Goal: Communication & Community: Answer question/provide support

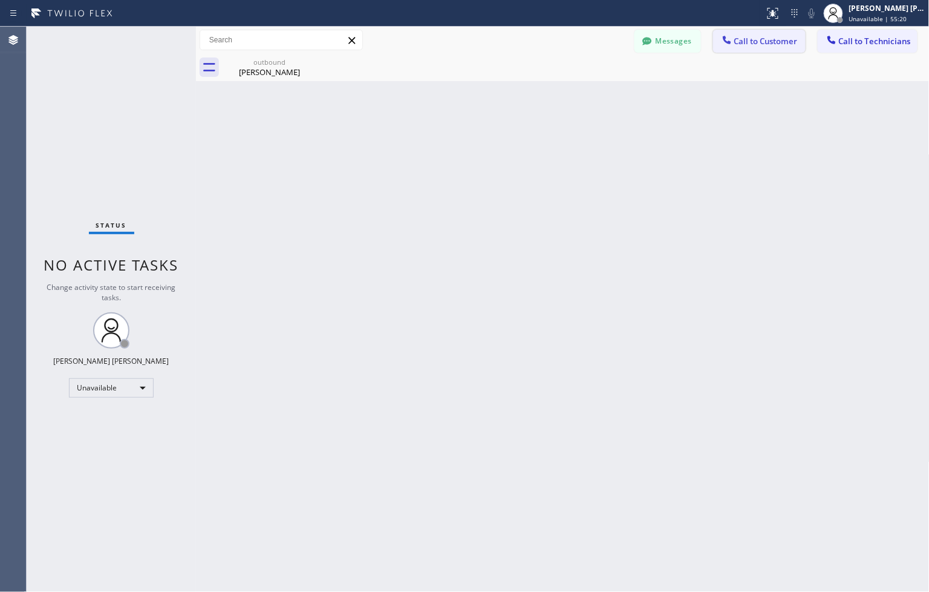
click at [777, 42] on span "Call to Customer" at bounding box center [766, 41] width 64 height 11
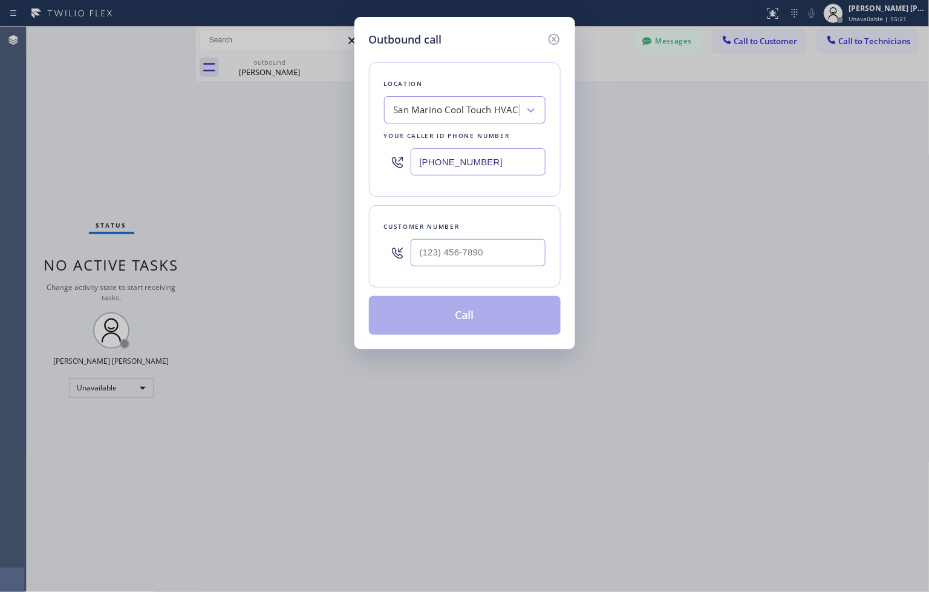
click at [528, 227] on div "Customer number" at bounding box center [465, 226] width 162 height 13
click at [523, 243] on input "(___) ___-____" at bounding box center [478, 252] width 135 height 27
paste input "661) 713-1968"
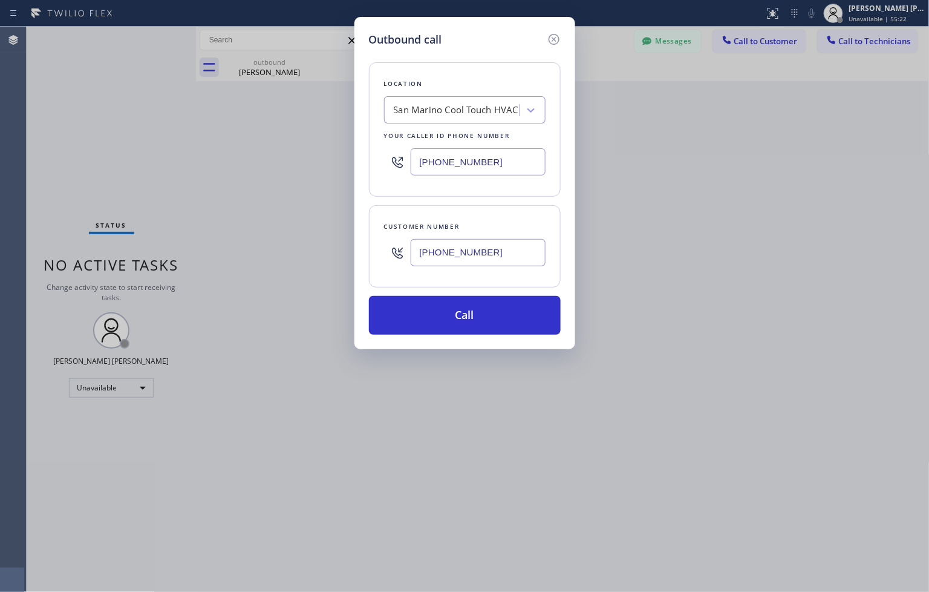
type input "(661) 713-1968"
click at [474, 119] on div "San Marino Cool Touch HVAC" at bounding box center [454, 110] width 132 height 21
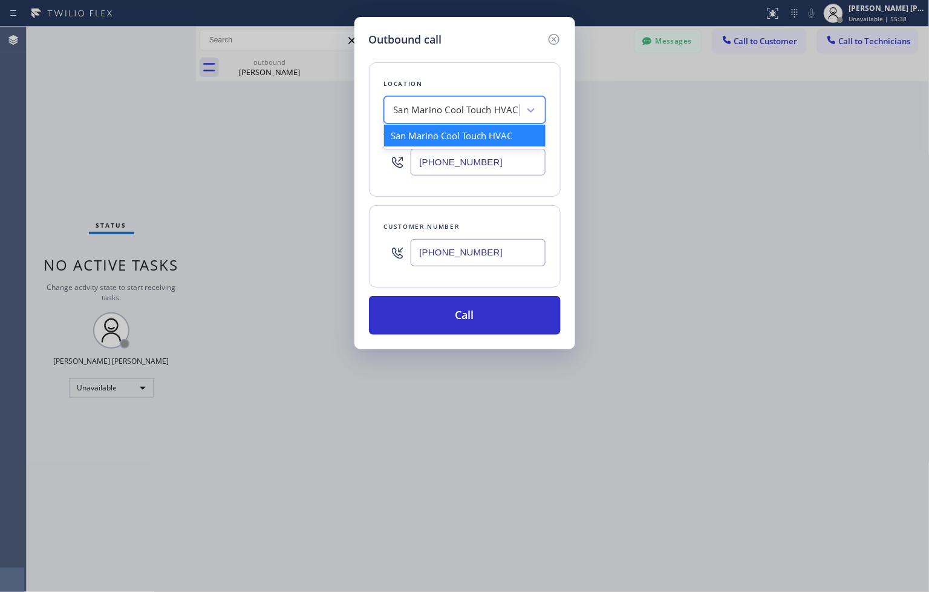
paste input "Santa Clarita Heating and Air Conditioning"
type input "Santa Clarita Heating and Air Conditioning"
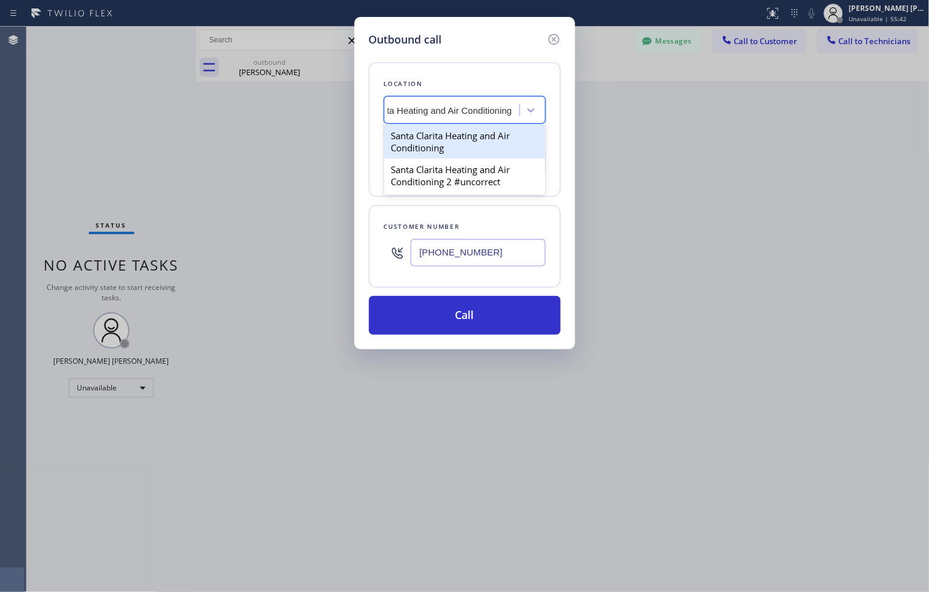
click at [475, 139] on div "Santa Clarita Heating and Air Conditioning" at bounding box center [465, 142] width 162 height 34
type input "(661) 495-2386"
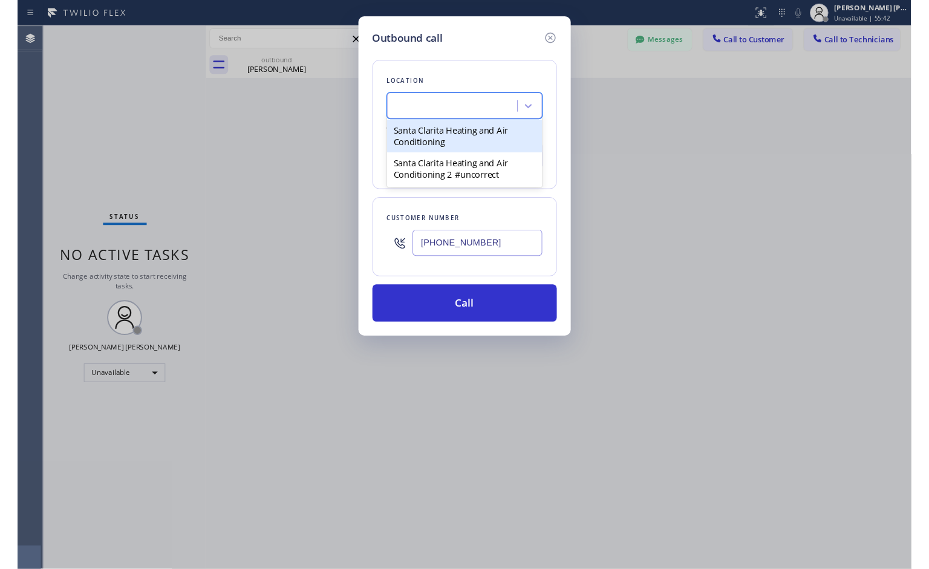
scroll to position [0, 1]
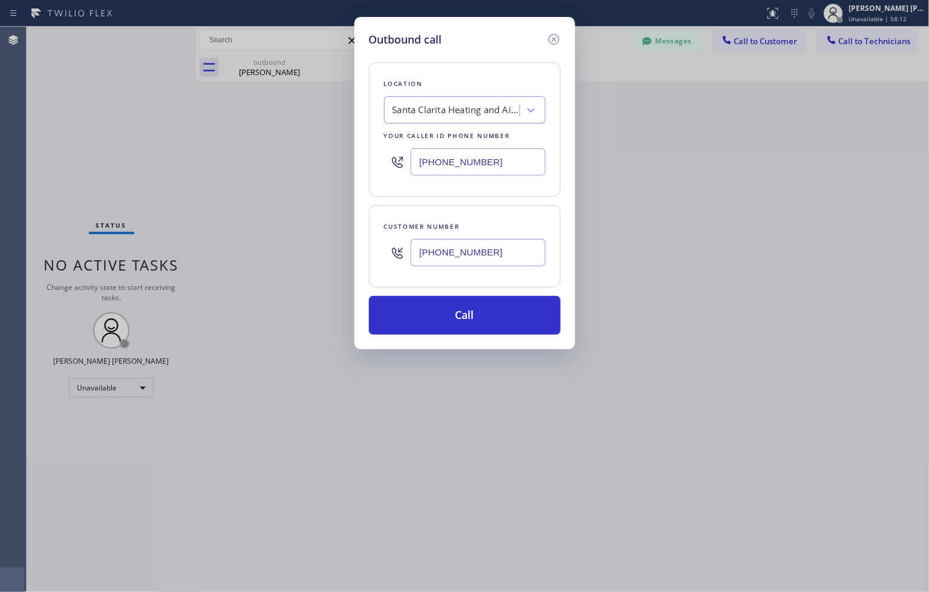
click at [481, 50] on div "Location Santa Clarita Heating and Air Conditioning Your caller id phone number…" at bounding box center [465, 191] width 192 height 287
click at [466, 38] on div "Outbound call" at bounding box center [465, 39] width 192 height 16
drag, startPoint x: 444, startPoint y: 33, endPoint x: 450, endPoint y: 29, distance: 7.1
click at [444, 33] on div "Outbound call" at bounding box center [465, 39] width 192 height 16
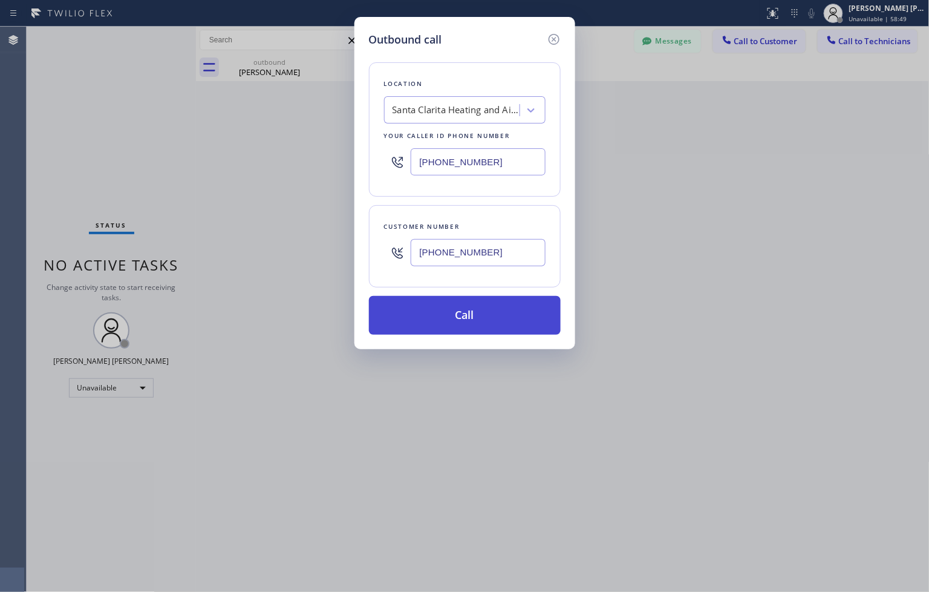
click at [464, 307] on button "Call" at bounding box center [465, 315] width 192 height 39
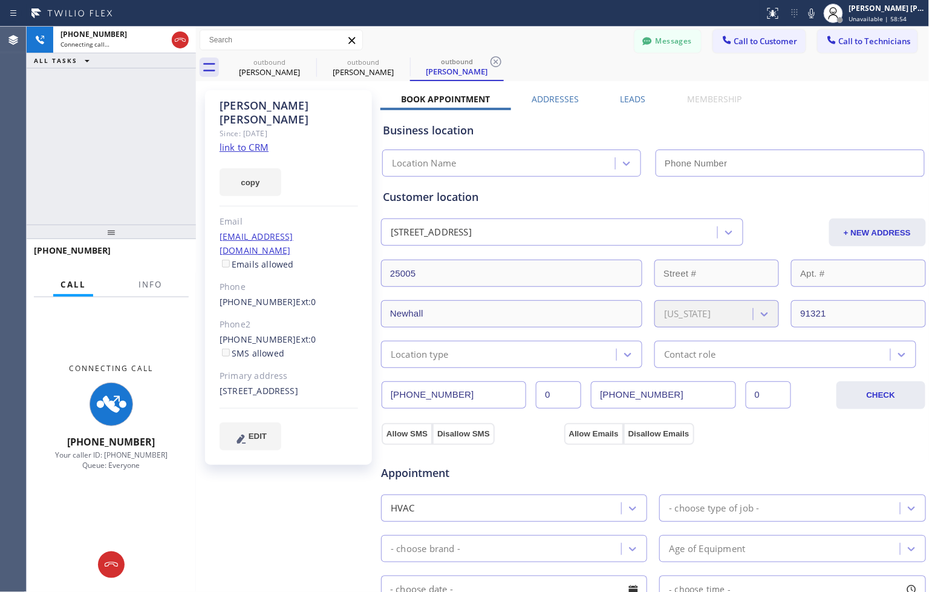
type input "(661) 495-2386"
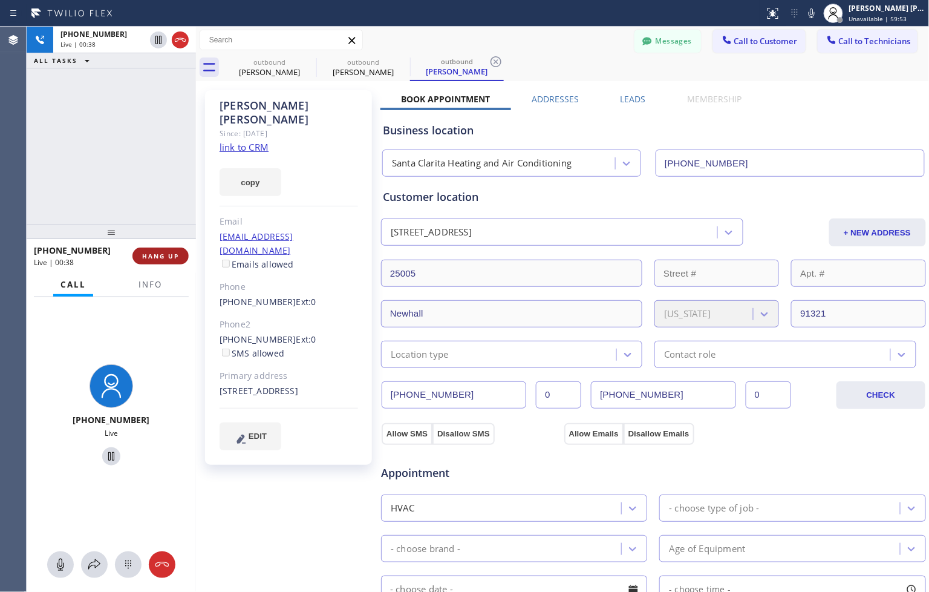
click at [169, 258] on span "HANG UP" at bounding box center [160, 256] width 37 height 8
click at [168, 258] on span "HANG UP" at bounding box center [160, 256] width 37 height 8
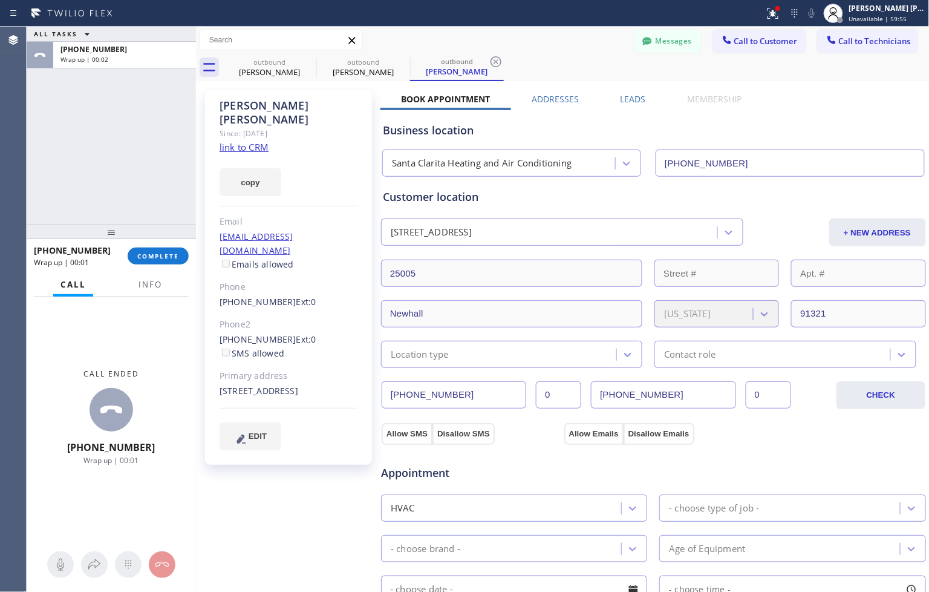
click at [177, 267] on div "+16617131968 Wrap up | 00:01 COMPLETE" at bounding box center [111, 255] width 155 height 31
click at [174, 258] on span "COMPLETE" at bounding box center [158, 256] width 42 height 8
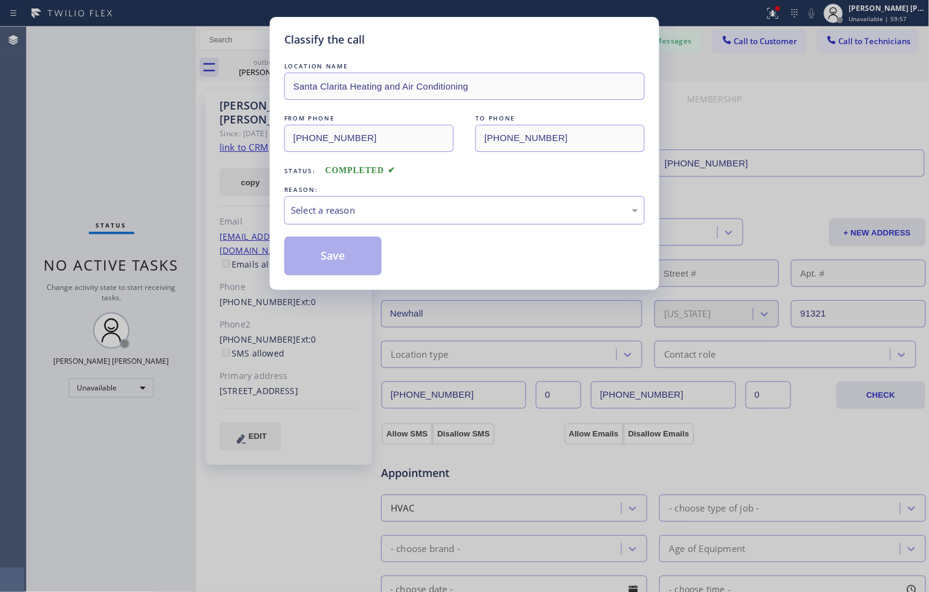
click at [353, 206] on div "Select a reason" at bounding box center [464, 210] width 347 height 14
click at [352, 273] on button "Save" at bounding box center [332, 256] width 97 height 39
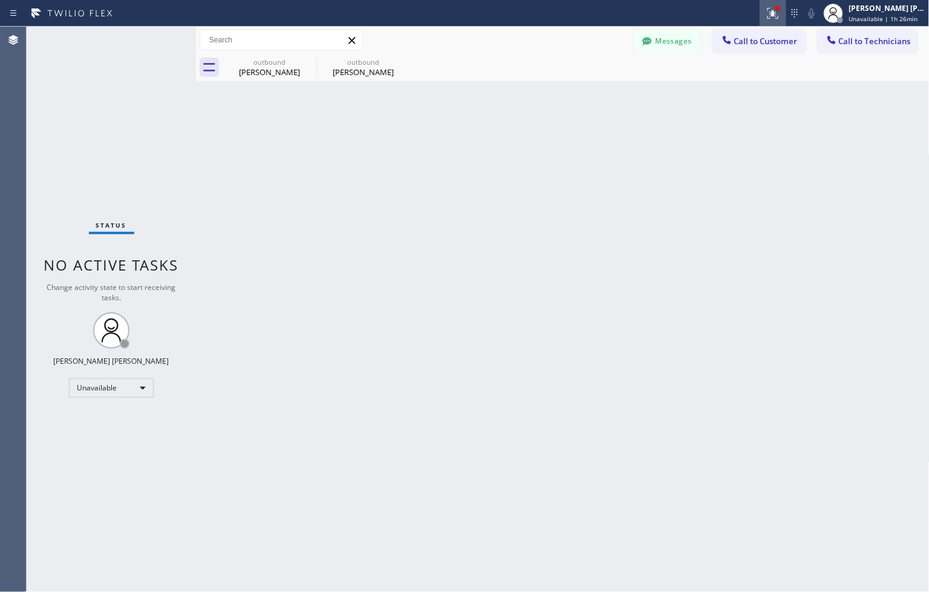
click at [762, 12] on div at bounding box center [773, 13] width 27 height 15
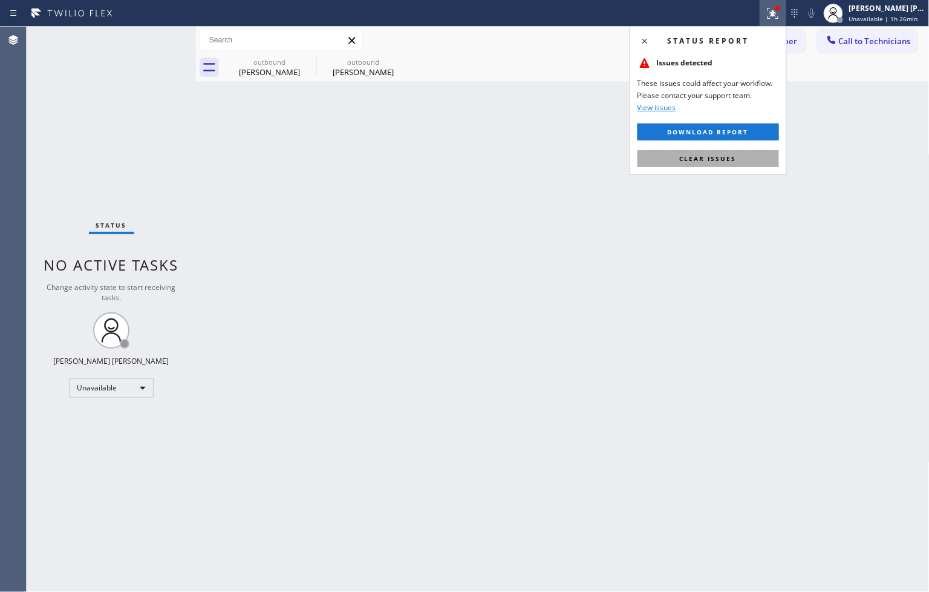
click at [734, 151] on button "Clear issues" at bounding box center [709, 158] width 142 height 17
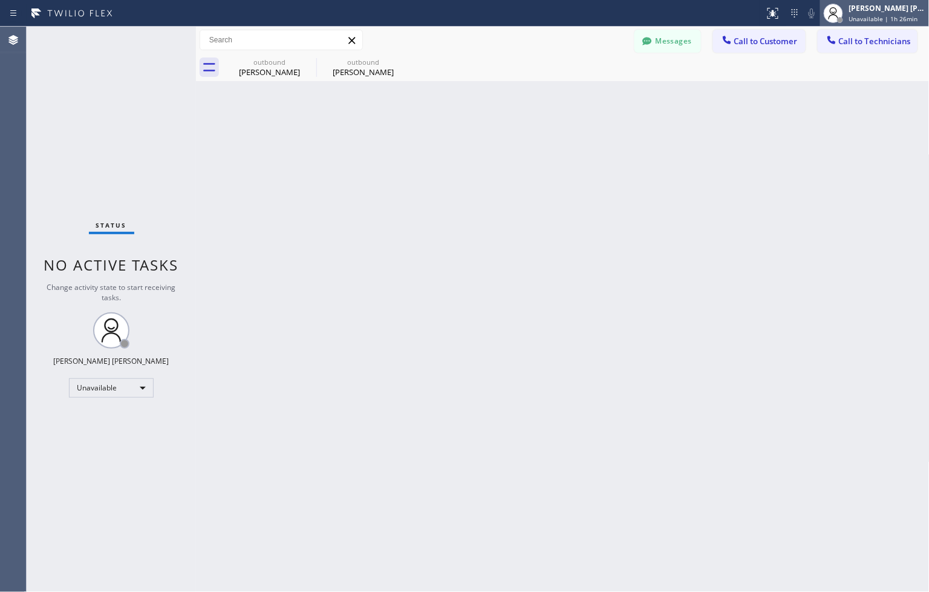
click at [863, 23] on div "Ianne Charisse Cambal Unavailable | 1h 26min" at bounding box center [888, 12] width 82 height 21
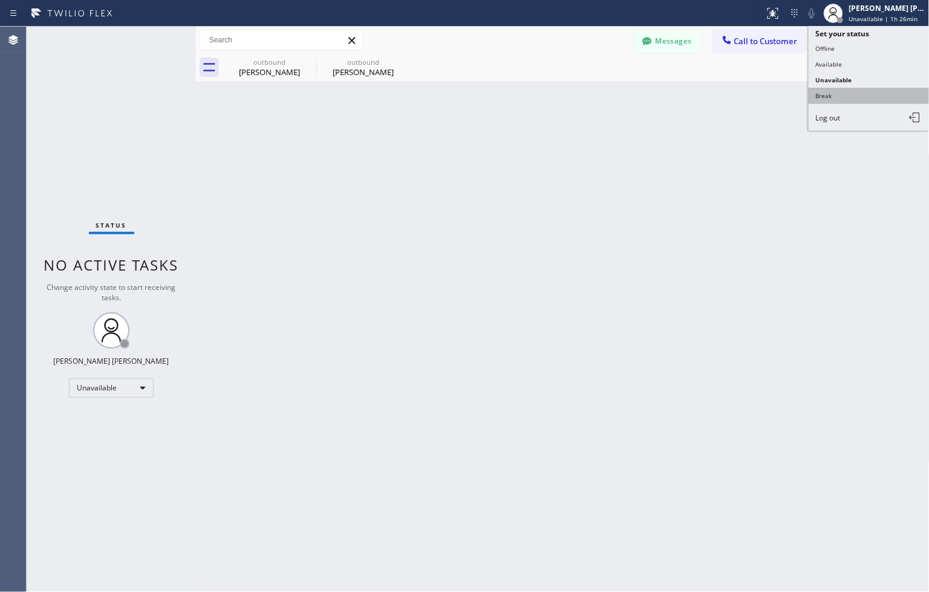
click at [859, 91] on button "Break" at bounding box center [869, 96] width 121 height 16
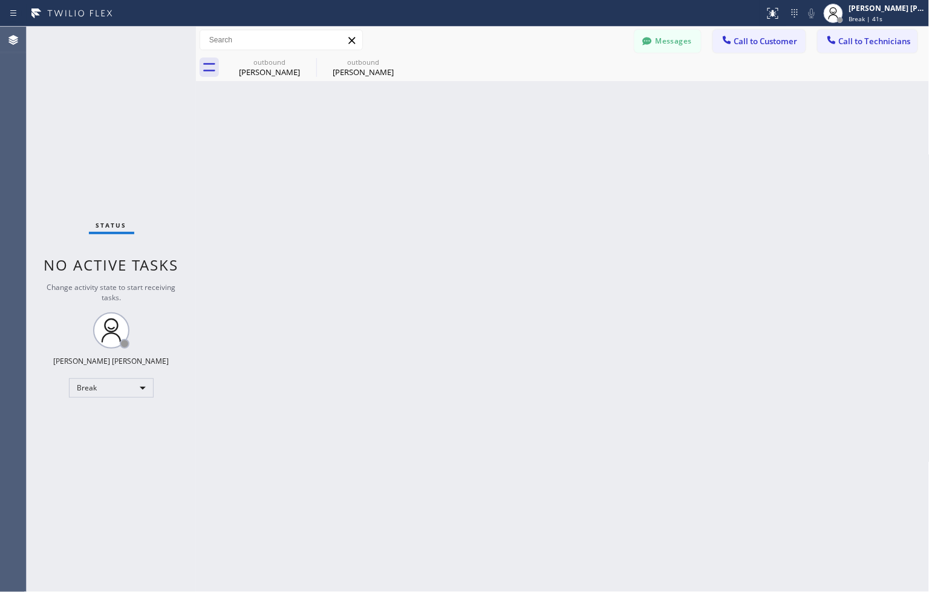
click at [443, 113] on div "Back to Dashboard Change Sender ID Customers Technicians ZS Zack Schiller 09/04…" at bounding box center [563, 309] width 734 height 565
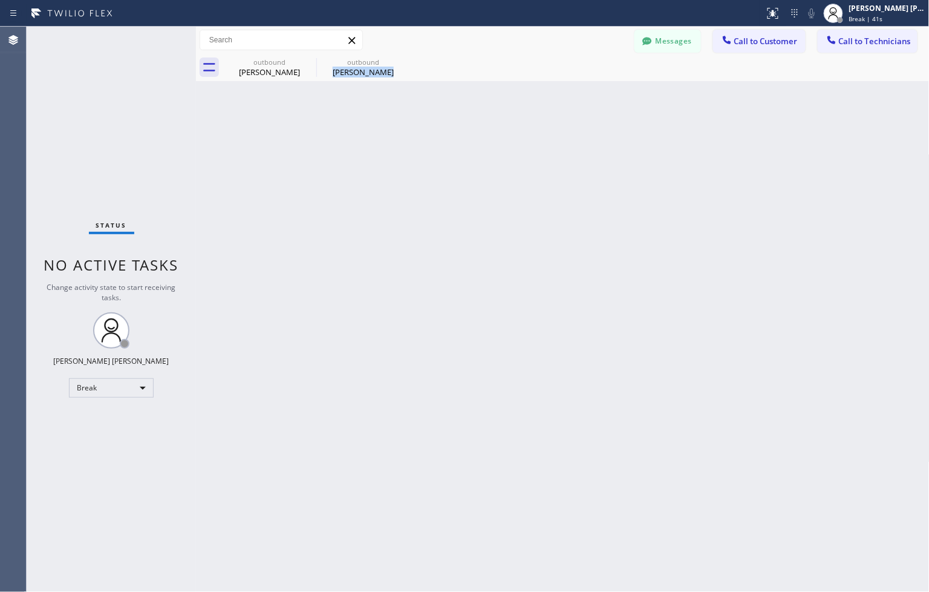
click at [443, 113] on div "Back to Dashboard Change Sender ID Customers Technicians ZS Zack Schiller 09/04…" at bounding box center [563, 309] width 734 height 565
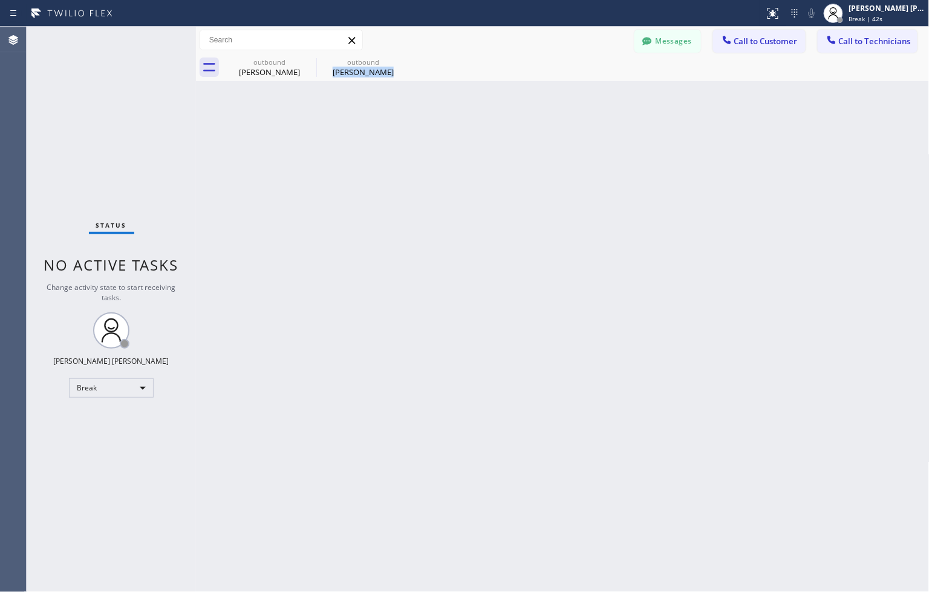
click at [443, 113] on div "Back to Dashboard Change Sender ID Customers Technicians ZS Zack Schiller 09/04…" at bounding box center [563, 309] width 734 height 565
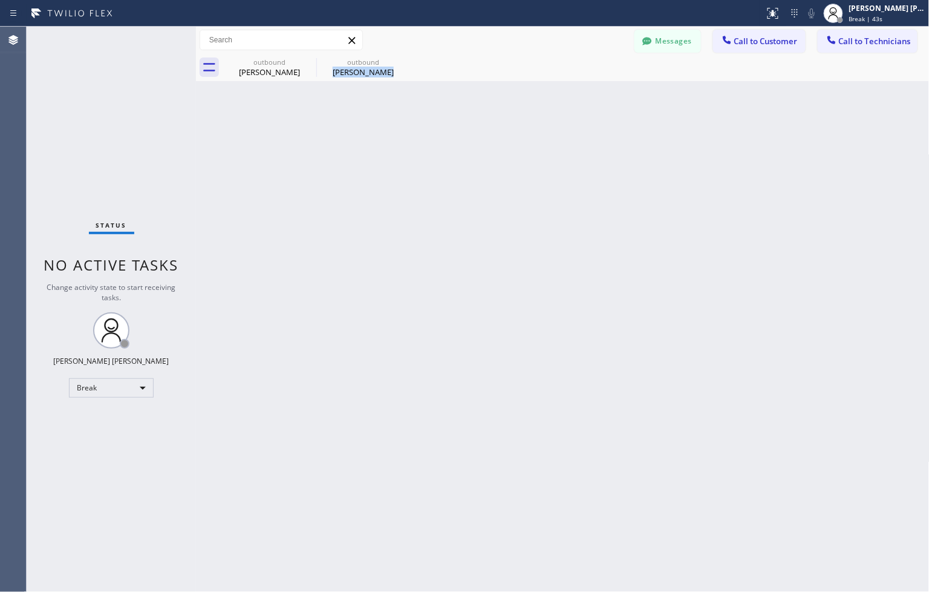
click at [443, 113] on div "Back to Dashboard Change Sender ID Customers Technicians ZS Zack Schiller 09/04…" at bounding box center [563, 309] width 734 height 565
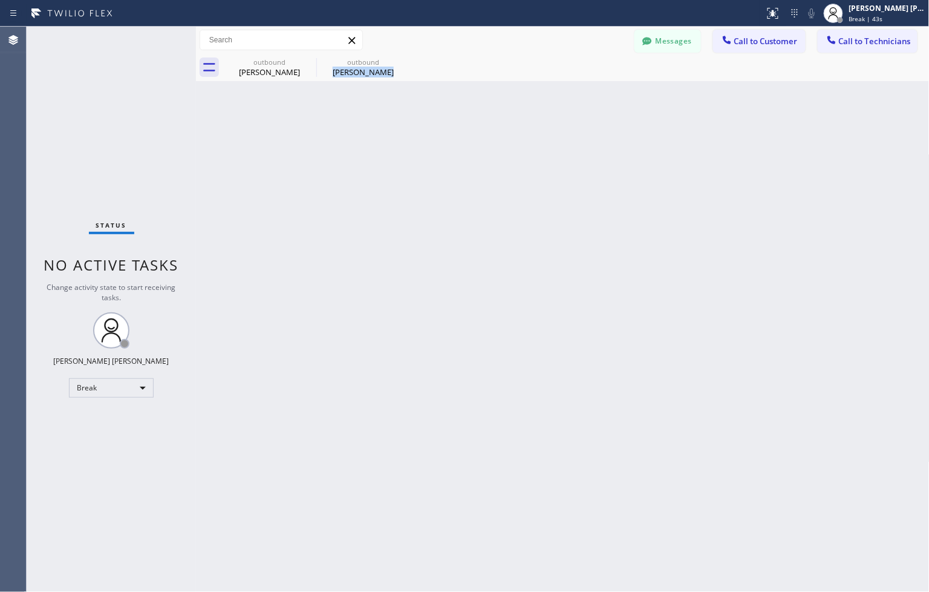
click at [443, 113] on div "Back to Dashboard Change Sender ID Customers Technicians ZS Zack Schiller 09/04…" at bounding box center [563, 309] width 734 height 565
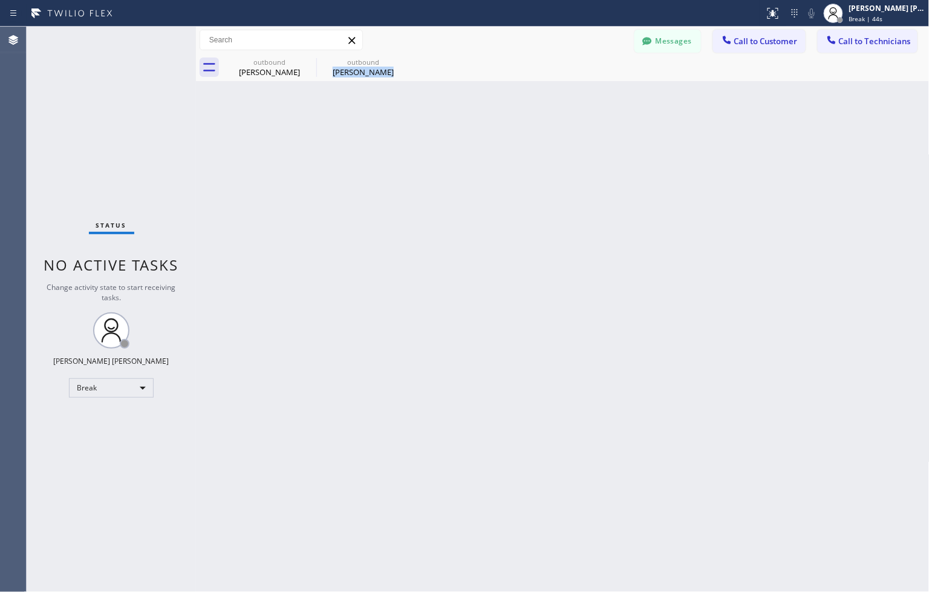
click at [443, 113] on div "Back to Dashboard Change Sender ID Customers Technicians ZS Zack Schiller 09/04…" at bounding box center [563, 309] width 734 height 565
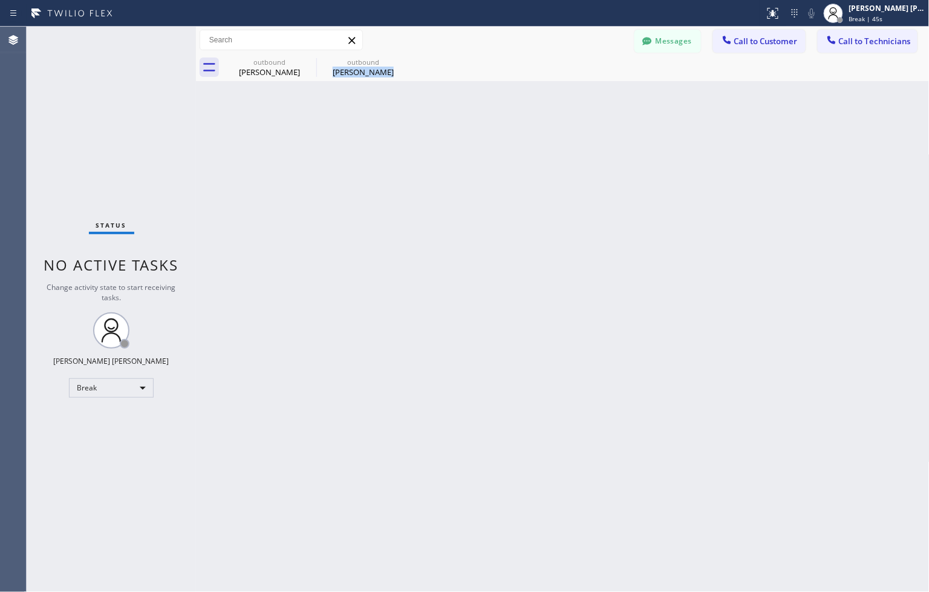
click at [443, 113] on div "Back to Dashboard Change Sender ID Customers Technicians ZS Zack Schiller 09/04…" at bounding box center [563, 309] width 734 height 565
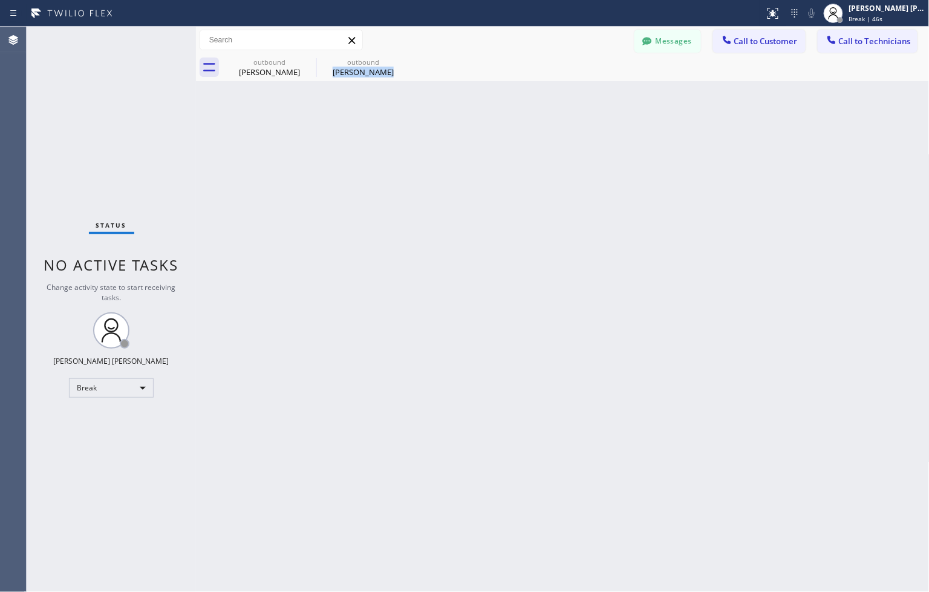
click at [443, 113] on div "Back to Dashboard Change Sender ID Customers Technicians ZS Zack Schiller 09/04…" at bounding box center [563, 309] width 734 height 565
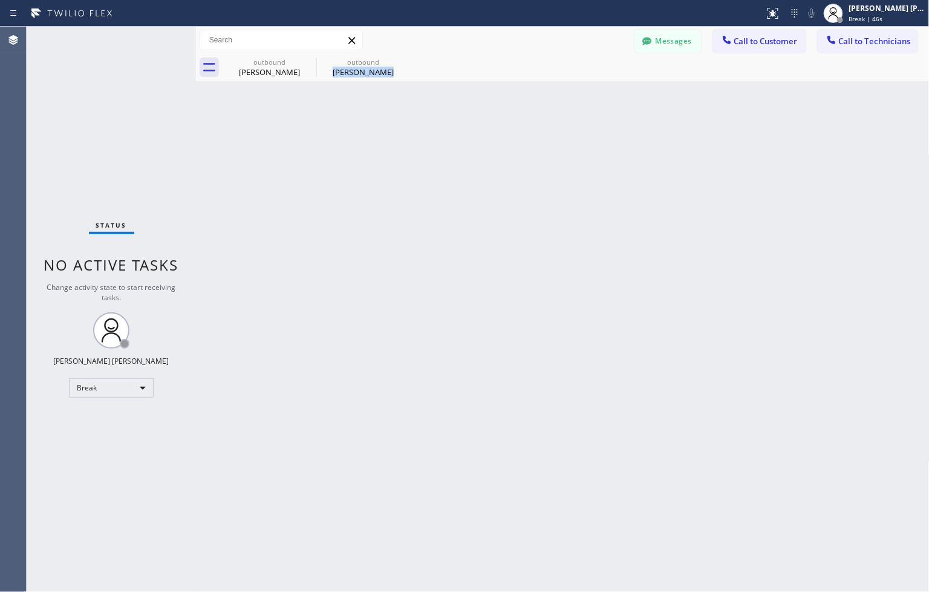
click at [443, 113] on div "Back to Dashboard Change Sender ID Customers Technicians ZS Zack Schiller 09/04…" at bounding box center [563, 309] width 734 height 565
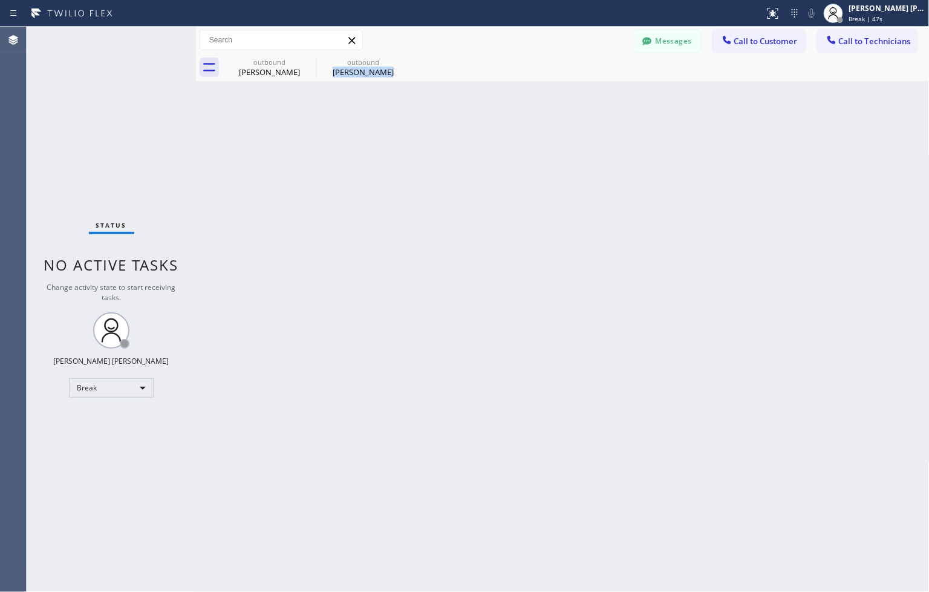
click at [443, 113] on div "Back to Dashboard Change Sender ID Customers Technicians ZS Zack Schiller 09/04…" at bounding box center [563, 309] width 734 height 565
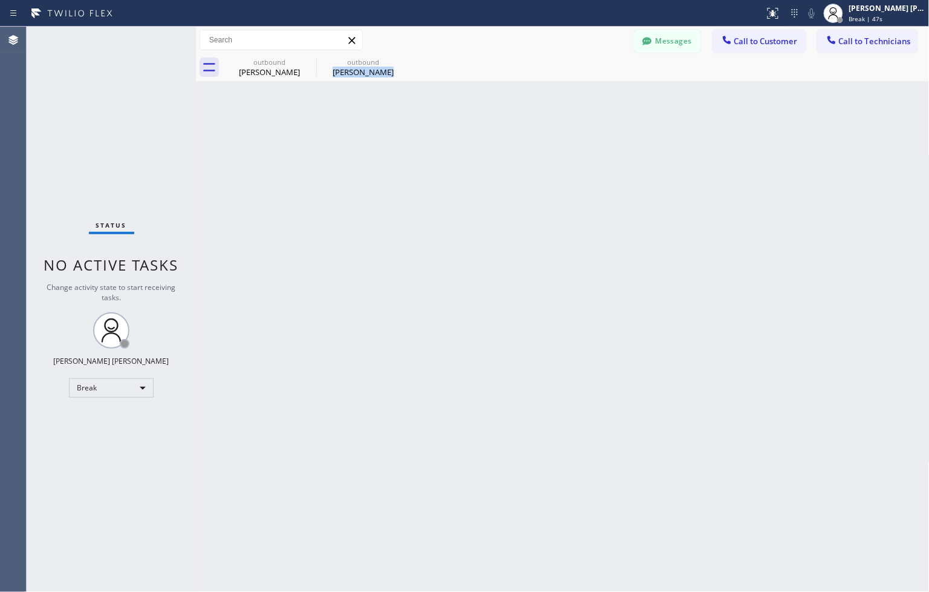
click at [443, 113] on div "Back to Dashboard Change Sender ID Customers Technicians ZS Zack Schiller 09/04…" at bounding box center [563, 309] width 734 height 565
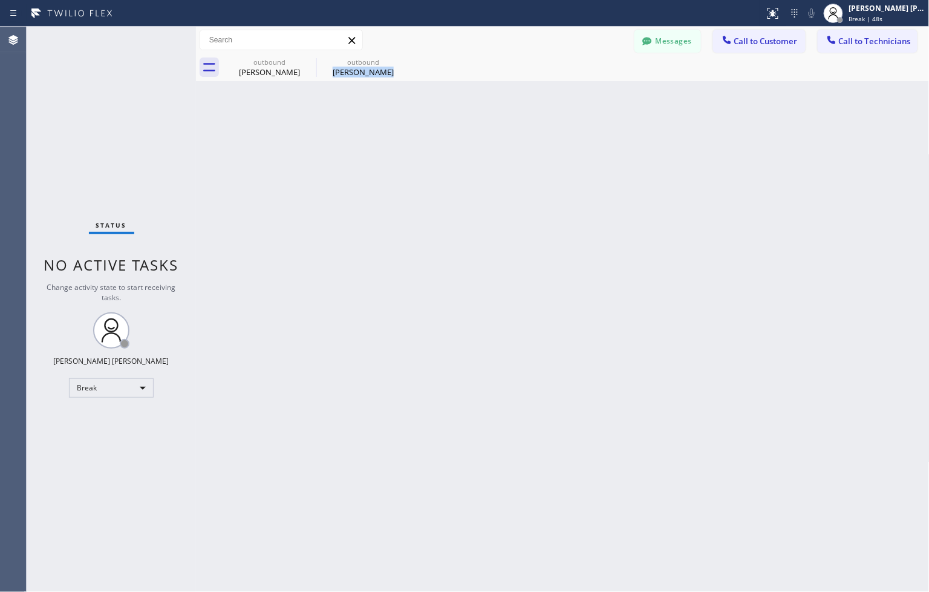
click at [443, 113] on div "Back to Dashboard Change Sender ID Customers Technicians ZS Zack Schiller 09/04…" at bounding box center [563, 309] width 734 height 565
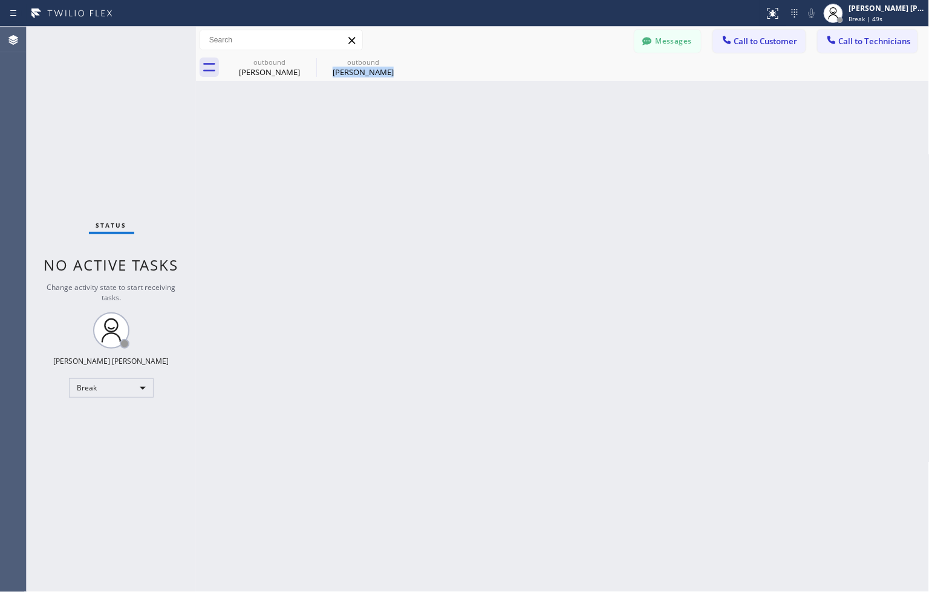
click at [443, 113] on div "Back to Dashboard Change Sender ID Customers Technicians ZS Zack Schiller 09/04…" at bounding box center [563, 309] width 734 height 565
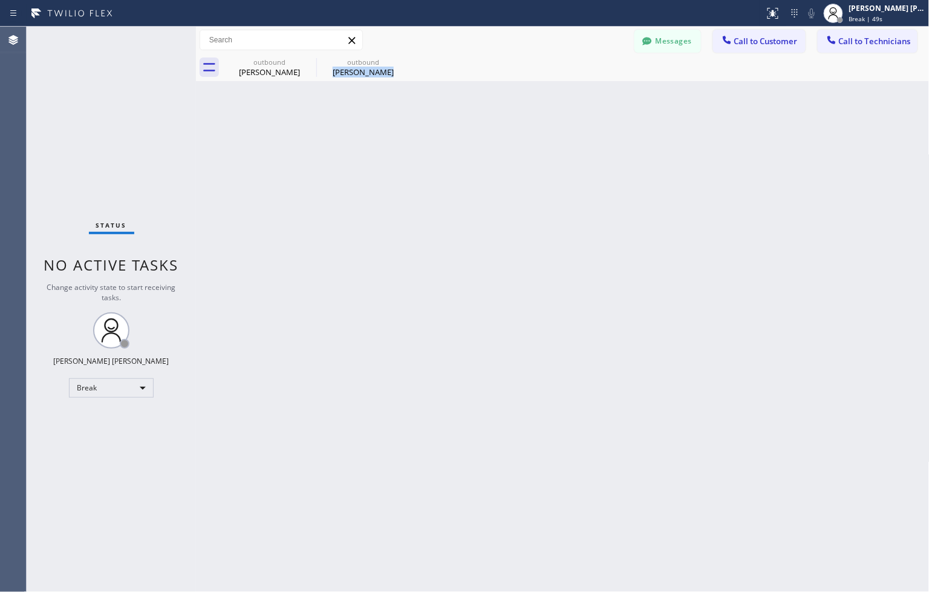
click at [443, 113] on div "Back to Dashboard Change Sender ID Customers Technicians ZS Zack Schiller 09/04…" at bounding box center [563, 309] width 734 height 565
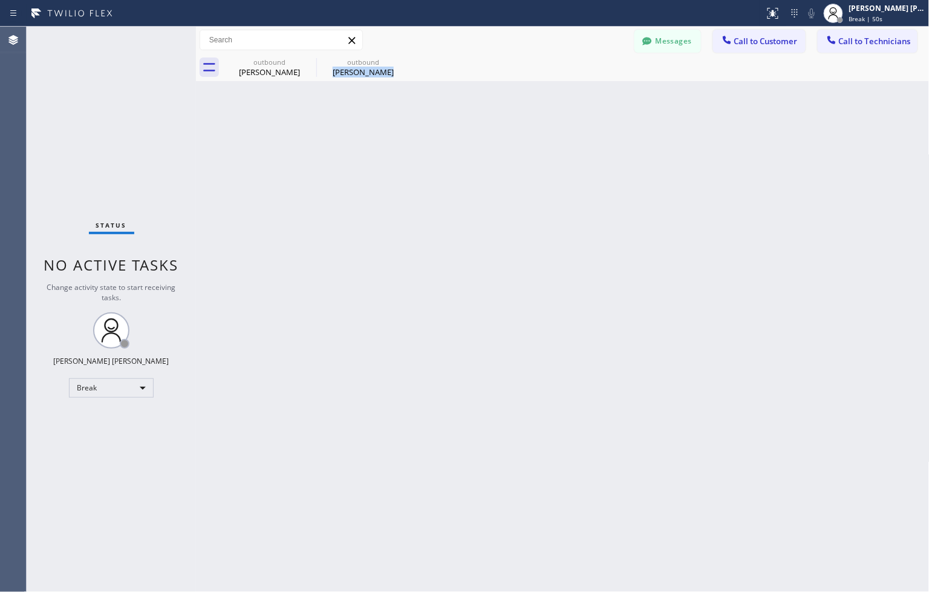
click at [443, 113] on div "Back to Dashboard Change Sender ID Customers Technicians ZS Zack Schiller 09/04…" at bounding box center [563, 309] width 734 height 565
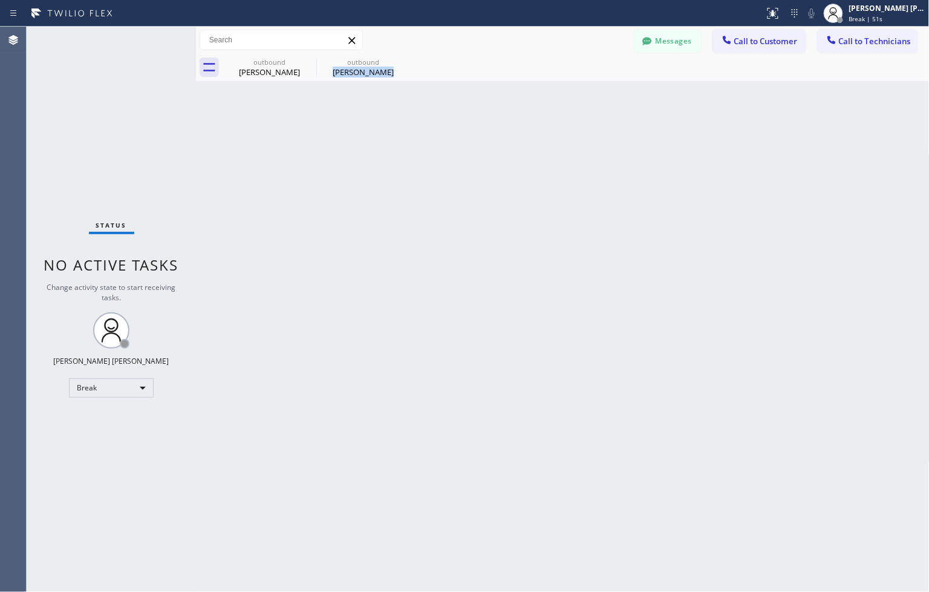
click at [443, 113] on div "Back to Dashboard Change Sender ID Customers Technicians ZS Zack Schiller 09/04…" at bounding box center [563, 309] width 734 height 565
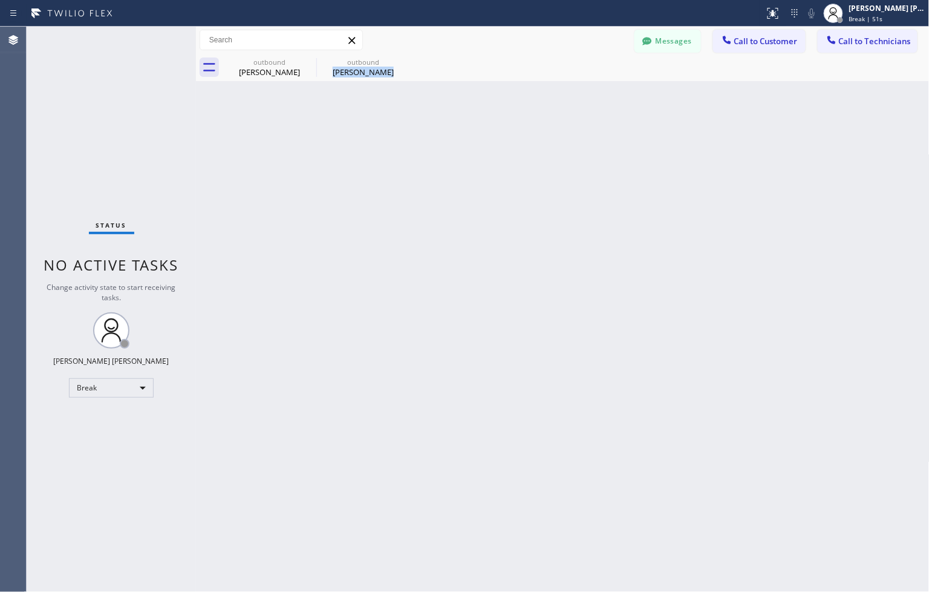
click at [443, 113] on div "Back to Dashboard Change Sender ID Customers Technicians ZS Zack Schiller 09/04…" at bounding box center [563, 309] width 734 height 565
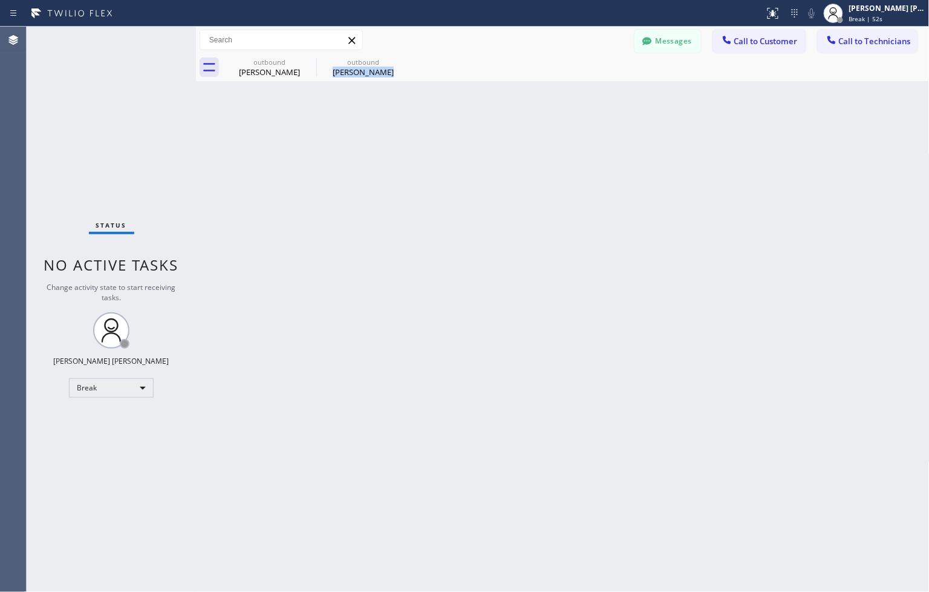
click at [443, 113] on div "Back to Dashboard Change Sender ID Customers Technicians ZS Zack Schiller 09/04…" at bounding box center [563, 309] width 734 height 565
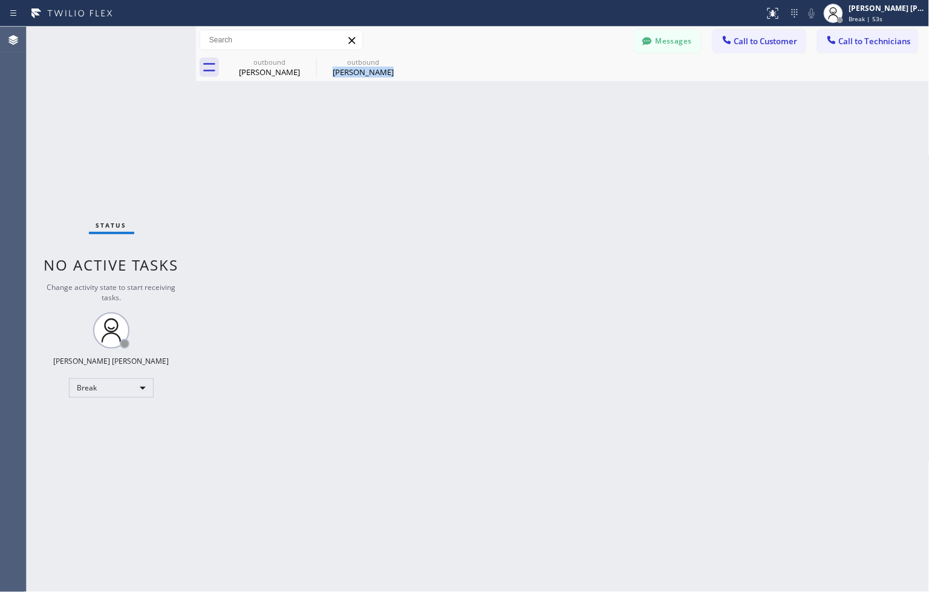
click at [443, 113] on div "Back to Dashboard Change Sender ID Customers Technicians ZS Zack Schiller 09/04…" at bounding box center [563, 309] width 734 height 565
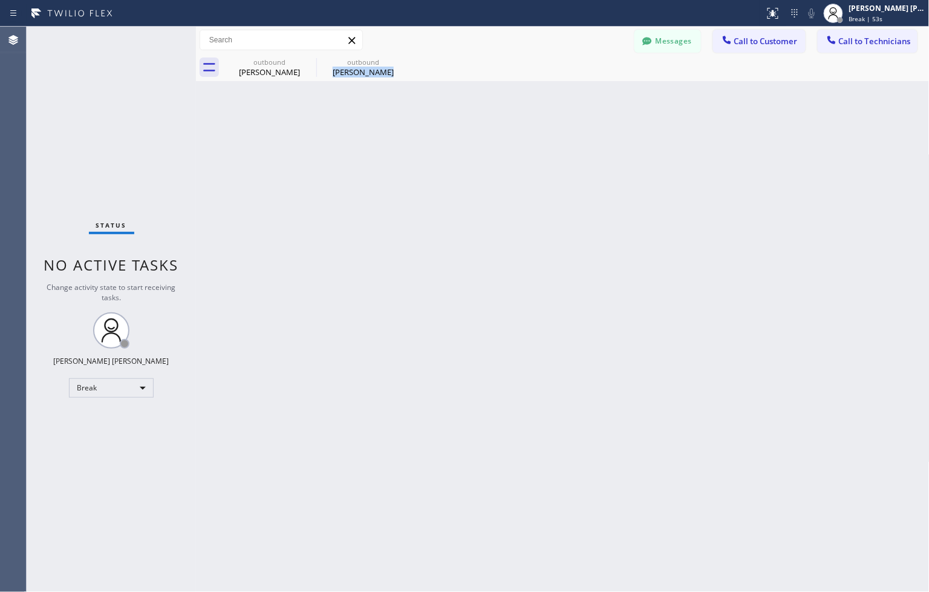
click at [443, 113] on div "Back to Dashboard Change Sender ID Customers Technicians ZS Zack Schiller 09/04…" at bounding box center [563, 309] width 734 height 565
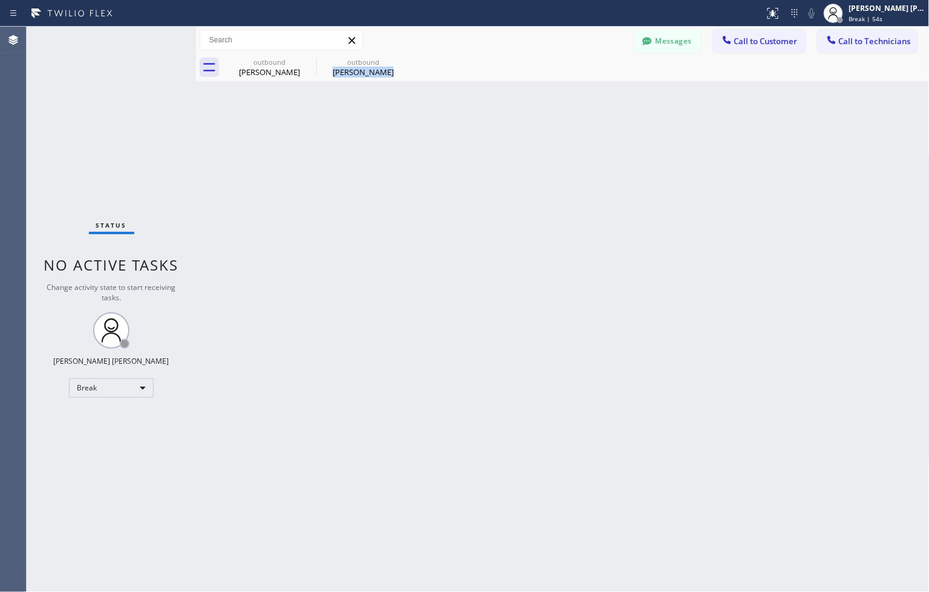
click at [443, 113] on div "Back to Dashboard Change Sender ID Customers Technicians ZS Zack Schiller 09/04…" at bounding box center [563, 309] width 734 height 565
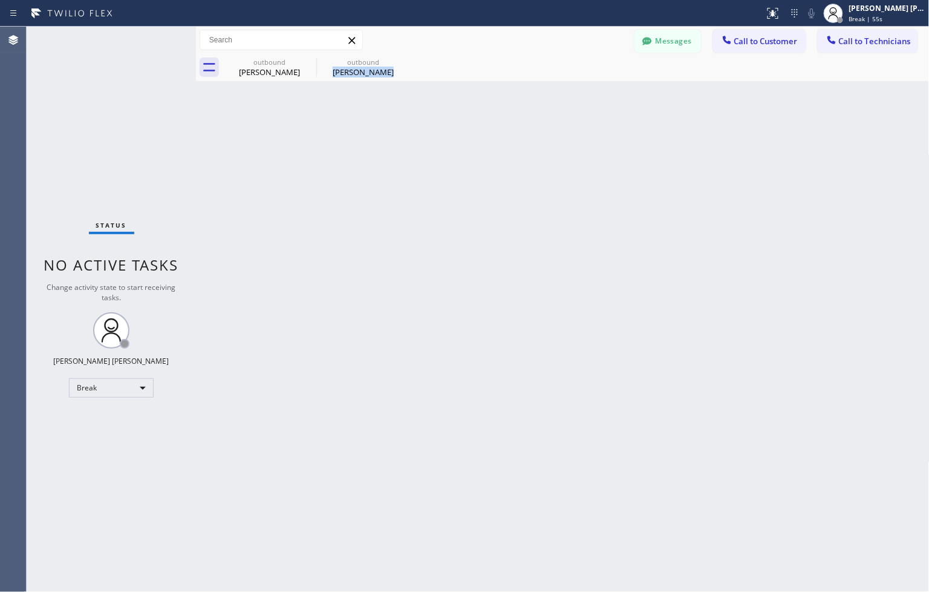
click at [443, 113] on div "Back to Dashboard Change Sender ID Customers Technicians ZS Zack Schiller 09/04…" at bounding box center [563, 309] width 734 height 565
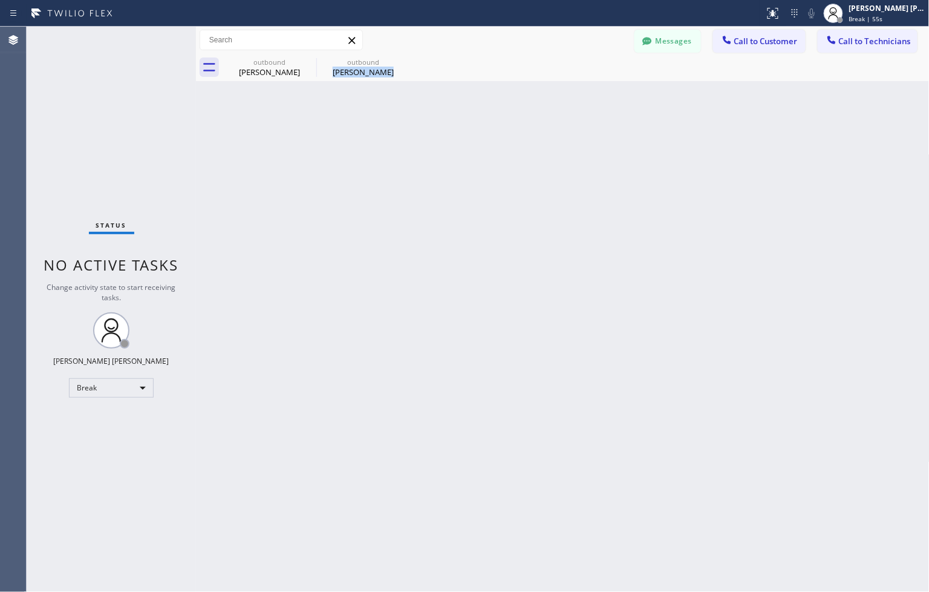
click at [443, 113] on div "Back to Dashboard Change Sender ID Customers Technicians ZS Zack Schiller 09/04…" at bounding box center [563, 309] width 734 height 565
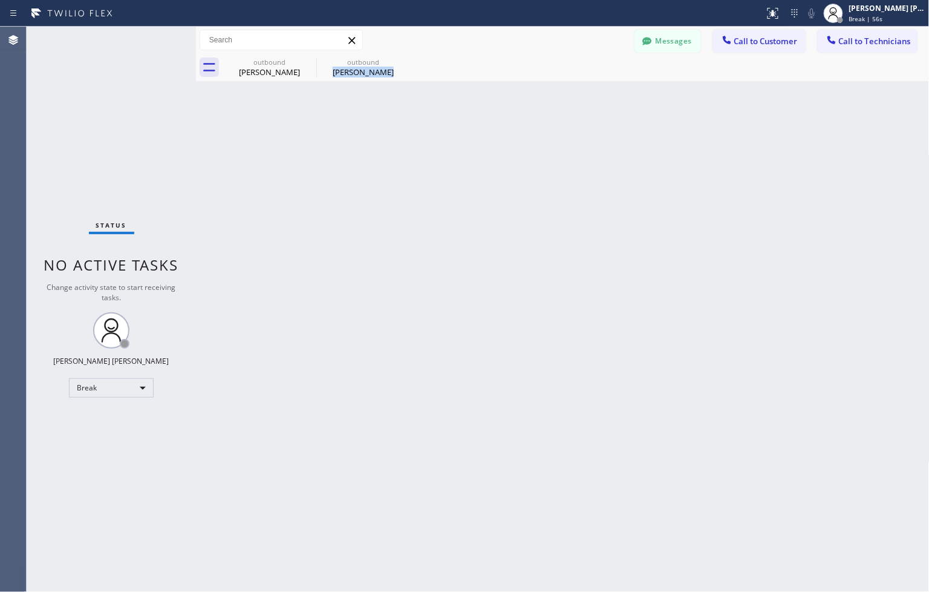
click at [443, 113] on div "Back to Dashboard Change Sender ID Customers Technicians ZS Zack Schiller 09/04…" at bounding box center [563, 309] width 734 height 565
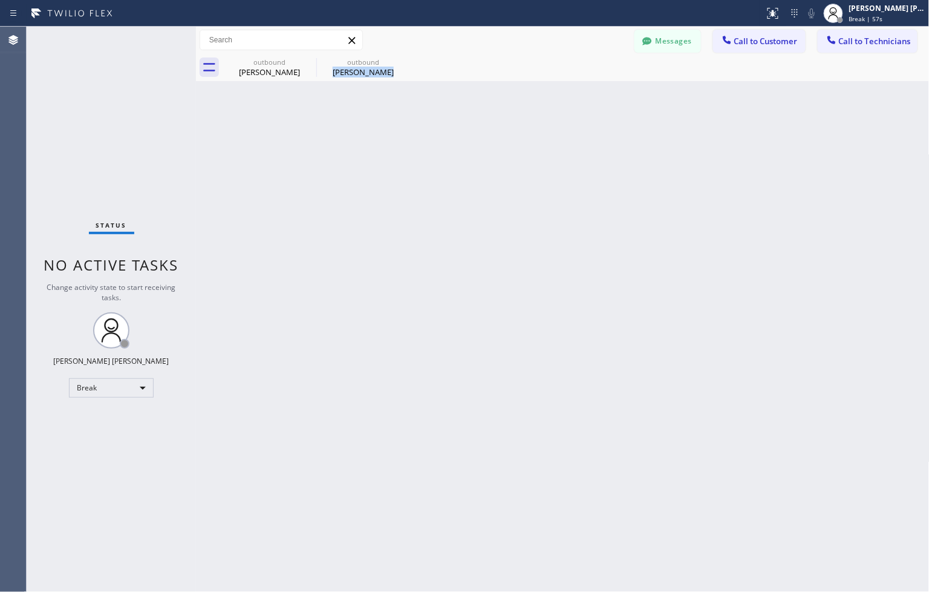
click at [443, 113] on div "Back to Dashboard Change Sender ID Customers Technicians ZS Zack Schiller 09/04…" at bounding box center [563, 309] width 734 height 565
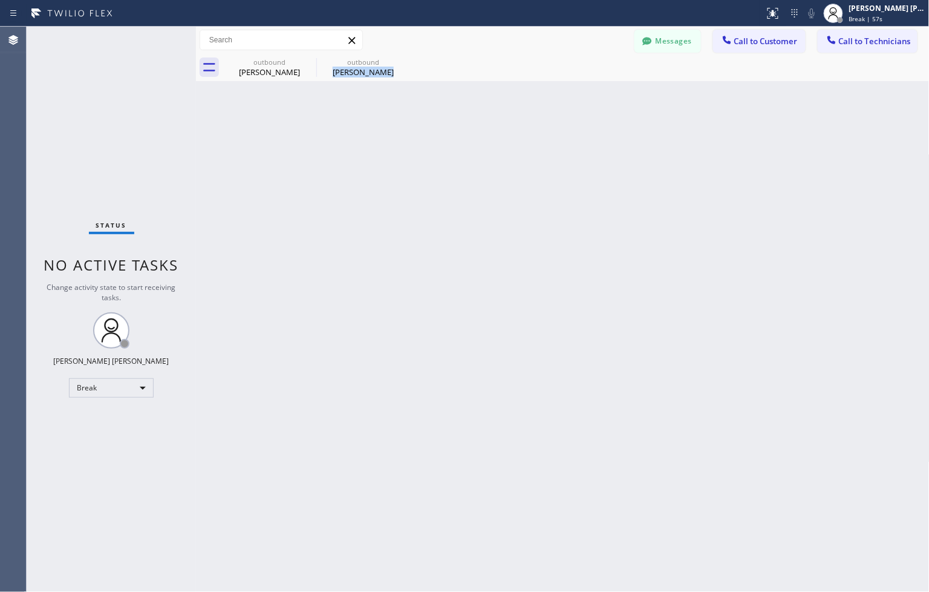
click at [443, 113] on div "Back to Dashboard Change Sender ID Customers Technicians ZS Zack Schiller 09/04…" at bounding box center [563, 309] width 734 height 565
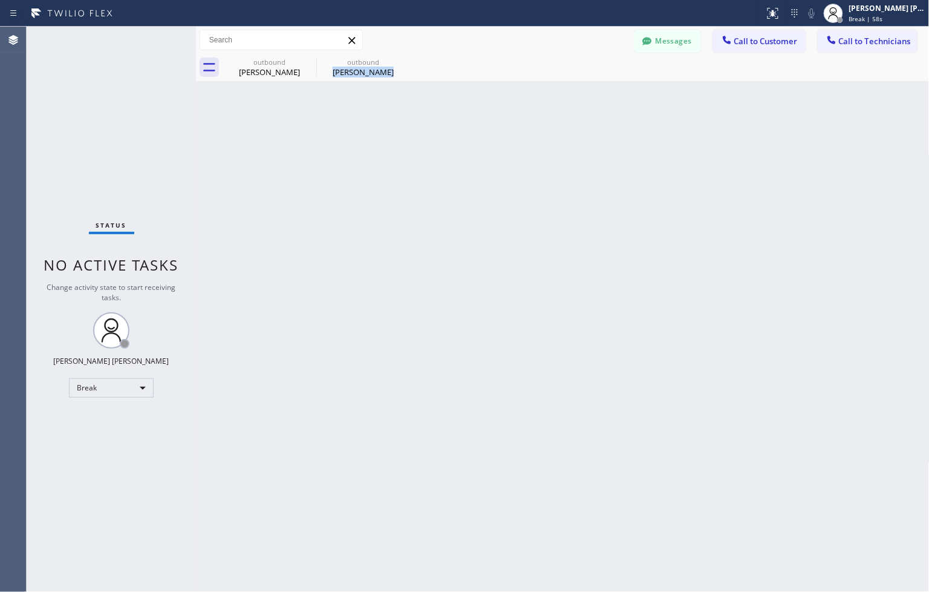
click at [443, 113] on div "Back to Dashboard Change Sender ID Customers Technicians ZS Zack Schiller 09/04…" at bounding box center [563, 309] width 734 height 565
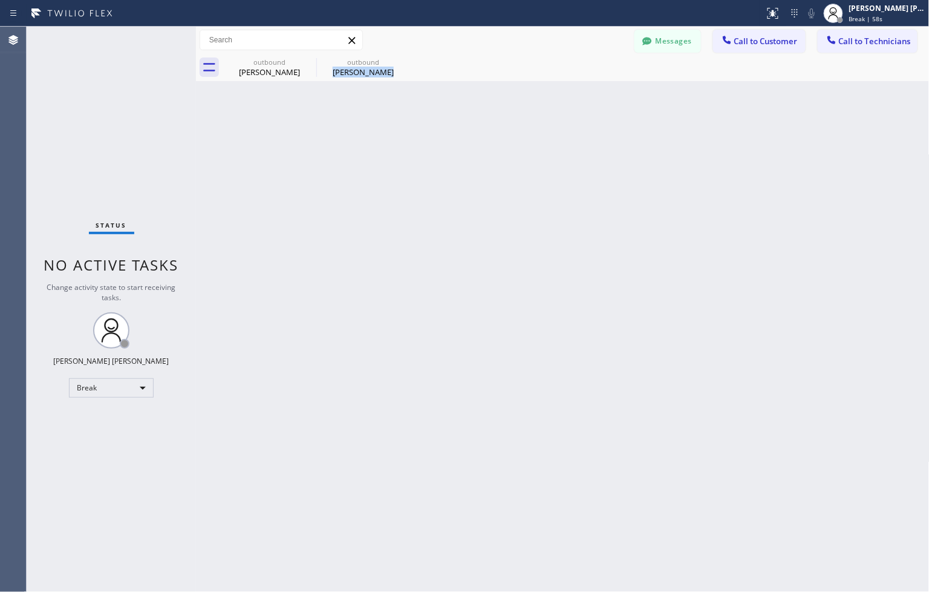
click at [443, 113] on div "Back to Dashboard Change Sender ID Customers Technicians ZS Zack Schiller 09/04…" at bounding box center [563, 309] width 734 height 565
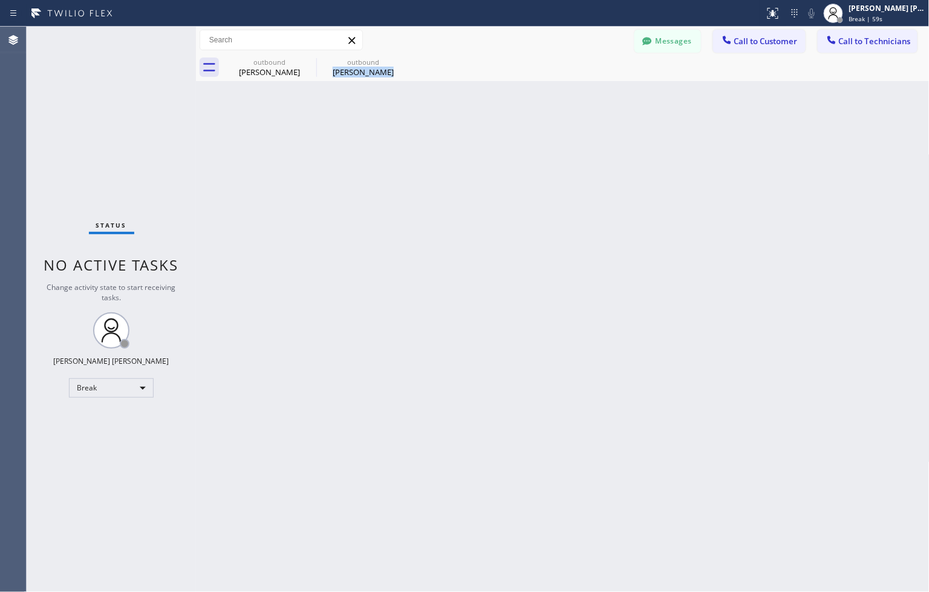
click at [443, 113] on div "Back to Dashboard Change Sender ID Customers Technicians ZS Zack Schiller 09/04…" at bounding box center [563, 309] width 734 height 565
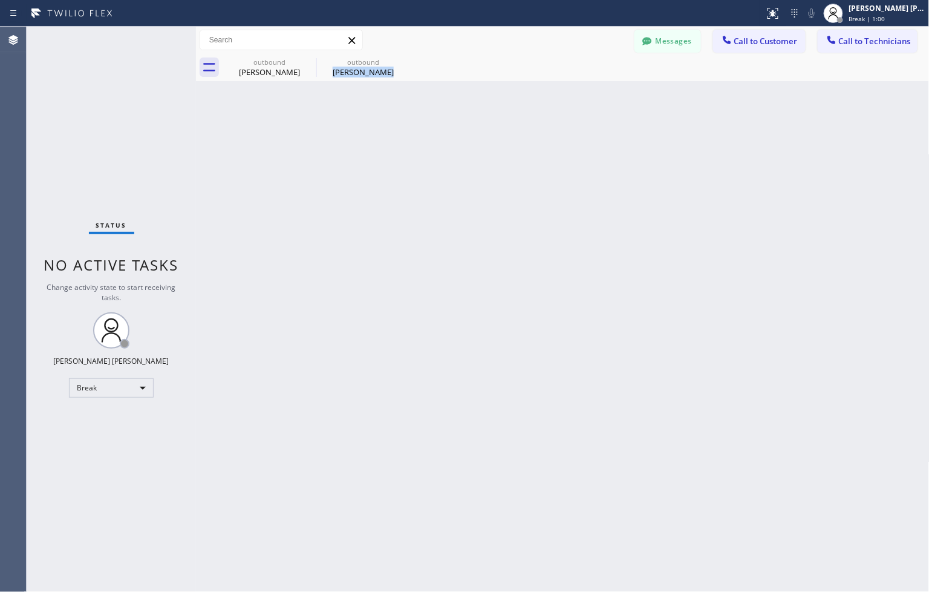
click at [443, 113] on div "Back to Dashboard Change Sender ID Customers Technicians ZS Zack Schiller 09/04…" at bounding box center [563, 309] width 734 height 565
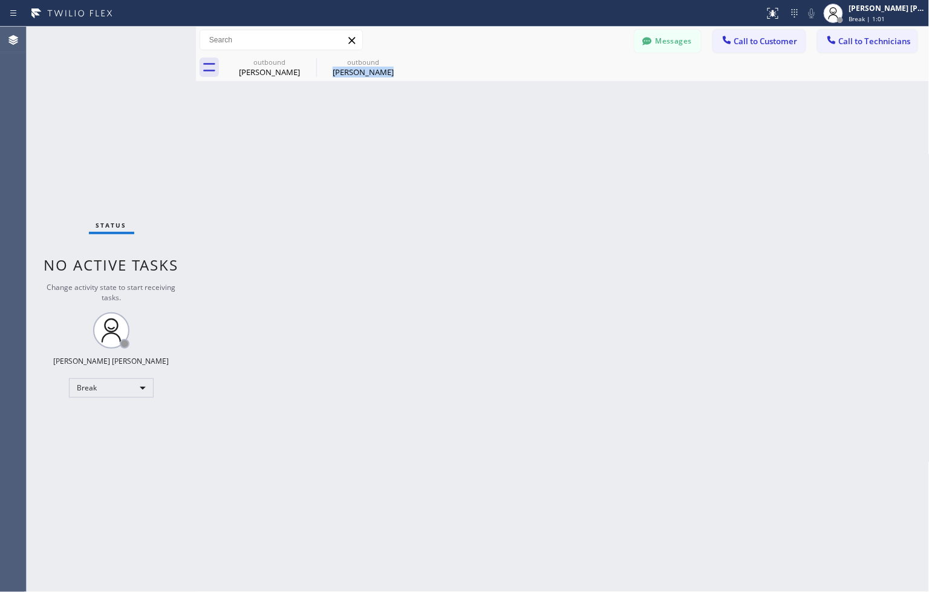
click at [443, 113] on div "Back to Dashboard Change Sender ID Customers Technicians ZS Zack Schiller 09/04…" at bounding box center [563, 309] width 734 height 565
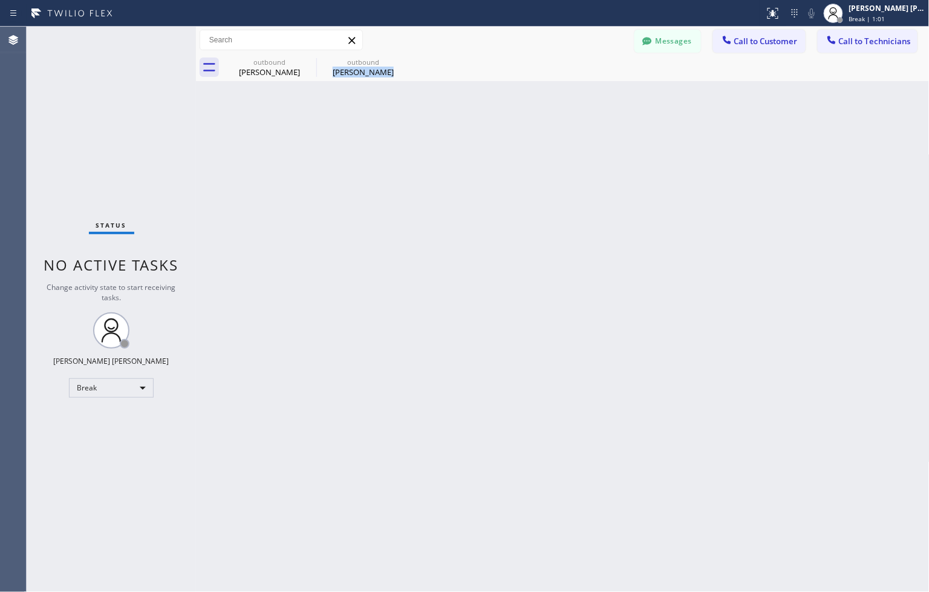
click at [443, 113] on div "Back to Dashboard Change Sender ID Customers Technicians ZS Zack Schiller 09/04…" at bounding box center [563, 309] width 734 height 565
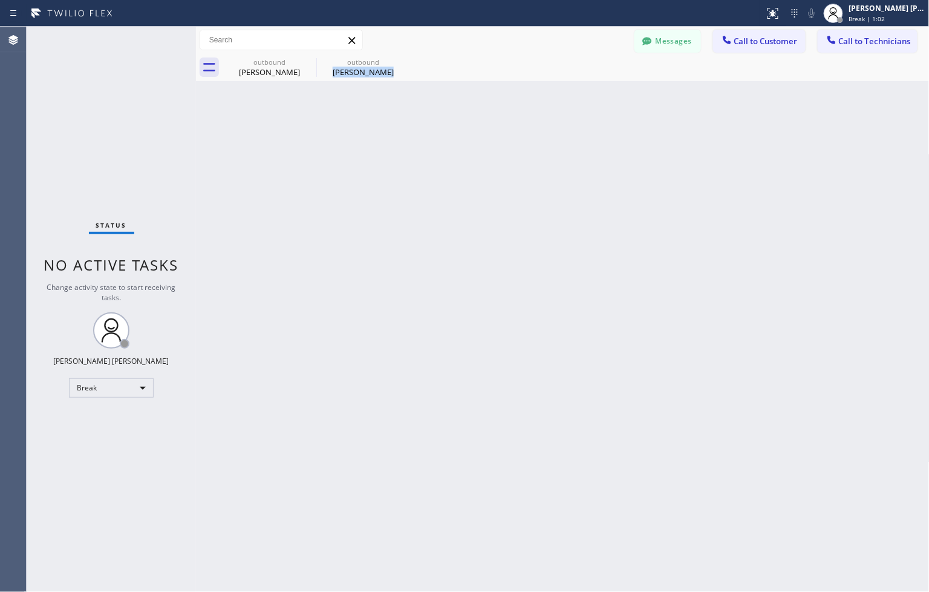
click at [443, 113] on div "Back to Dashboard Change Sender ID Customers Technicians ZS Zack Schiller 09/04…" at bounding box center [563, 309] width 734 height 565
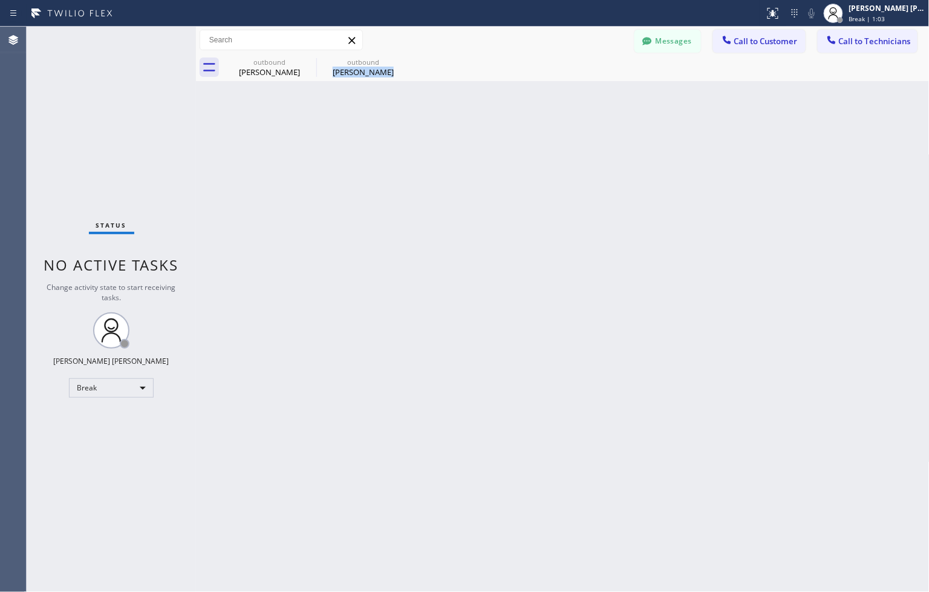
click at [443, 113] on div "Back to Dashboard Change Sender ID Customers Technicians ZS Zack Schiller 09/04…" at bounding box center [563, 309] width 734 height 565
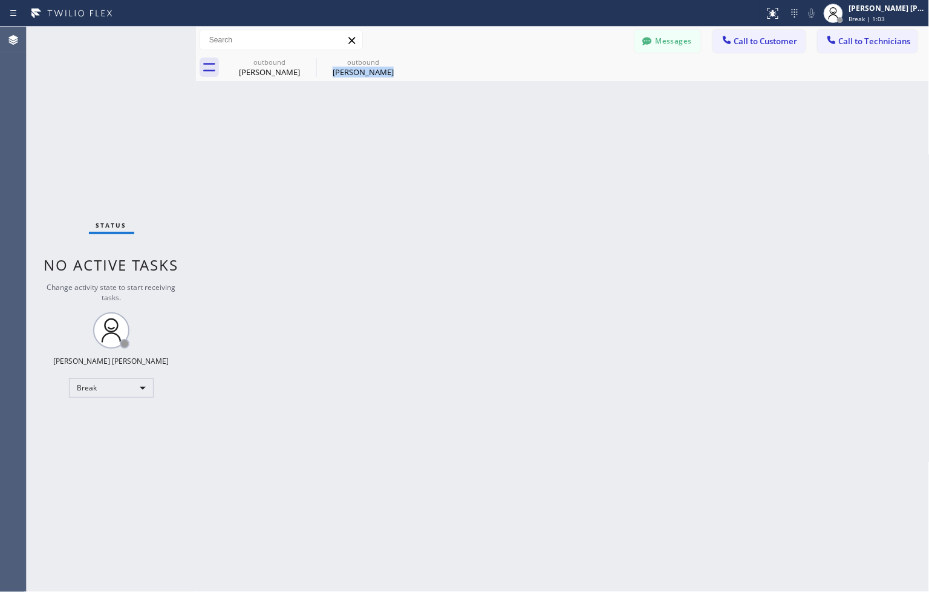
click at [443, 113] on div "Back to Dashboard Change Sender ID Customers Technicians ZS Zack Schiller 09/04…" at bounding box center [563, 309] width 734 height 565
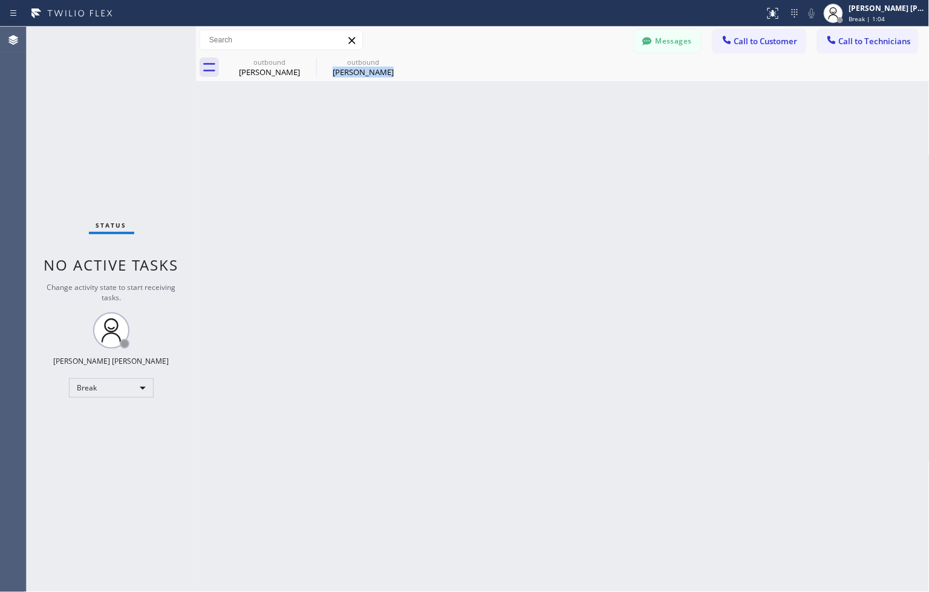
click at [443, 113] on div "Back to Dashboard Change Sender ID Customers Technicians ZS Zack Schiller 09/04…" at bounding box center [563, 309] width 734 height 565
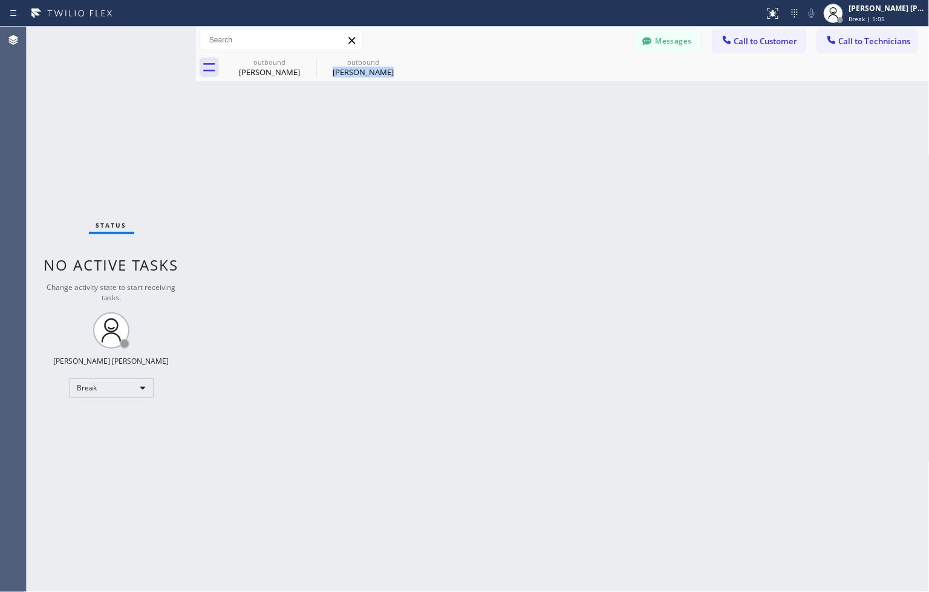
click at [443, 113] on div "Back to Dashboard Change Sender ID Customers Technicians ZS Zack Schiller 09/04…" at bounding box center [563, 309] width 734 height 565
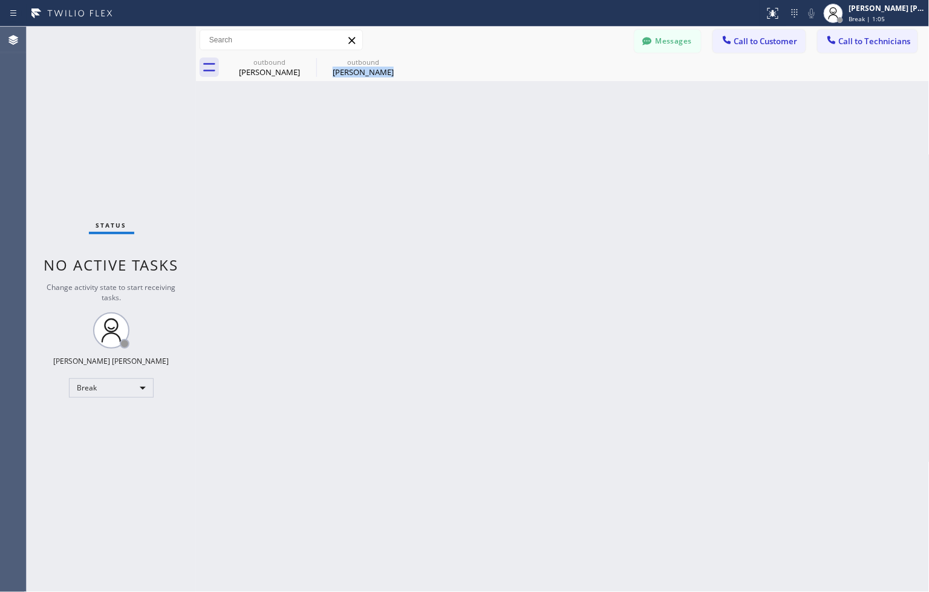
click at [443, 113] on div "Back to Dashboard Change Sender ID Customers Technicians ZS Zack Schiller 09/04…" at bounding box center [563, 309] width 734 height 565
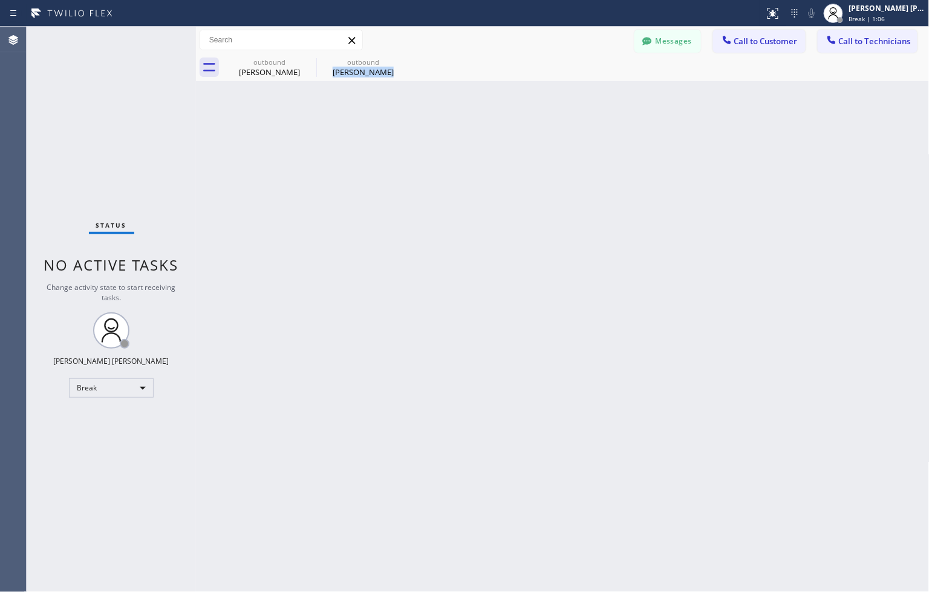
click at [443, 113] on div "Back to Dashboard Change Sender ID Customers Technicians ZS Zack Schiller 09/04…" at bounding box center [563, 309] width 734 height 565
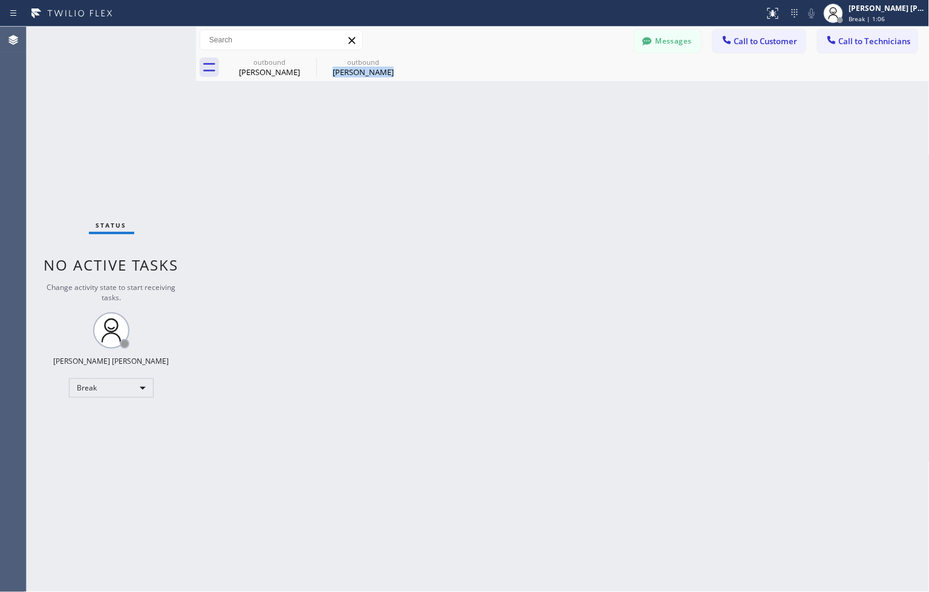
click at [443, 113] on div "Back to Dashboard Change Sender ID Customers Technicians ZS Zack Schiller 09/04…" at bounding box center [563, 309] width 734 height 565
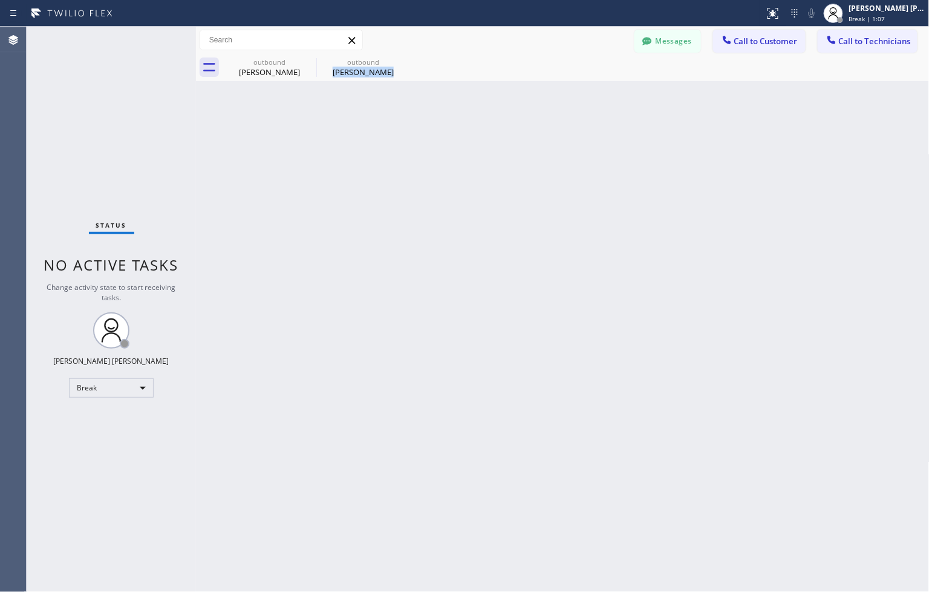
click at [443, 113] on div "Back to Dashboard Change Sender ID Customers Technicians ZS Zack Schiller 09/04…" at bounding box center [563, 309] width 734 height 565
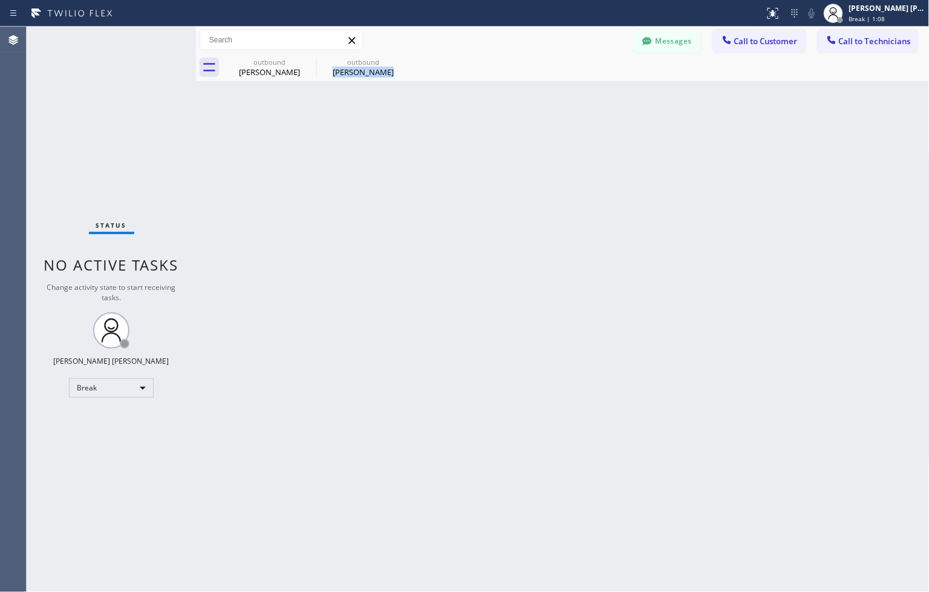
click at [443, 113] on div "Back to Dashboard Change Sender ID Customers Technicians ZS Zack Schiller 09/04…" at bounding box center [563, 309] width 734 height 565
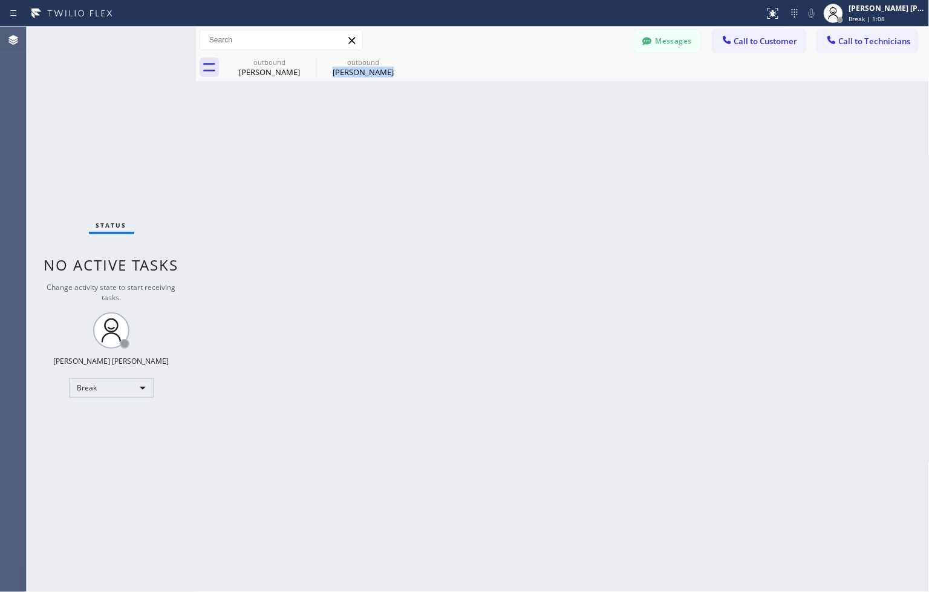
click at [443, 113] on div "Back to Dashboard Change Sender ID Customers Technicians ZS Zack Schiller 09/04…" at bounding box center [563, 309] width 734 height 565
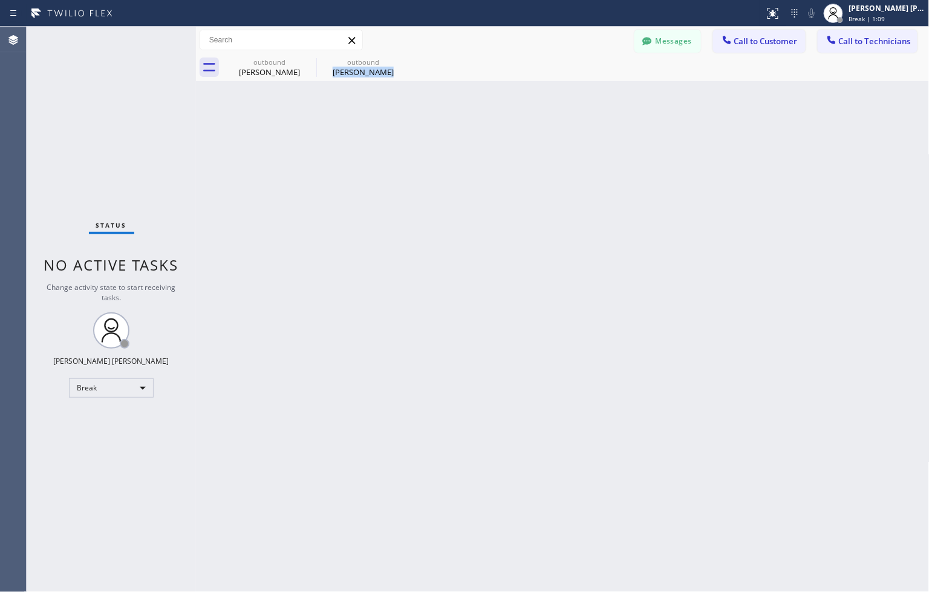
click at [443, 113] on div "Back to Dashboard Change Sender ID Customers Technicians ZS Zack Schiller 09/04…" at bounding box center [563, 309] width 734 height 565
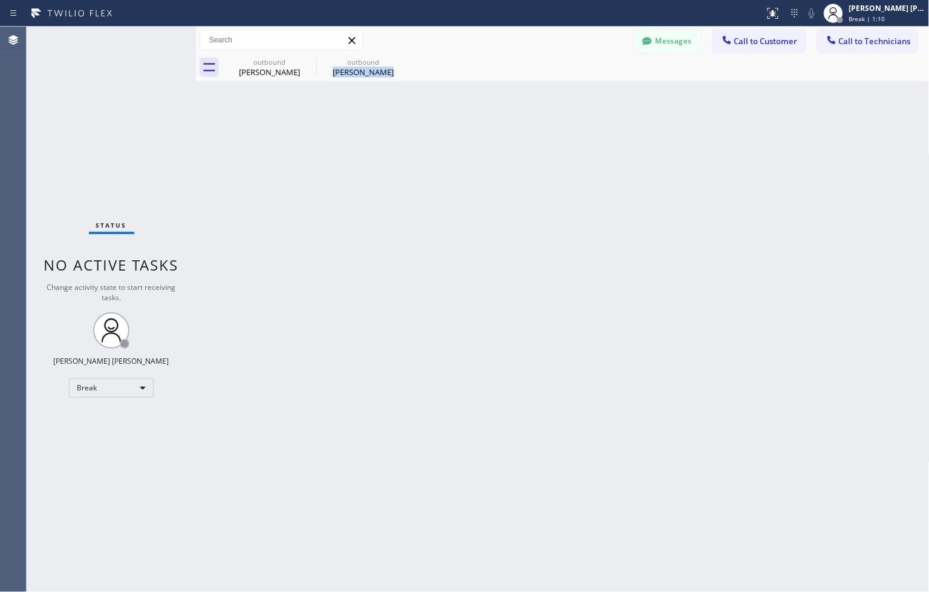
click at [443, 113] on div "Back to Dashboard Change Sender ID Customers Technicians ZS Zack Schiller 09/04…" at bounding box center [563, 309] width 734 height 565
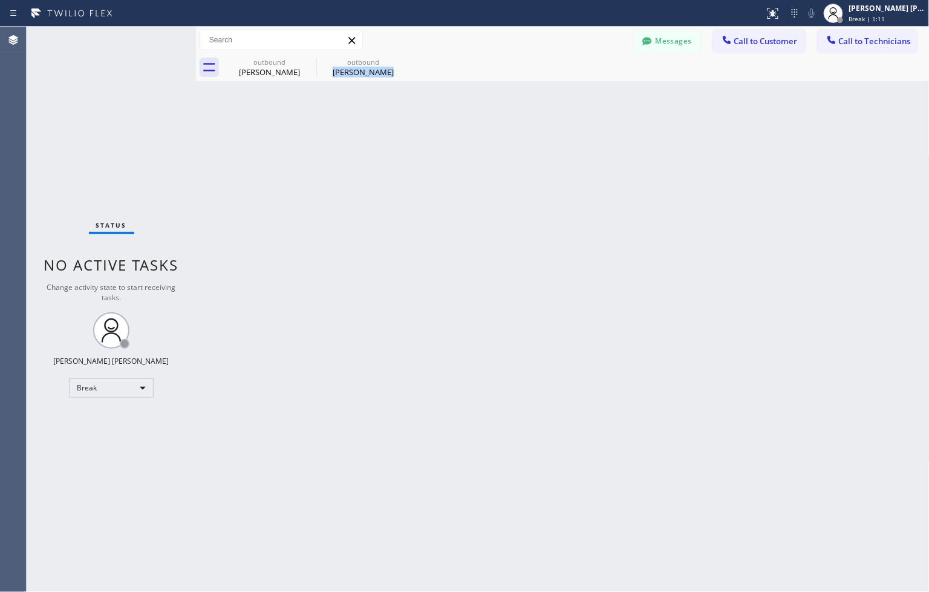
click at [443, 113] on div "Back to Dashboard Change Sender ID Customers Technicians ZS Zack Schiller 09/04…" at bounding box center [563, 309] width 734 height 565
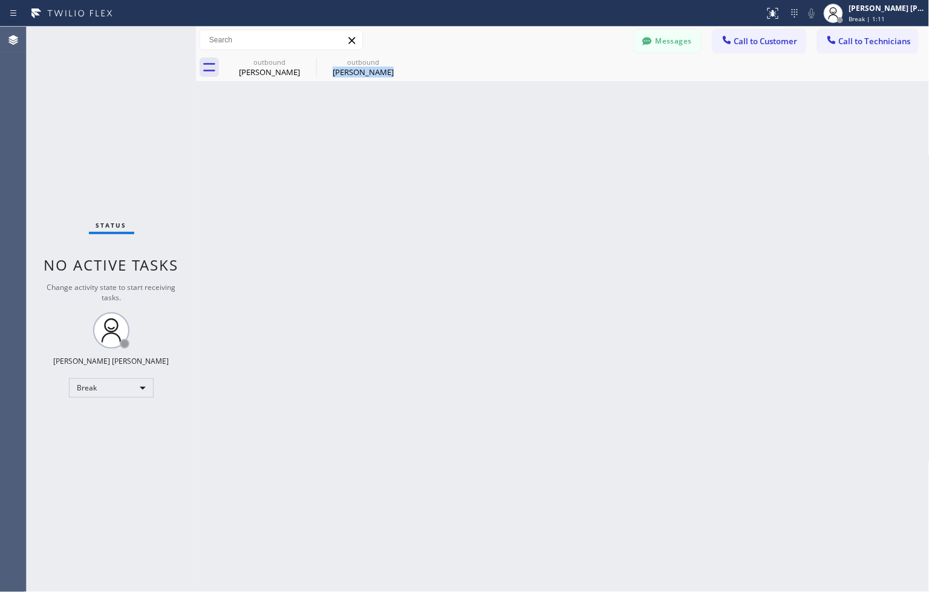
click at [443, 113] on div "Back to Dashboard Change Sender ID Customers Technicians ZS Zack Schiller 09/04…" at bounding box center [563, 309] width 734 height 565
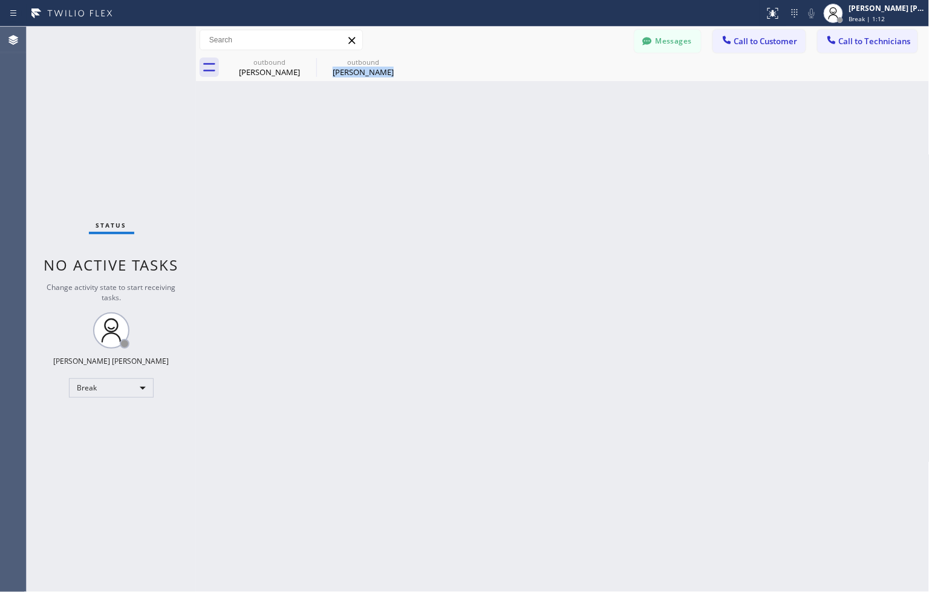
click at [443, 113] on div "Back to Dashboard Change Sender ID Customers Technicians ZS Zack Schiller 09/04…" at bounding box center [563, 309] width 734 height 565
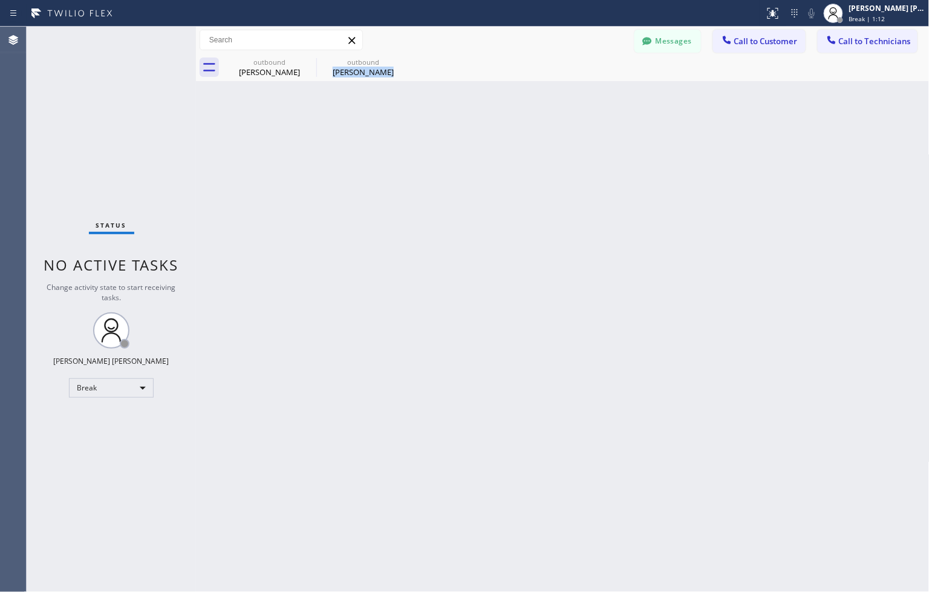
click at [443, 113] on div "Back to Dashboard Change Sender ID Customers Technicians ZS Zack Schiller 09/04…" at bounding box center [563, 309] width 734 height 565
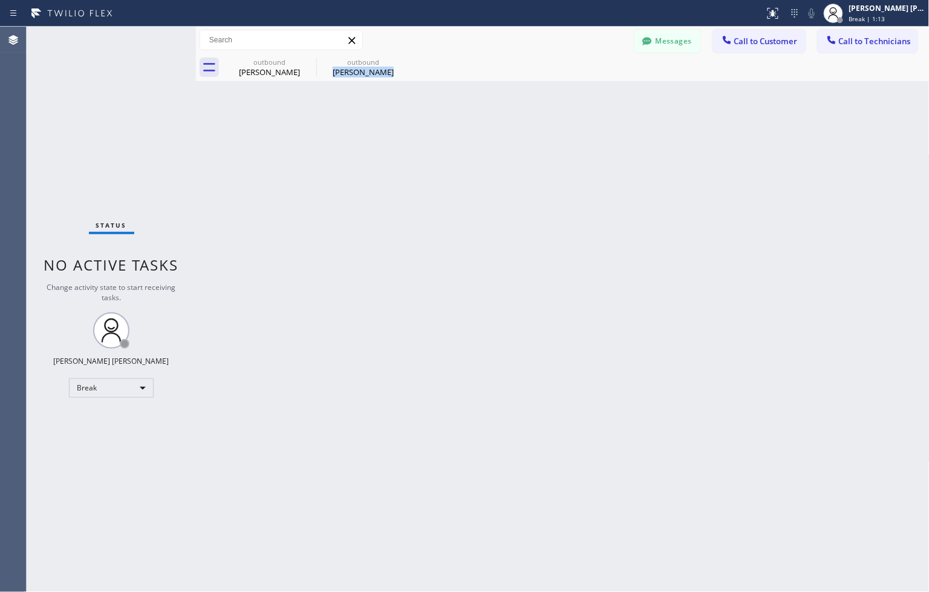
click at [443, 113] on div "Back to Dashboard Change Sender ID Customers Technicians ZS Zack Schiller 09/04…" at bounding box center [563, 309] width 734 height 565
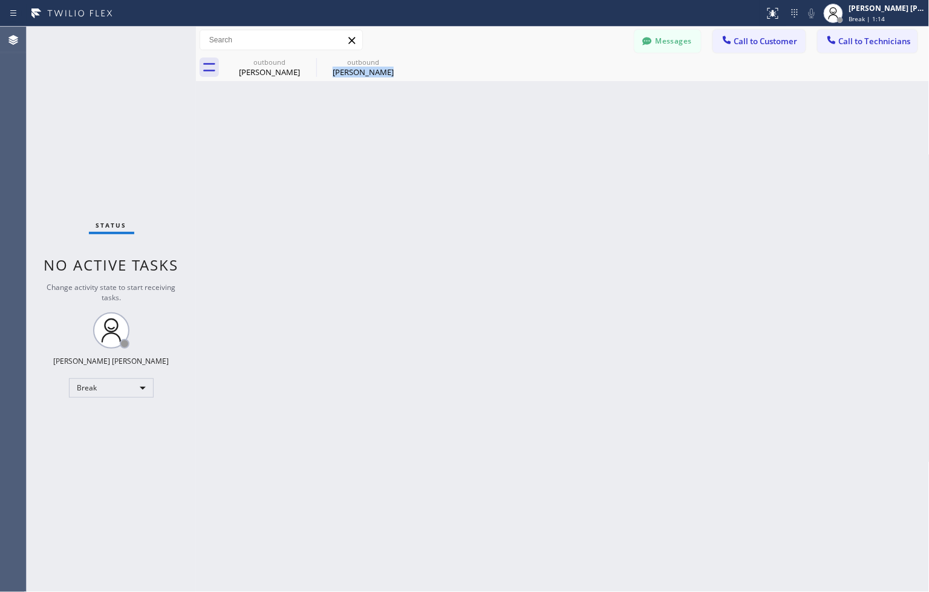
click at [443, 113] on div "Back to Dashboard Change Sender ID Customers Technicians ZS Zack Schiller 09/04…" at bounding box center [563, 309] width 734 height 565
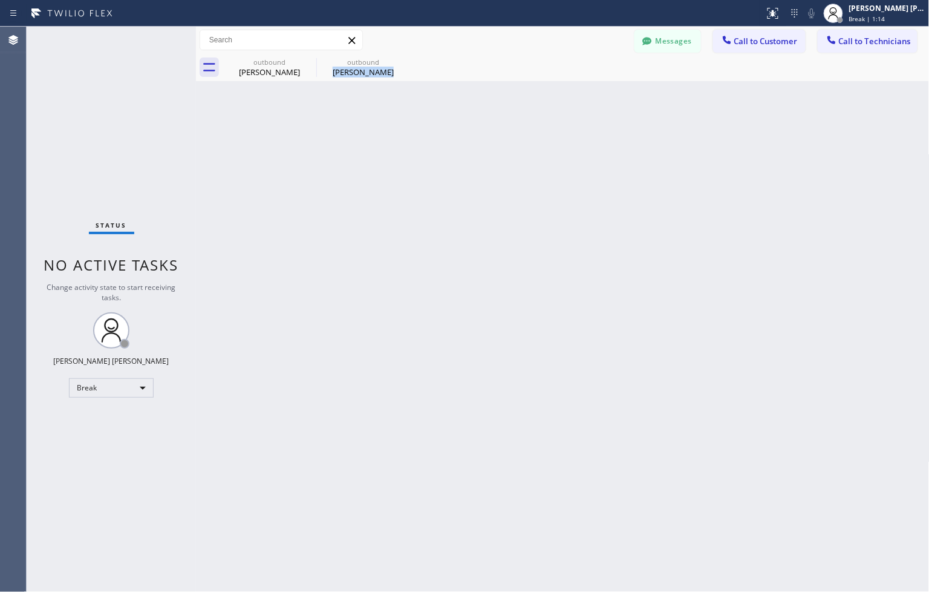
click at [443, 113] on div "Back to Dashboard Change Sender ID Customers Technicians ZS Zack Schiller 09/04…" at bounding box center [563, 309] width 734 height 565
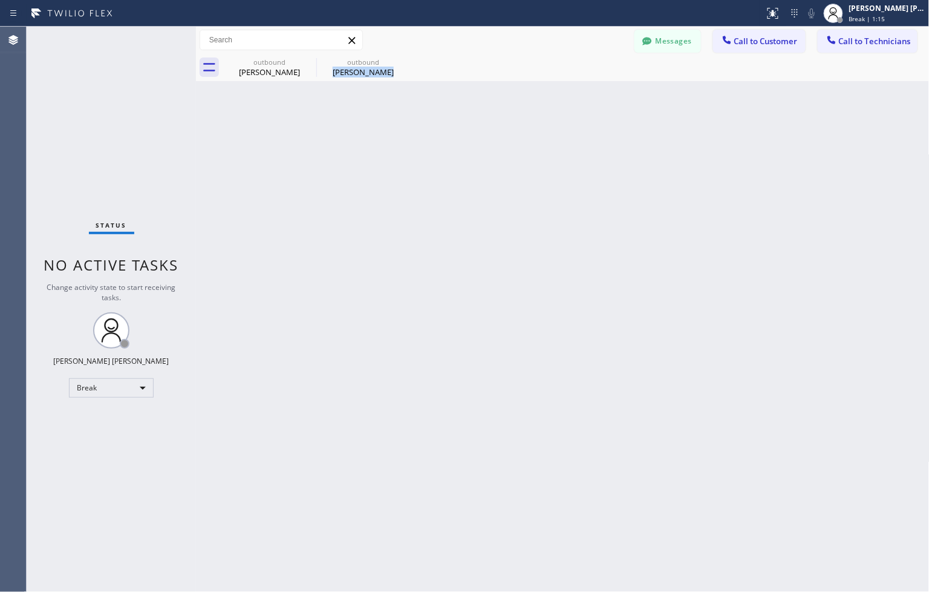
click at [443, 113] on div "Back to Dashboard Change Sender ID Customers Technicians ZS Zack Schiller 09/04…" at bounding box center [563, 309] width 734 height 565
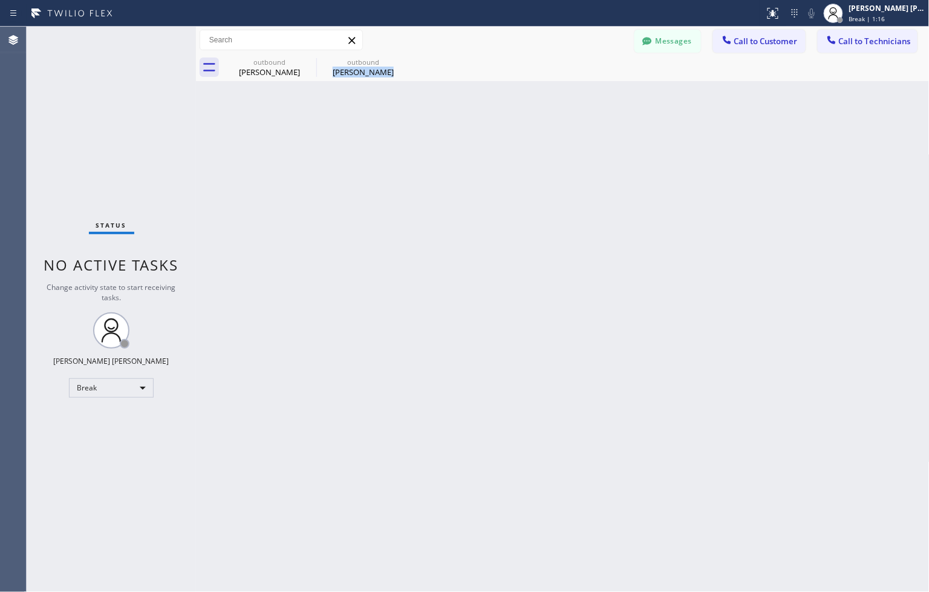
click at [443, 113] on div "Back to Dashboard Change Sender ID Customers Technicians ZS Zack Schiller 09/04…" at bounding box center [563, 309] width 734 height 565
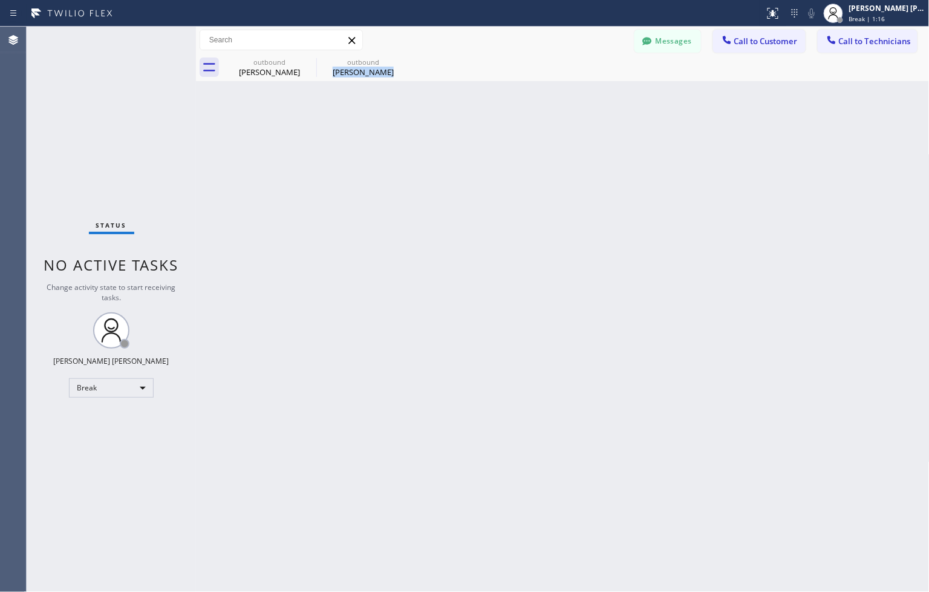
click at [443, 113] on div "Back to Dashboard Change Sender ID Customers Technicians ZS Zack Schiller 09/04…" at bounding box center [563, 309] width 734 height 565
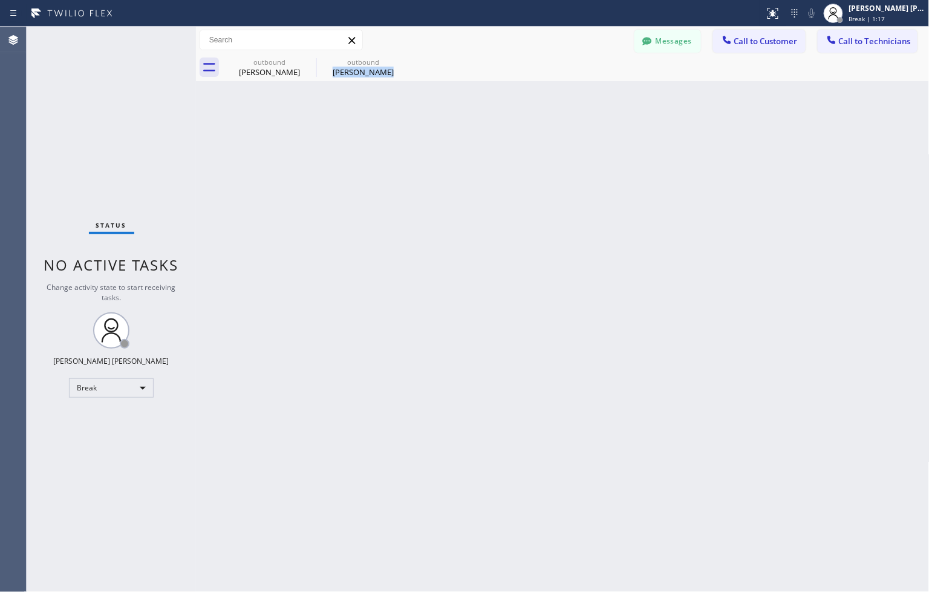
click at [443, 113] on div "Back to Dashboard Change Sender ID Customers Technicians ZS Zack Schiller 09/04…" at bounding box center [563, 309] width 734 height 565
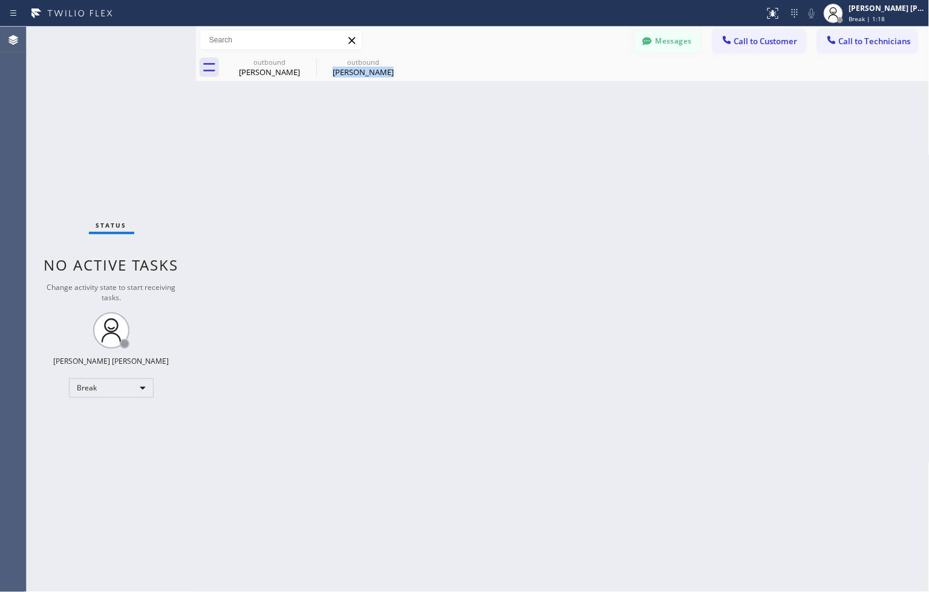
click at [443, 113] on div "Back to Dashboard Change Sender ID Customers Technicians ZS Zack Schiller 09/04…" at bounding box center [563, 309] width 734 height 565
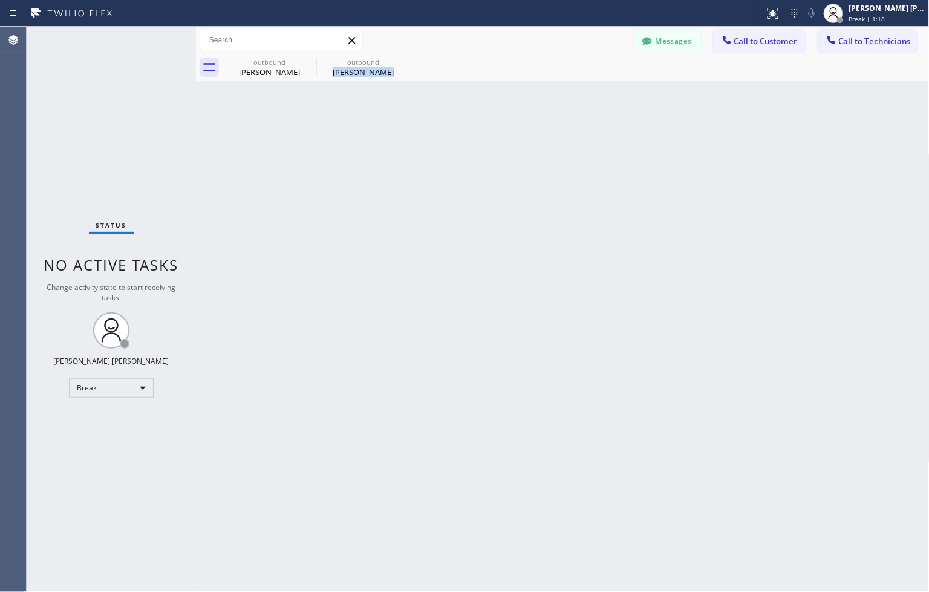
click at [443, 113] on div "Back to Dashboard Change Sender ID Customers Technicians ZS Zack Schiller 09/04…" at bounding box center [563, 309] width 734 height 565
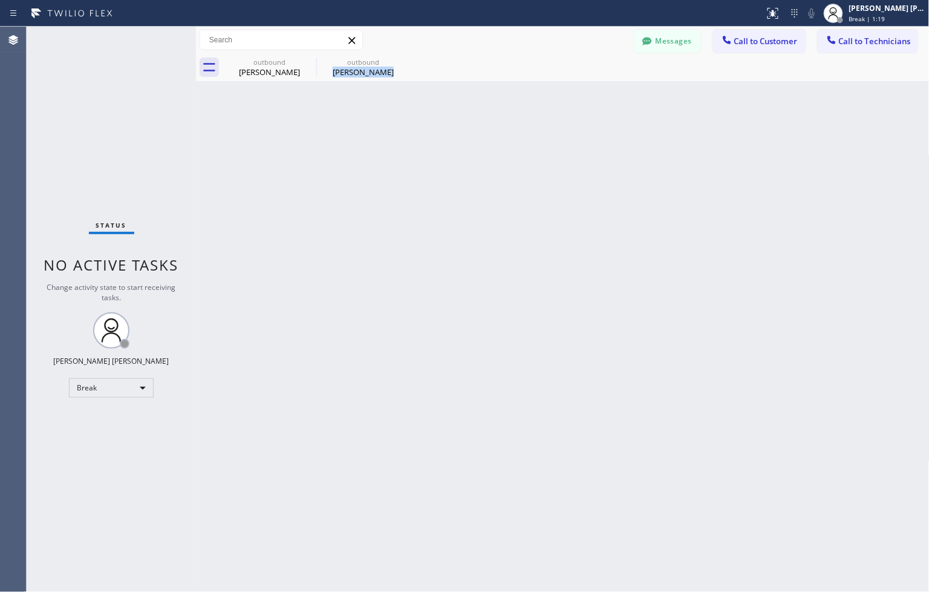
click at [443, 113] on div "Back to Dashboard Change Sender ID Customers Technicians ZS Zack Schiller 09/04…" at bounding box center [563, 309] width 734 height 565
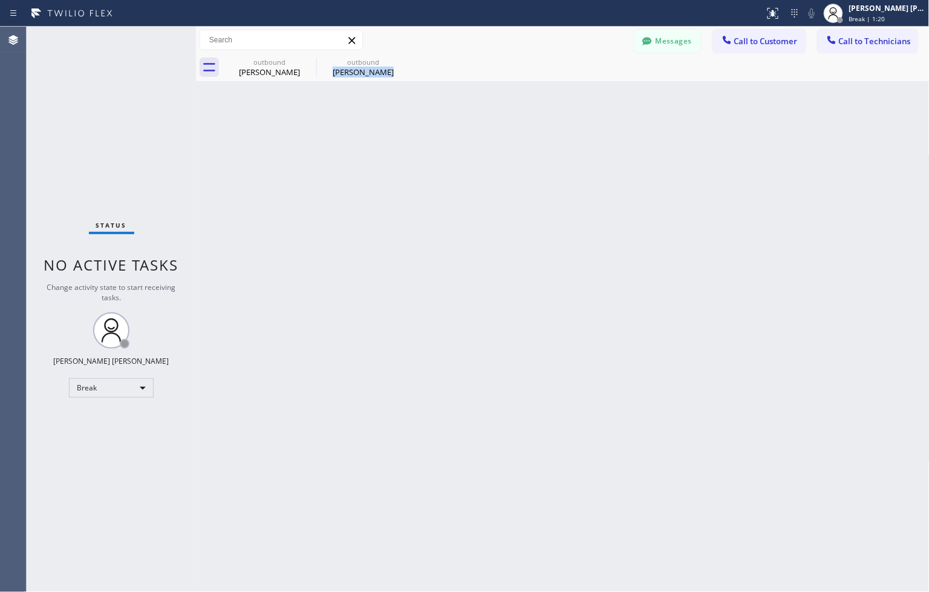
click at [443, 113] on div "Back to Dashboard Change Sender ID Customers Technicians ZS Zack Schiller 09/04…" at bounding box center [563, 309] width 734 height 565
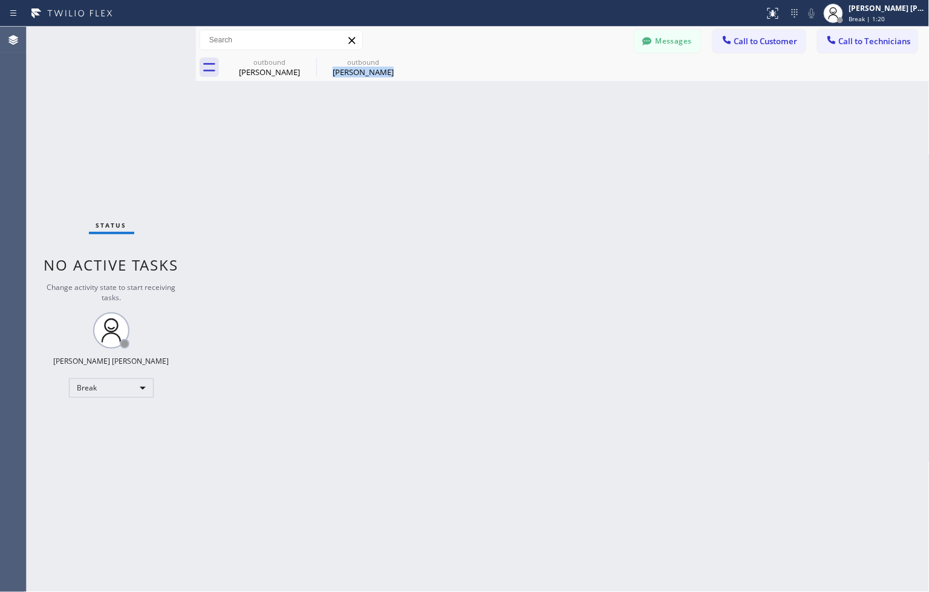
click at [443, 113] on div "Back to Dashboard Change Sender ID Customers Technicians ZS Zack Schiller 09/04…" at bounding box center [563, 309] width 734 height 565
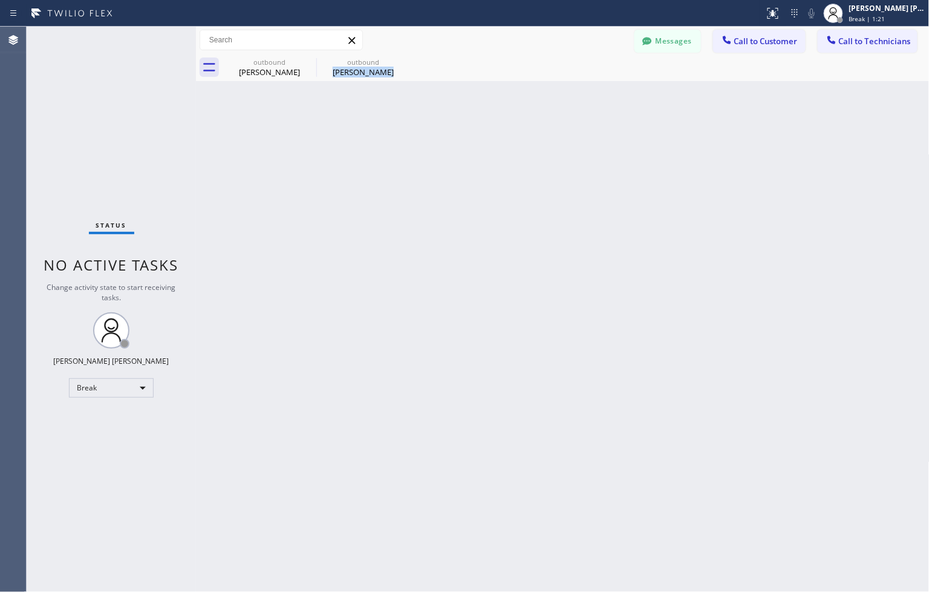
click at [443, 113] on div "Back to Dashboard Change Sender ID Customers Technicians ZS Zack Schiller 09/04…" at bounding box center [563, 309] width 734 height 565
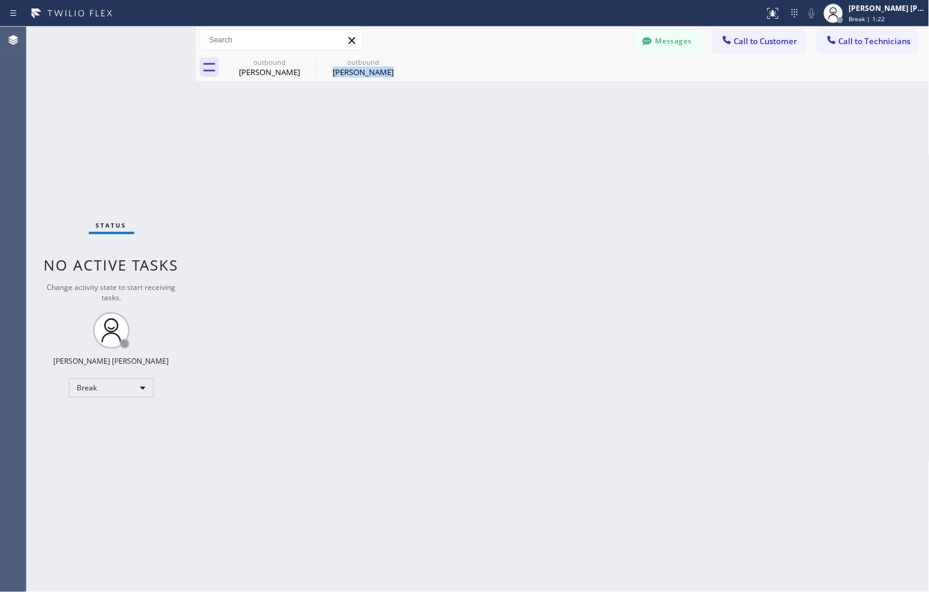
click at [443, 113] on div "Back to Dashboard Change Sender ID Customers Technicians ZS Zack Schiller 09/04…" at bounding box center [563, 309] width 734 height 565
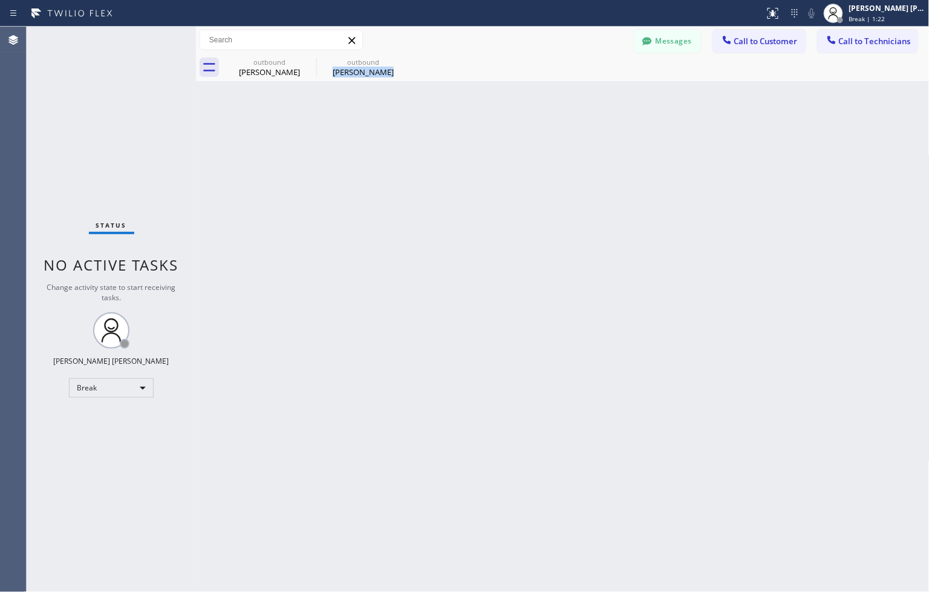
click at [443, 113] on div "Back to Dashboard Change Sender ID Customers Technicians ZS Zack Schiller 09/04…" at bounding box center [563, 309] width 734 height 565
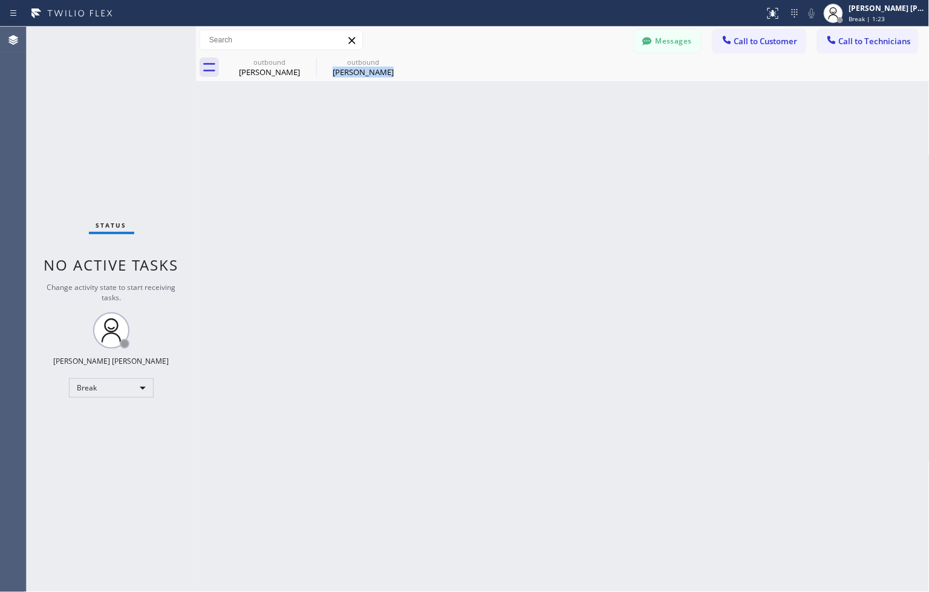
click at [443, 113] on div "Back to Dashboard Change Sender ID Customers Technicians ZS Zack Schiller 09/04…" at bounding box center [563, 309] width 734 height 565
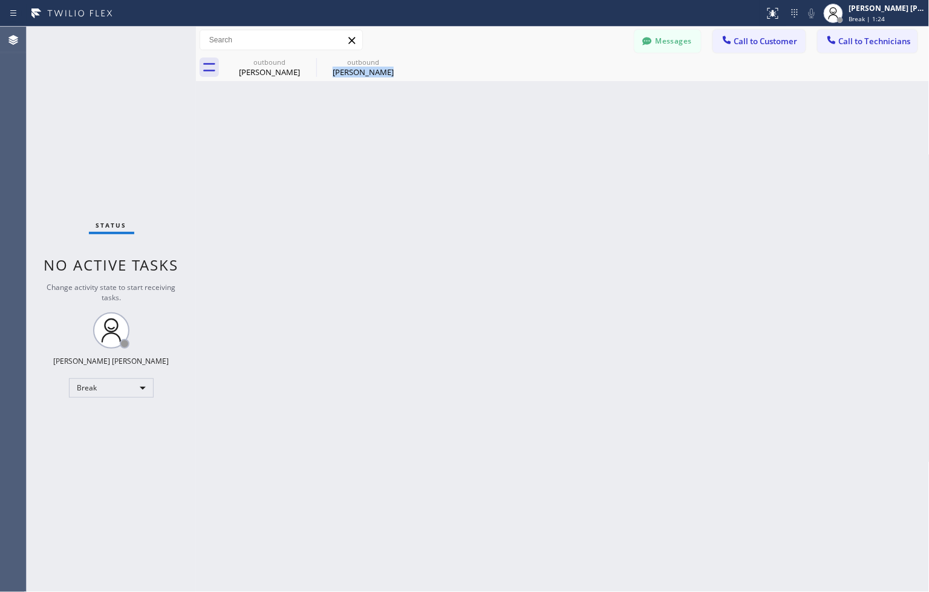
click at [443, 113] on div "Back to Dashboard Change Sender ID Customers Technicians ZS Zack Schiller 09/04…" at bounding box center [563, 309] width 734 height 565
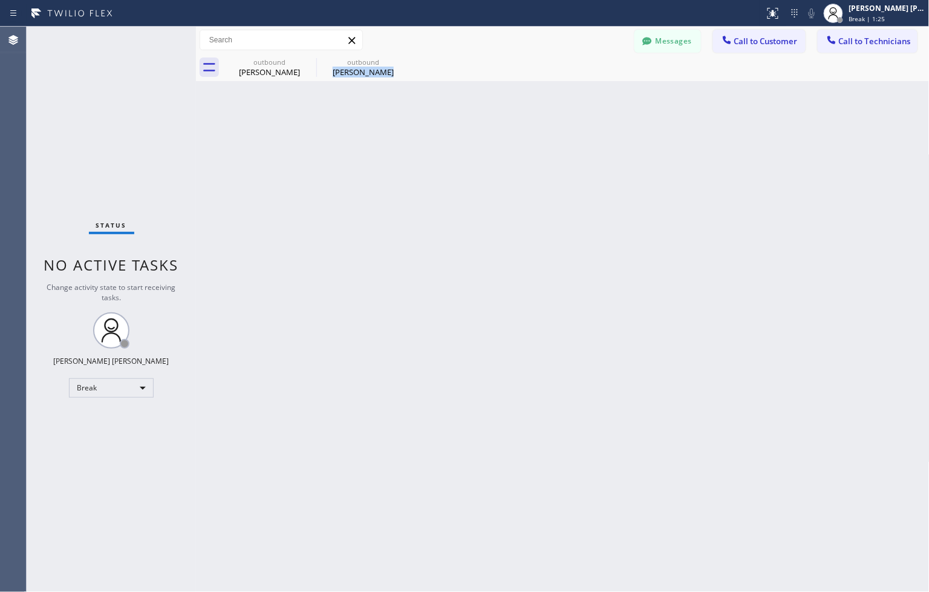
click at [443, 113] on div "Back to Dashboard Change Sender ID Customers Technicians ZS Zack Schiller 09/04…" at bounding box center [563, 309] width 734 height 565
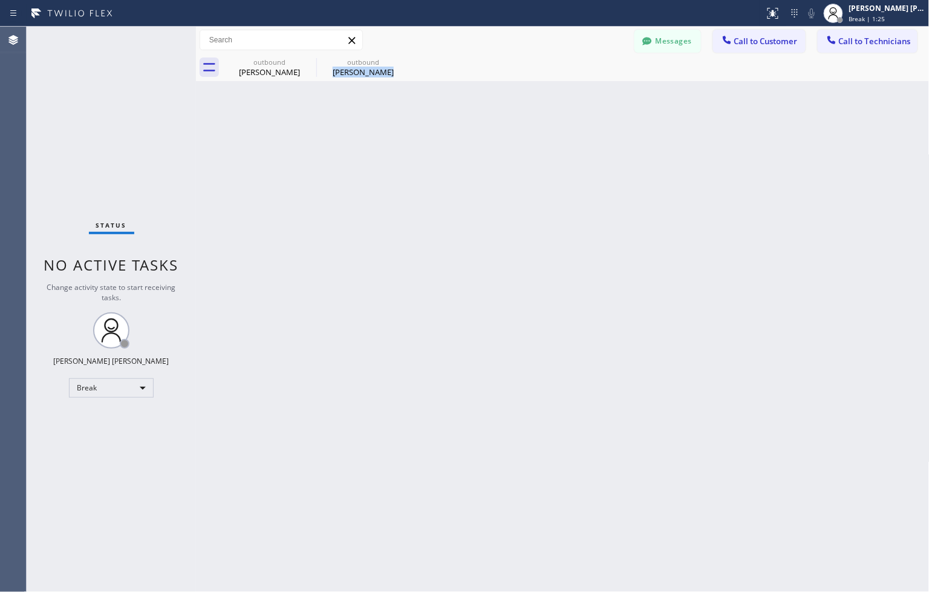
click at [443, 113] on div "Back to Dashboard Change Sender ID Customers Technicians ZS Zack Schiller 09/04…" at bounding box center [563, 309] width 734 height 565
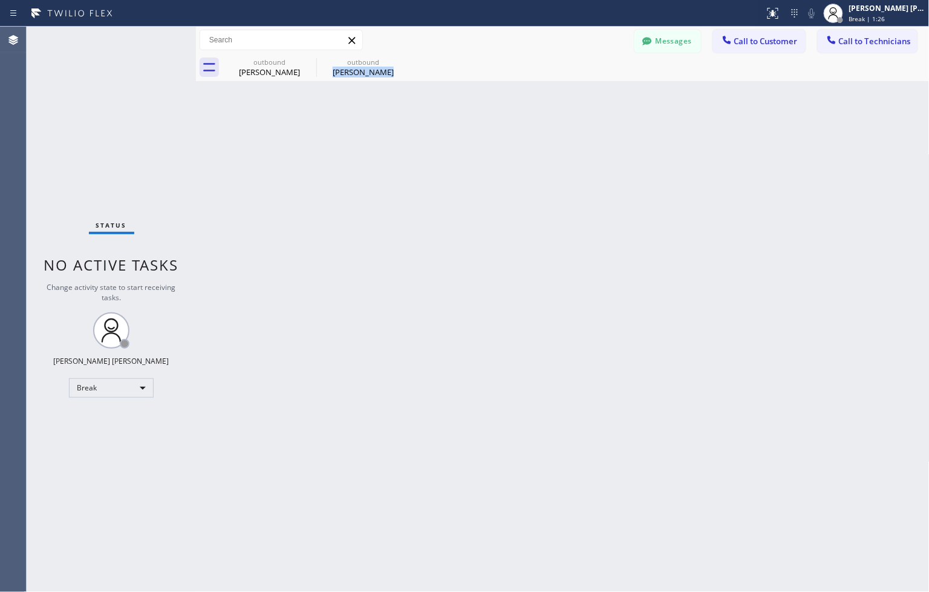
click at [443, 113] on div "Back to Dashboard Change Sender ID Customers Technicians ZS Zack Schiller 09/04…" at bounding box center [563, 309] width 734 height 565
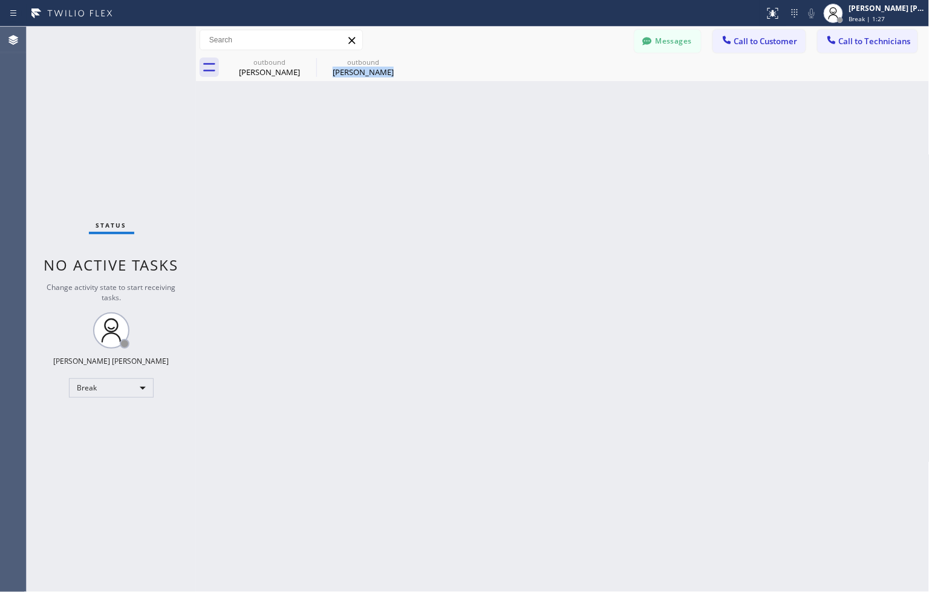
click at [443, 113] on div "Back to Dashboard Change Sender ID Customers Technicians ZS Zack Schiller 09/04…" at bounding box center [563, 309] width 734 height 565
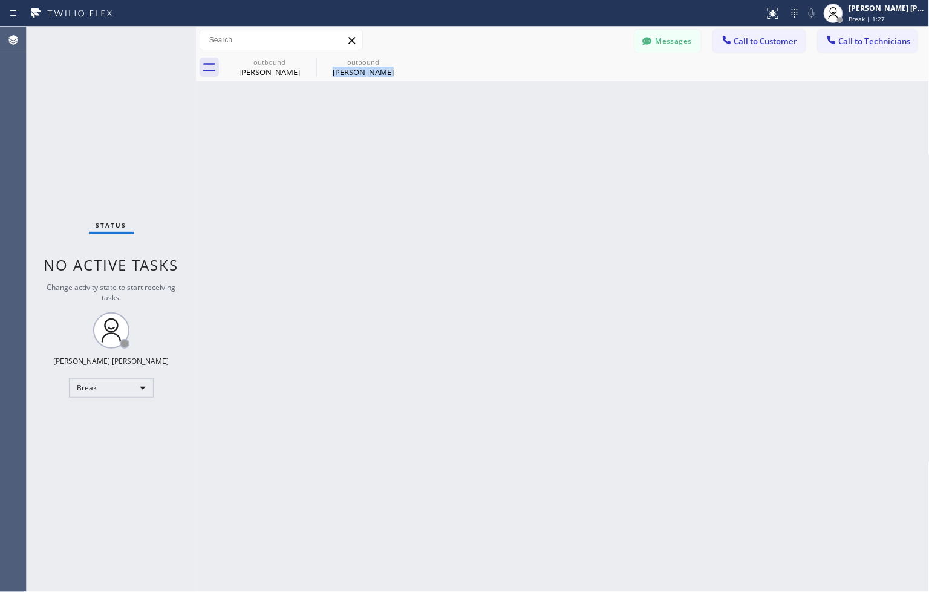
click at [443, 113] on div "Back to Dashboard Change Sender ID Customers Technicians ZS Zack Schiller 09/04…" at bounding box center [563, 309] width 734 height 565
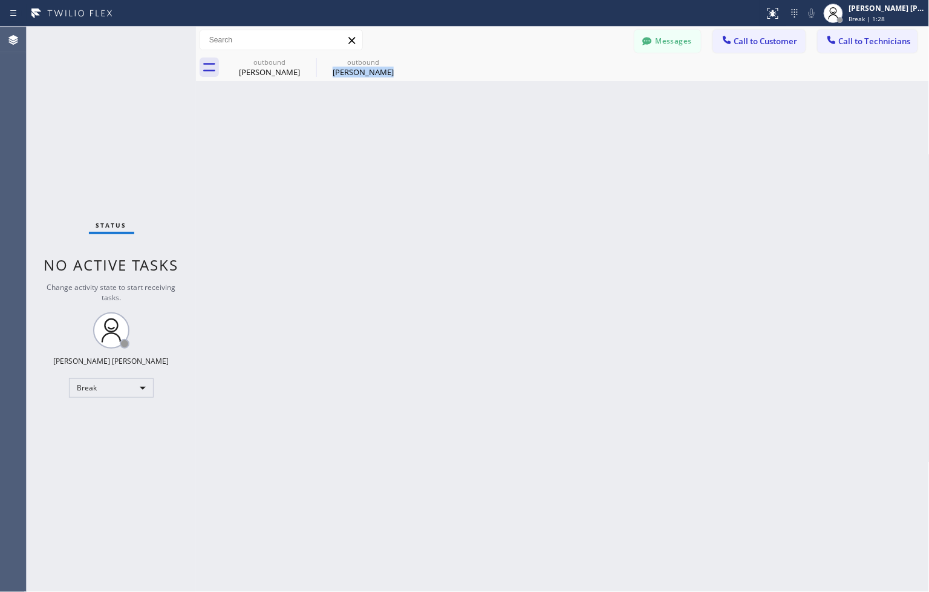
click at [443, 113] on div "Back to Dashboard Change Sender ID Customers Technicians ZS Zack Schiller 09/04…" at bounding box center [563, 309] width 734 height 565
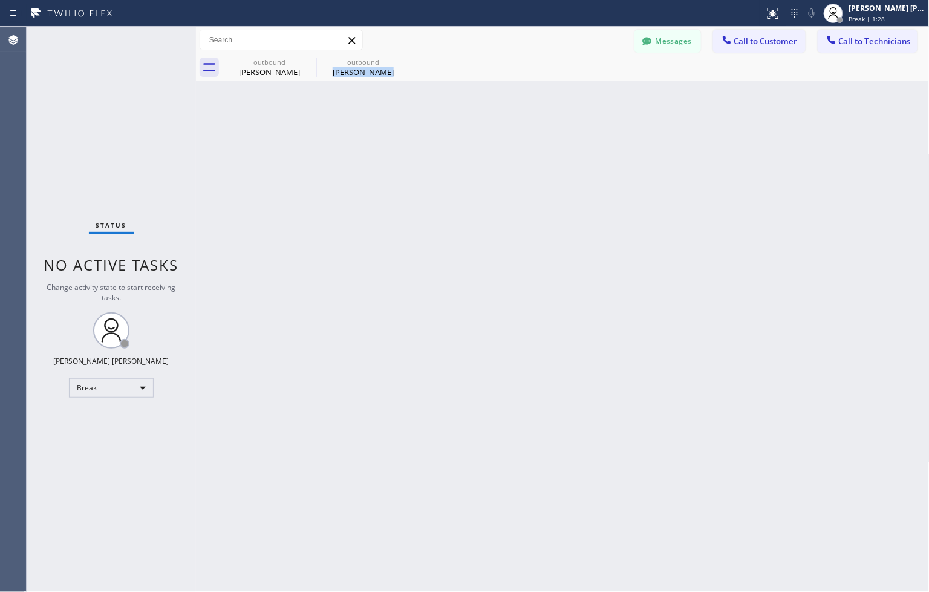
click at [443, 113] on div "Back to Dashboard Change Sender ID Customers Technicians ZS Zack Schiller 09/04…" at bounding box center [563, 309] width 734 height 565
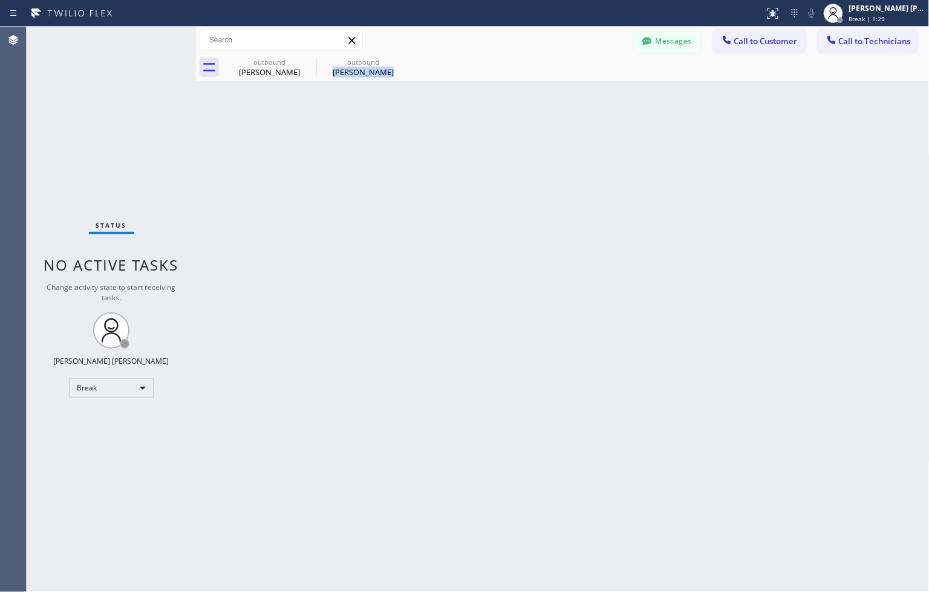
click at [443, 113] on div "Back to Dashboard Change Sender ID Customers Technicians ZS Zack Schiller 09/04…" at bounding box center [563, 309] width 734 height 565
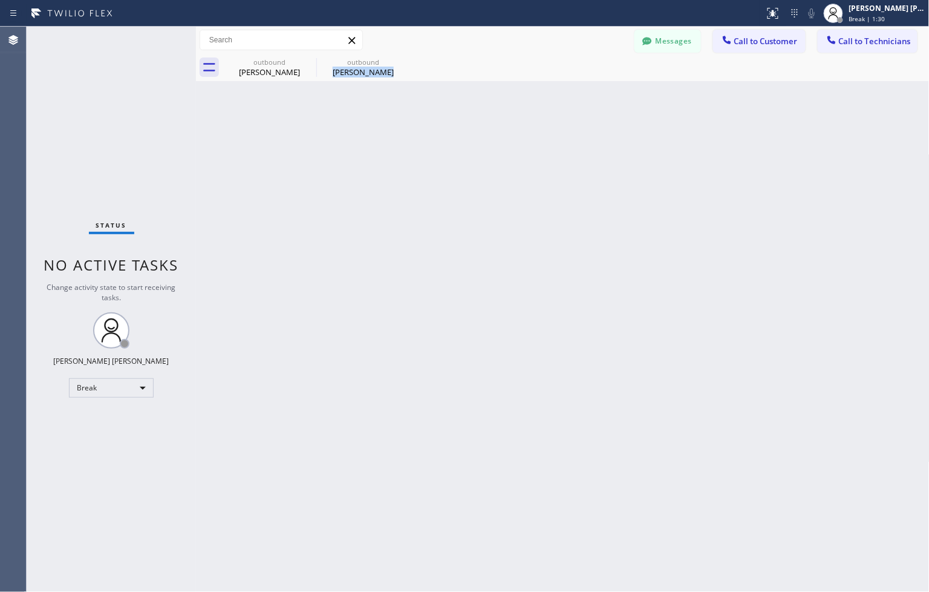
click at [443, 113] on div "Back to Dashboard Change Sender ID Customers Technicians ZS Zack Schiller 09/04…" at bounding box center [563, 309] width 734 height 565
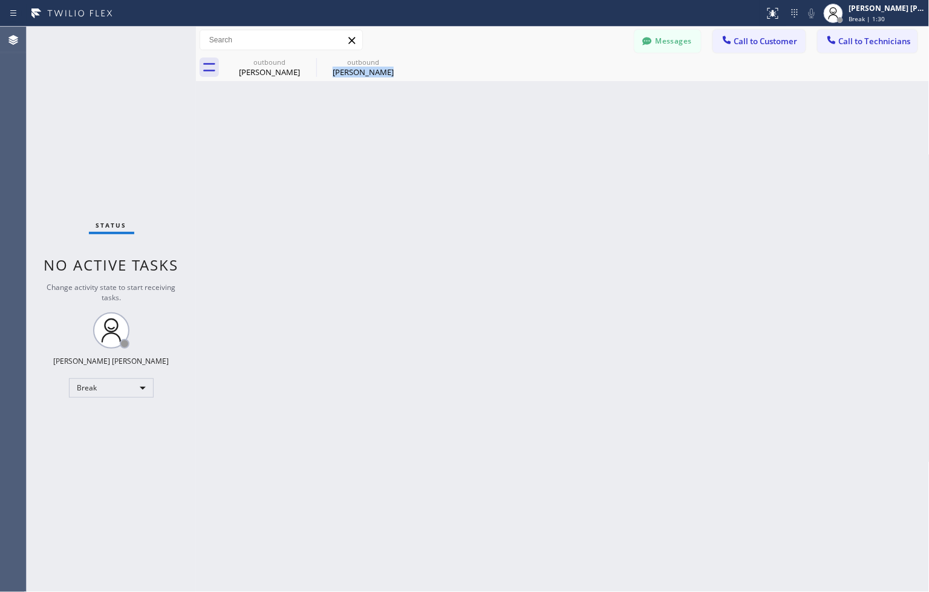
click at [443, 113] on div "Back to Dashboard Change Sender ID Customers Technicians ZS Zack Schiller 09/04…" at bounding box center [563, 309] width 734 height 565
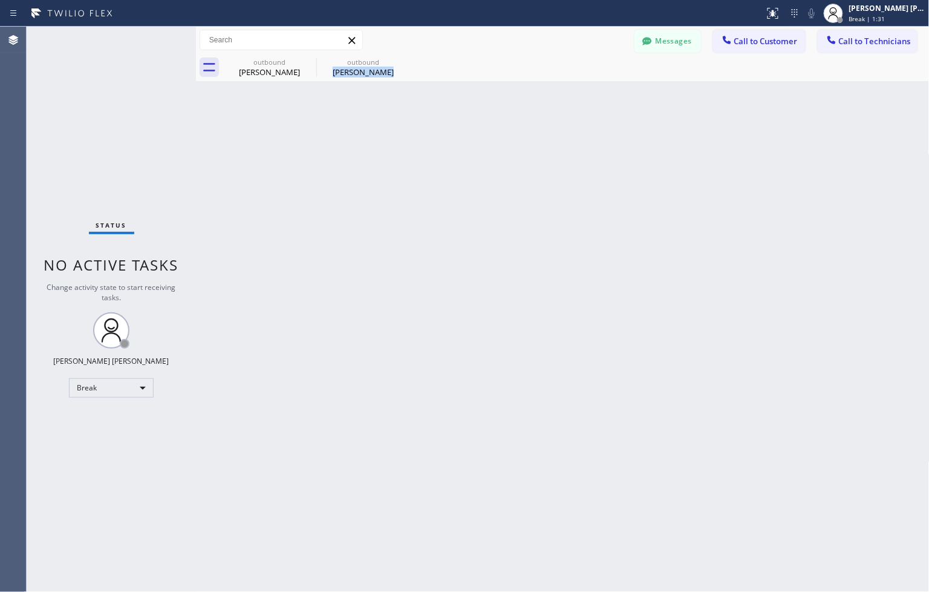
click at [443, 113] on div "Back to Dashboard Change Sender ID Customers Technicians ZS Zack Schiller 09/04…" at bounding box center [563, 309] width 734 height 565
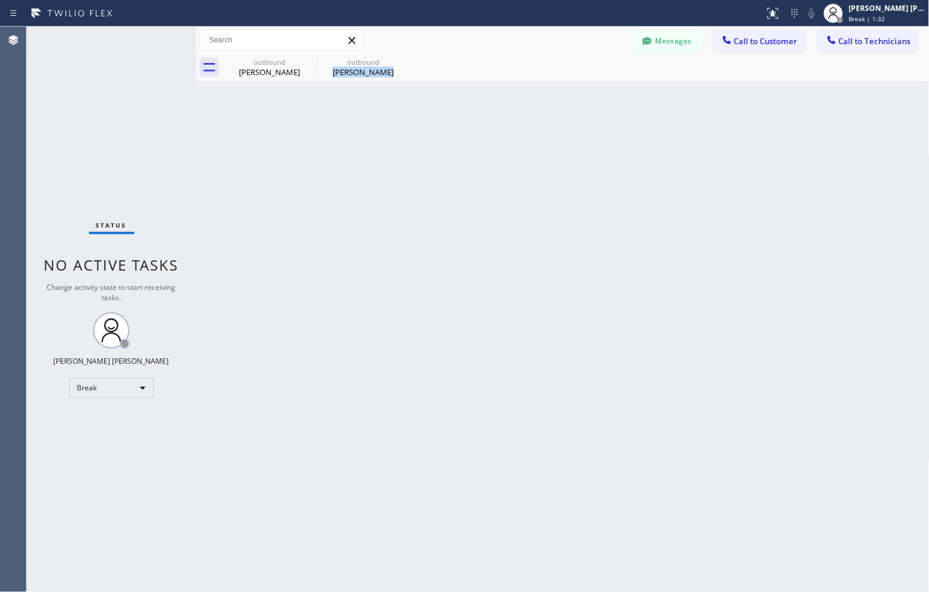
click at [443, 113] on div "Back to Dashboard Change Sender ID Customers Technicians ZS Zack Schiller 09/04…" at bounding box center [563, 309] width 734 height 565
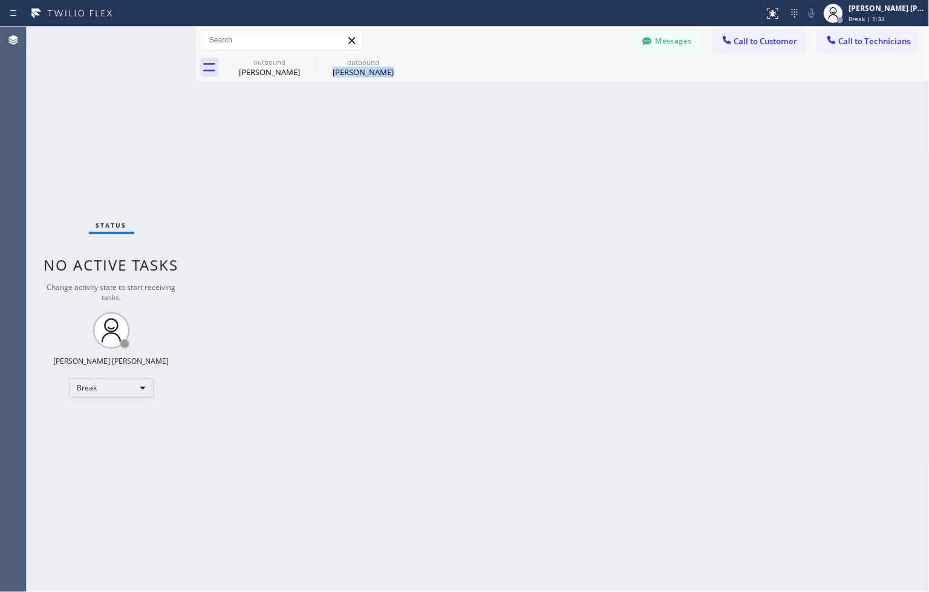
click at [443, 113] on div "Back to Dashboard Change Sender ID Customers Technicians ZS Zack Schiller 09/04…" at bounding box center [563, 309] width 734 height 565
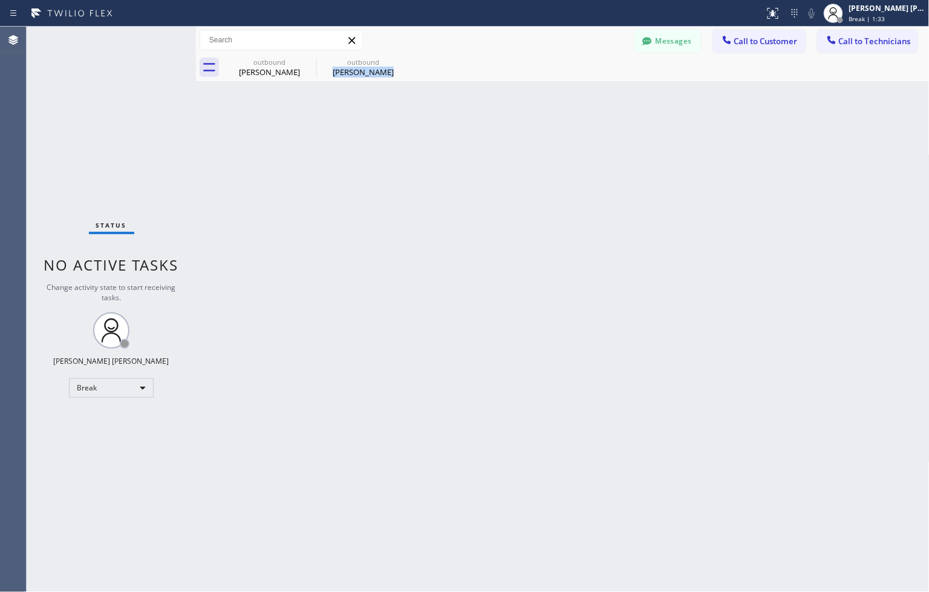
click at [443, 113] on div "Back to Dashboard Change Sender ID Customers Technicians ZS Zack Schiller 09/04…" at bounding box center [563, 309] width 734 height 565
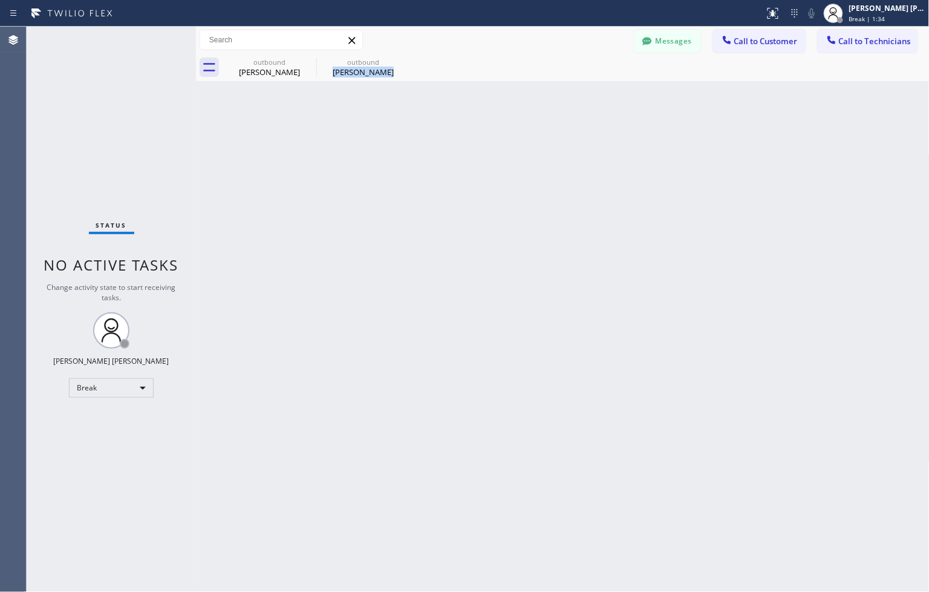
click at [443, 113] on div "Back to Dashboard Change Sender ID Customers Technicians ZS Zack Schiller 09/04…" at bounding box center [563, 309] width 734 height 565
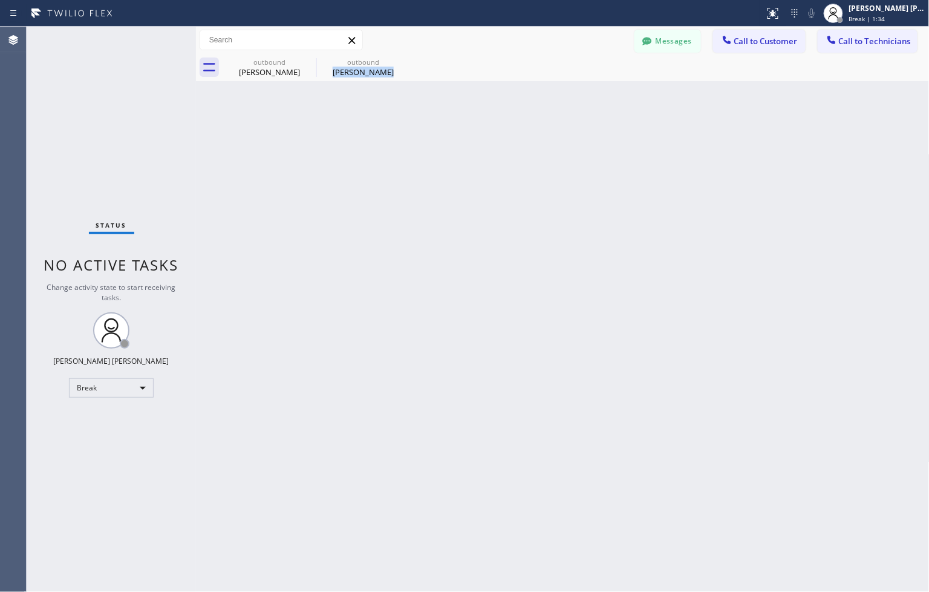
click at [443, 113] on div "Back to Dashboard Change Sender ID Customers Technicians ZS Zack Schiller 09/04…" at bounding box center [563, 309] width 734 height 565
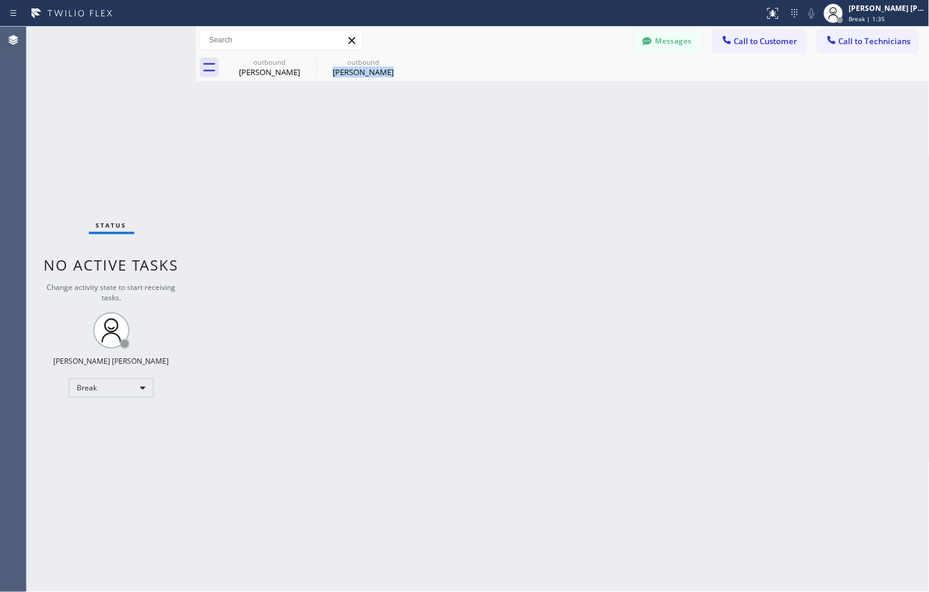
click at [443, 113] on div "Back to Dashboard Change Sender ID Customers Technicians ZS Zack Schiller 09/04…" at bounding box center [563, 309] width 734 height 565
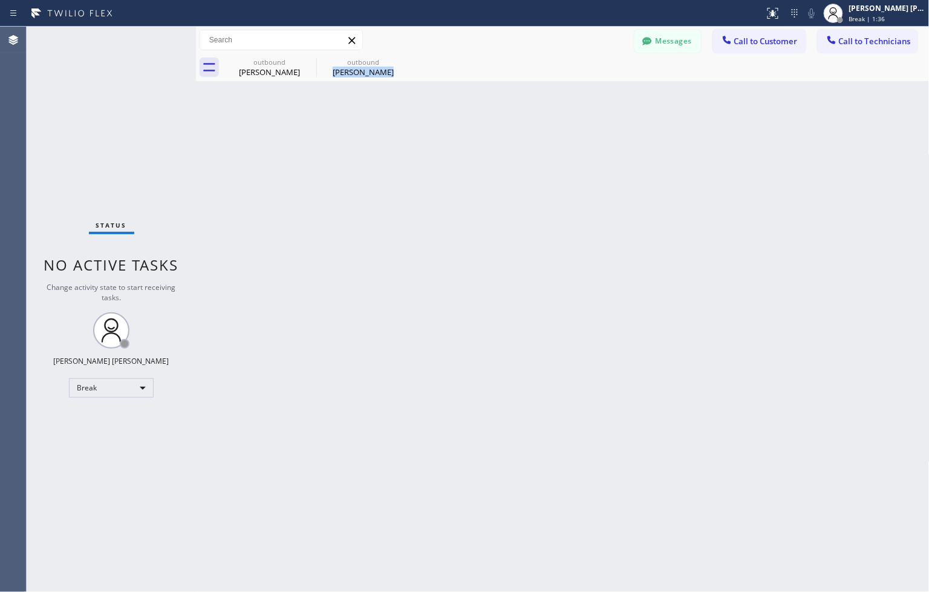
click at [443, 113] on div "Back to Dashboard Change Sender ID Customers Technicians ZS Zack Schiller 09/04…" at bounding box center [563, 309] width 734 height 565
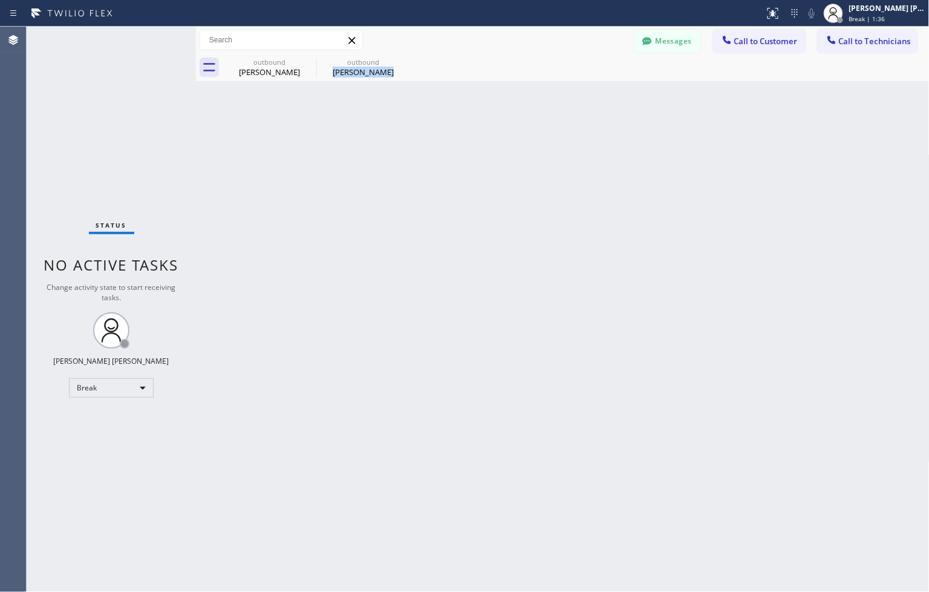
click at [443, 113] on div "Back to Dashboard Change Sender ID Customers Technicians ZS Zack Schiller 09/04…" at bounding box center [563, 309] width 734 height 565
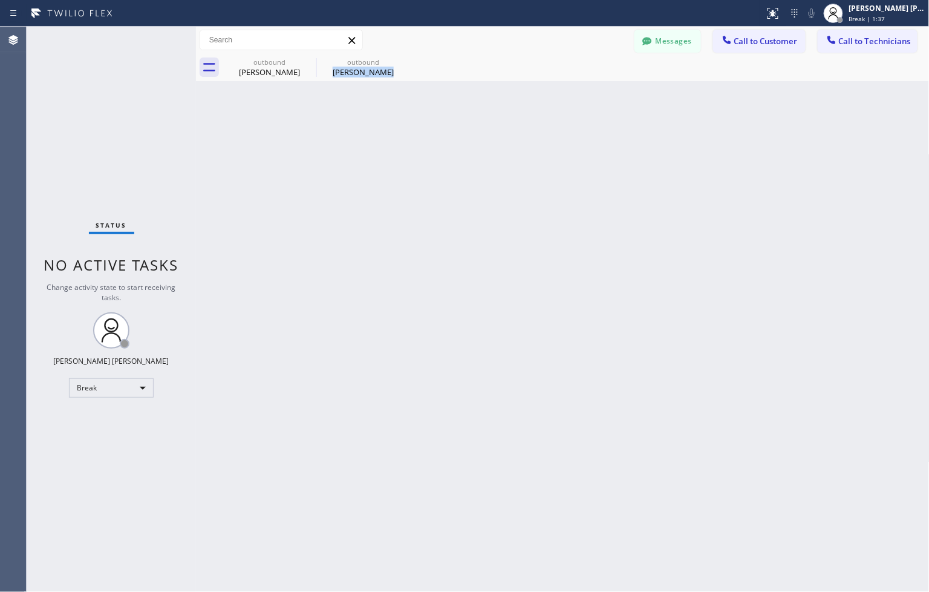
click at [443, 113] on div "Back to Dashboard Change Sender ID Customers Technicians ZS Zack Schiller 09/04…" at bounding box center [563, 309] width 734 height 565
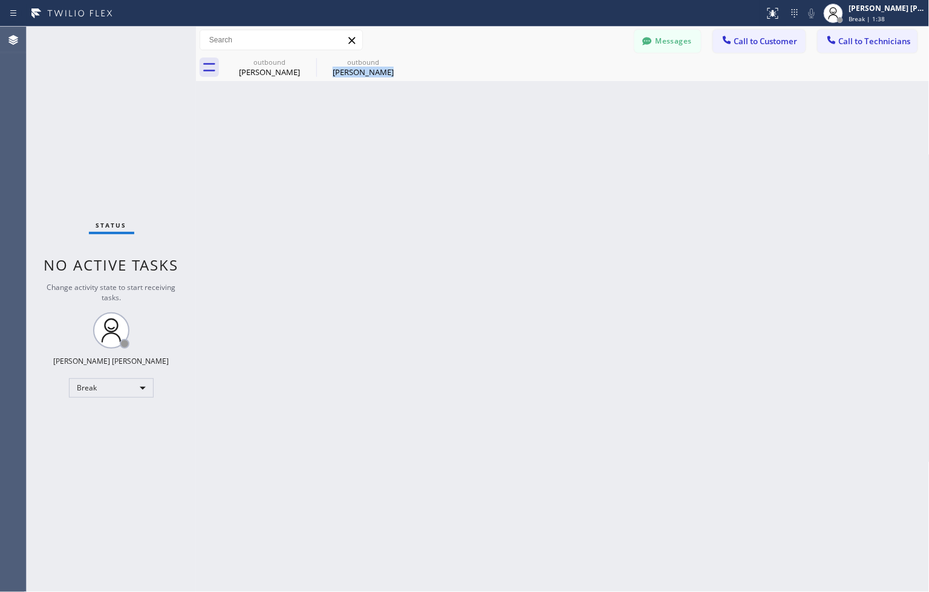
click at [443, 113] on div "Back to Dashboard Change Sender ID Customers Technicians ZS Zack Schiller 09/04…" at bounding box center [563, 309] width 734 height 565
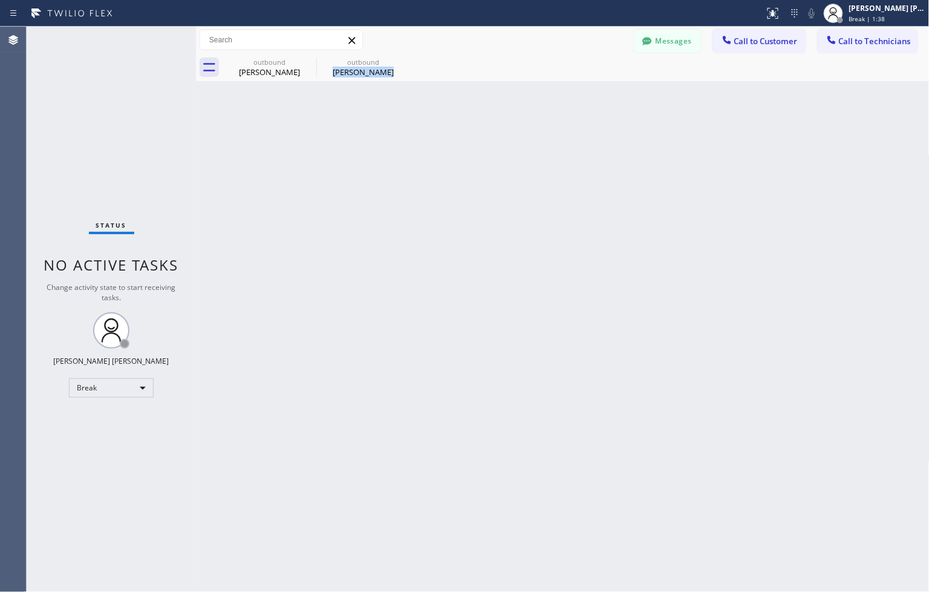
click at [443, 113] on div "Back to Dashboard Change Sender ID Customers Technicians ZS Zack Schiller 09/04…" at bounding box center [563, 309] width 734 height 565
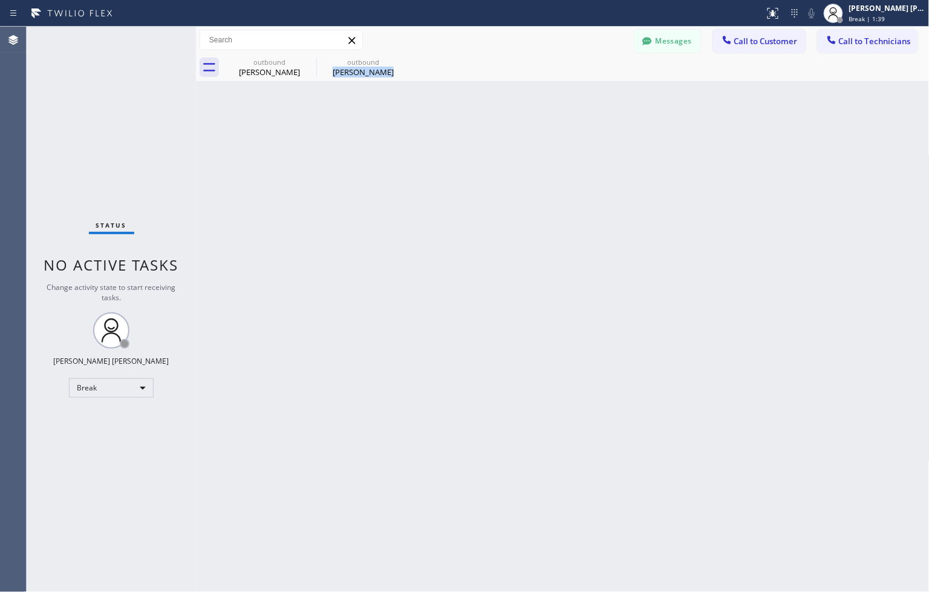
click at [443, 113] on div "Back to Dashboard Change Sender ID Customers Technicians ZS Zack Schiller 09/04…" at bounding box center [563, 309] width 734 height 565
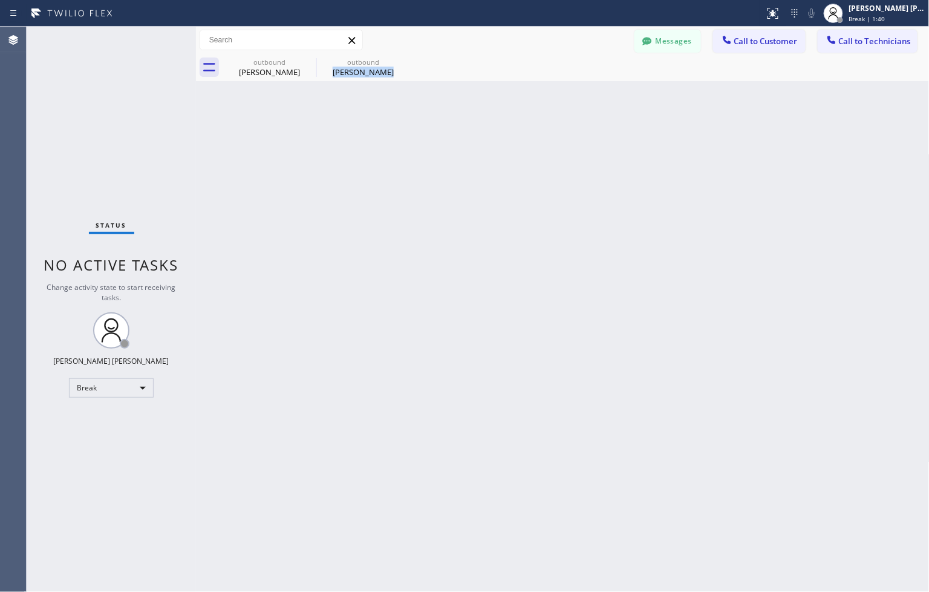
click at [443, 113] on div "Back to Dashboard Change Sender ID Customers Technicians ZS Zack Schiller 09/04…" at bounding box center [563, 309] width 734 height 565
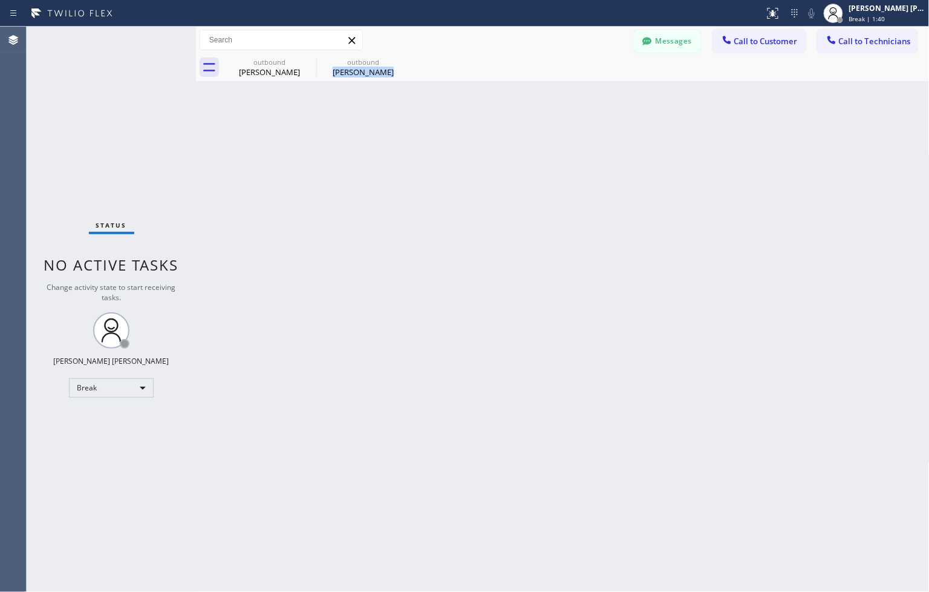
click at [443, 113] on div "Back to Dashboard Change Sender ID Customers Technicians ZS Zack Schiller 09/04…" at bounding box center [563, 309] width 734 height 565
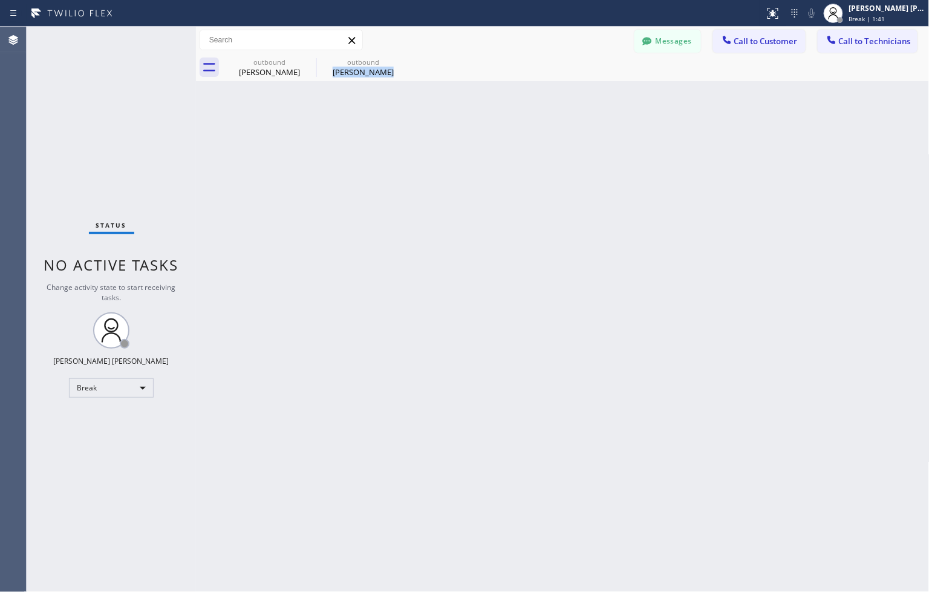
click at [443, 113] on div "Back to Dashboard Change Sender ID Customers Technicians ZS Zack Schiller 09/04…" at bounding box center [563, 309] width 734 height 565
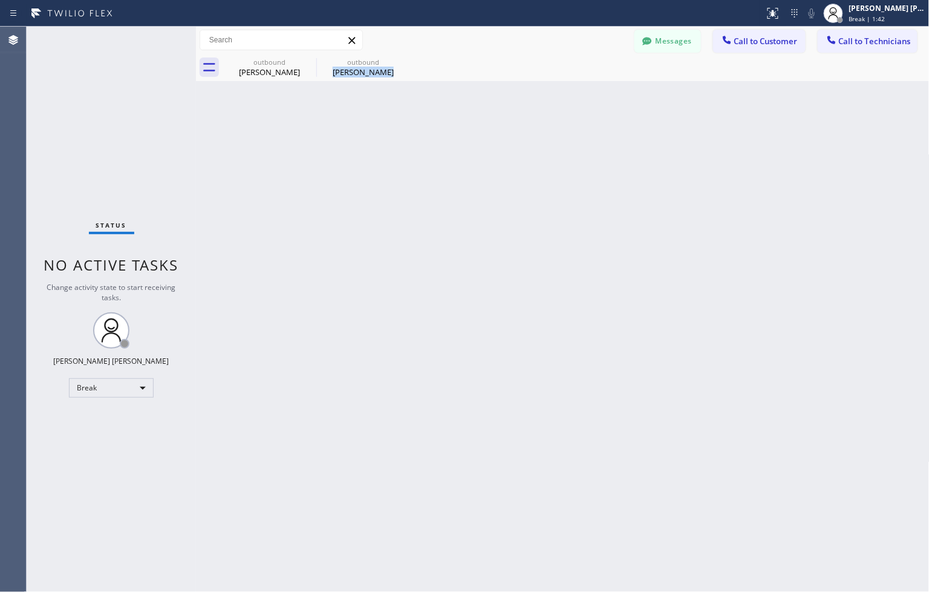
click at [443, 113] on div "Back to Dashboard Change Sender ID Customers Technicians ZS Zack Schiller 09/04…" at bounding box center [563, 309] width 734 height 565
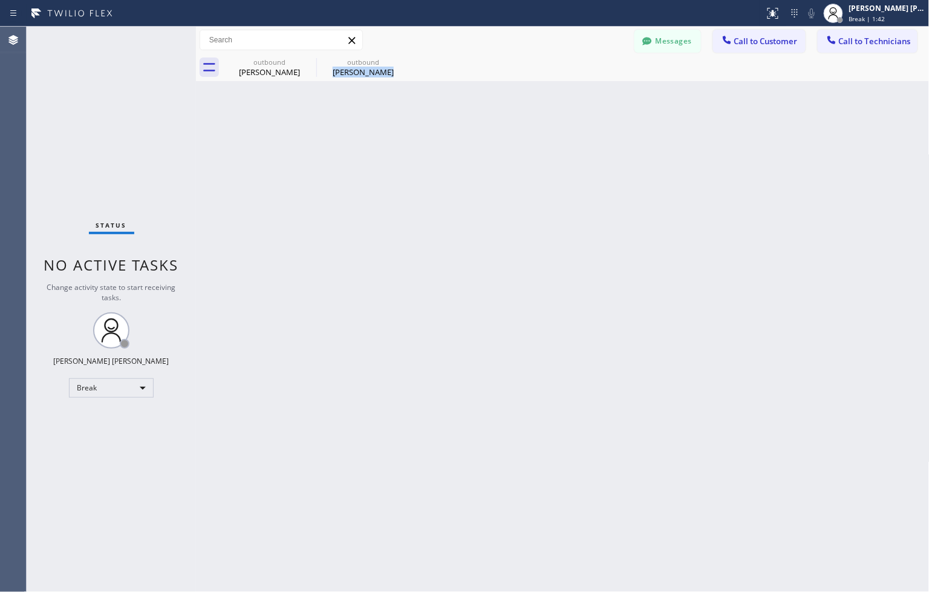
click at [443, 113] on div "Back to Dashboard Change Sender ID Customers Technicians ZS Zack Schiller 09/04…" at bounding box center [563, 309] width 734 height 565
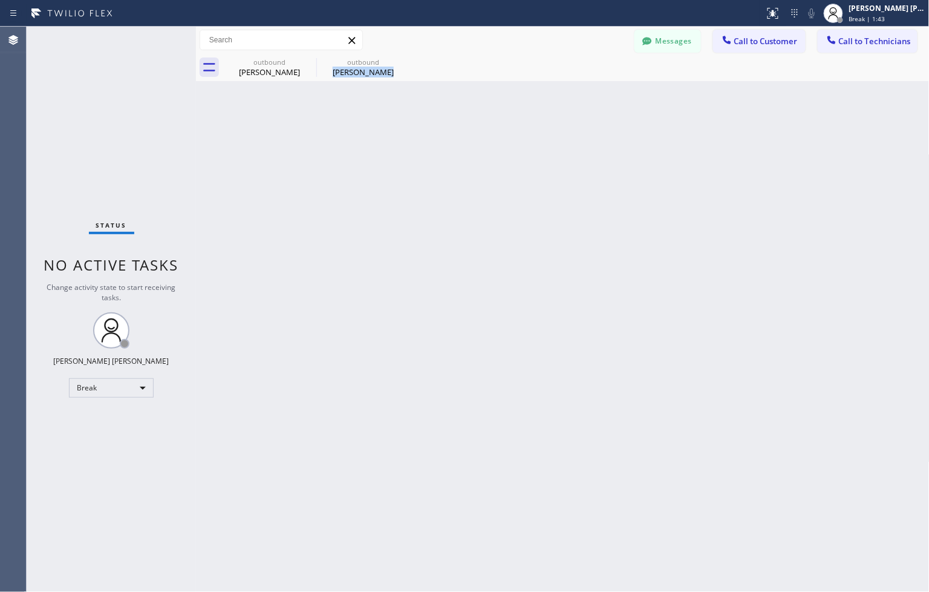
click at [443, 113] on div "Back to Dashboard Change Sender ID Customers Technicians ZS Zack Schiller 09/04…" at bounding box center [563, 309] width 734 height 565
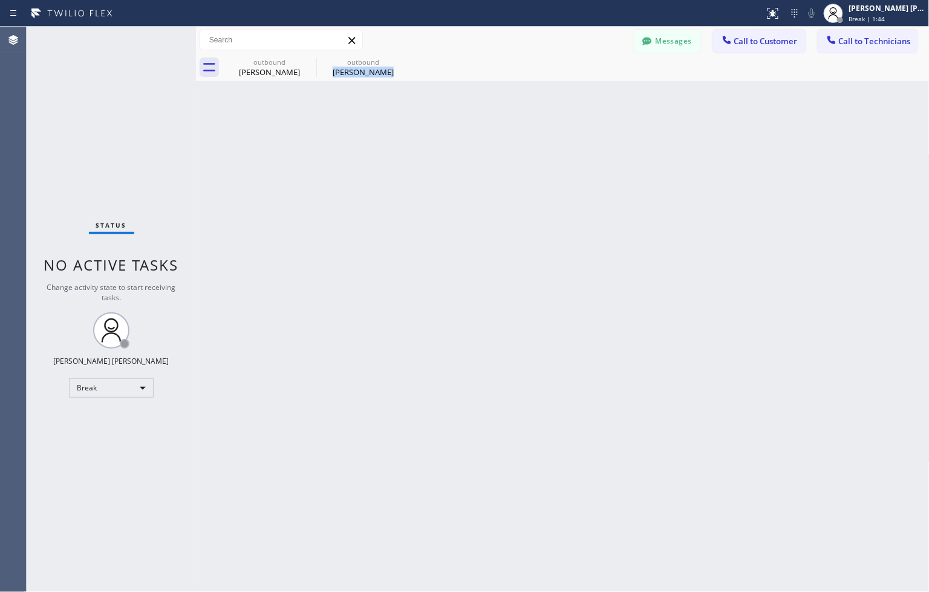
click at [443, 113] on div "Back to Dashboard Change Sender ID Customers Technicians ZS Zack Schiller 09/04…" at bounding box center [563, 309] width 734 height 565
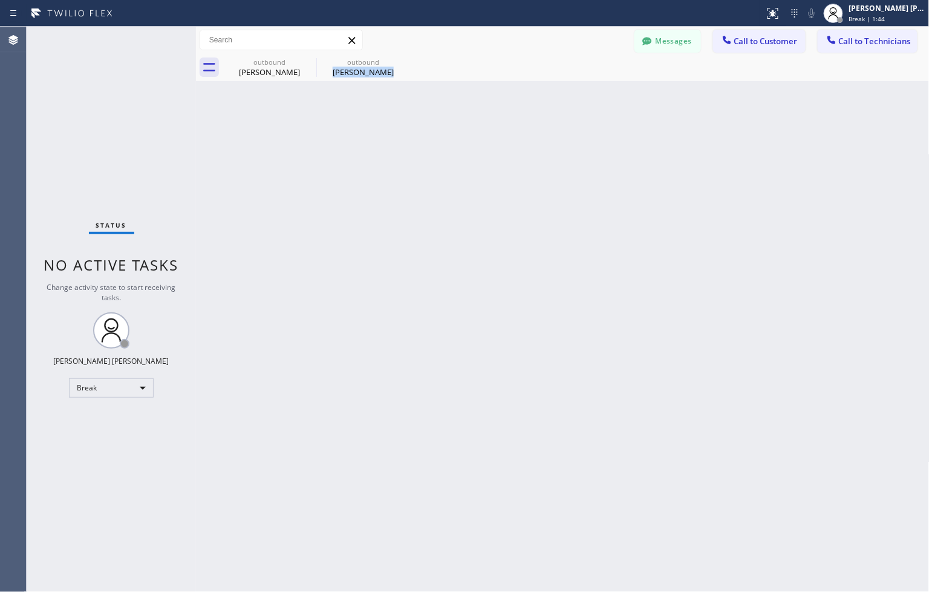
click at [443, 113] on div "Back to Dashboard Change Sender ID Customers Technicians ZS Zack Schiller 09/04…" at bounding box center [563, 309] width 734 height 565
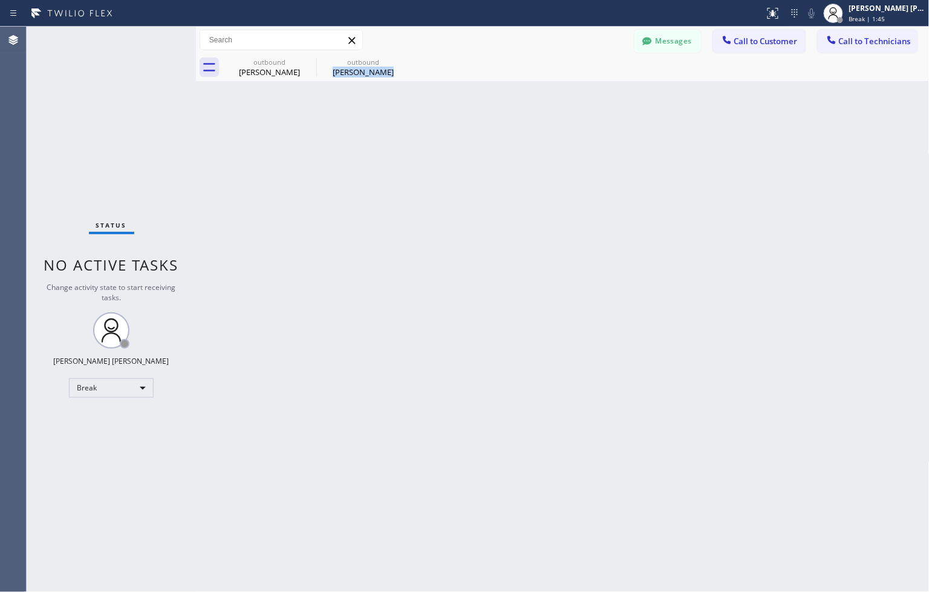
click at [443, 113] on div "Back to Dashboard Change Sender ID Customers Technicians ZS Zack Schiller 09/04…" at bounding box center [563, 309] width 734 height 565
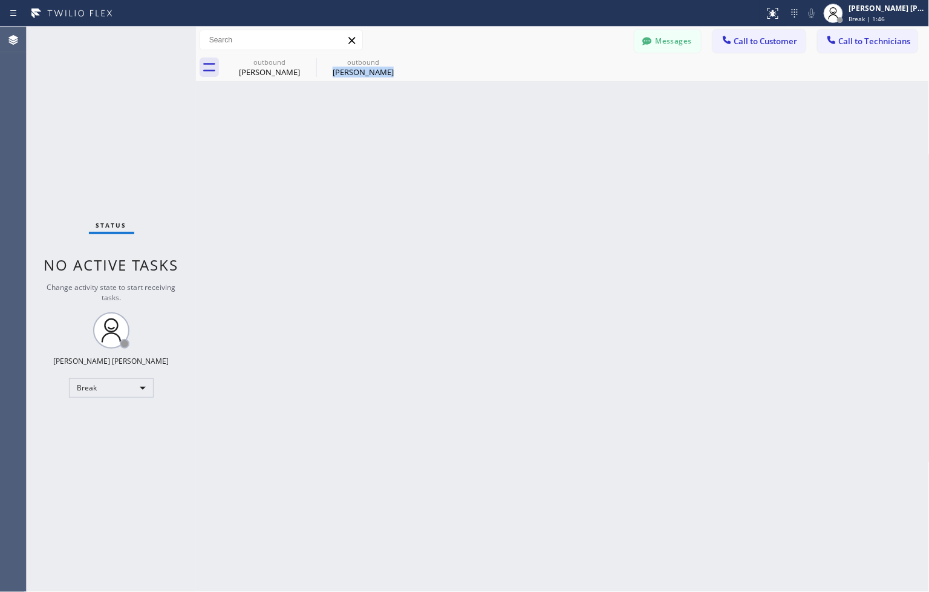
click at [443, 113] on div "Back to Dashboard Change Sender ID Customers Technicians ZS Zack Schiller 09/04…" at bounding box center [563, 309] width 734 height 565
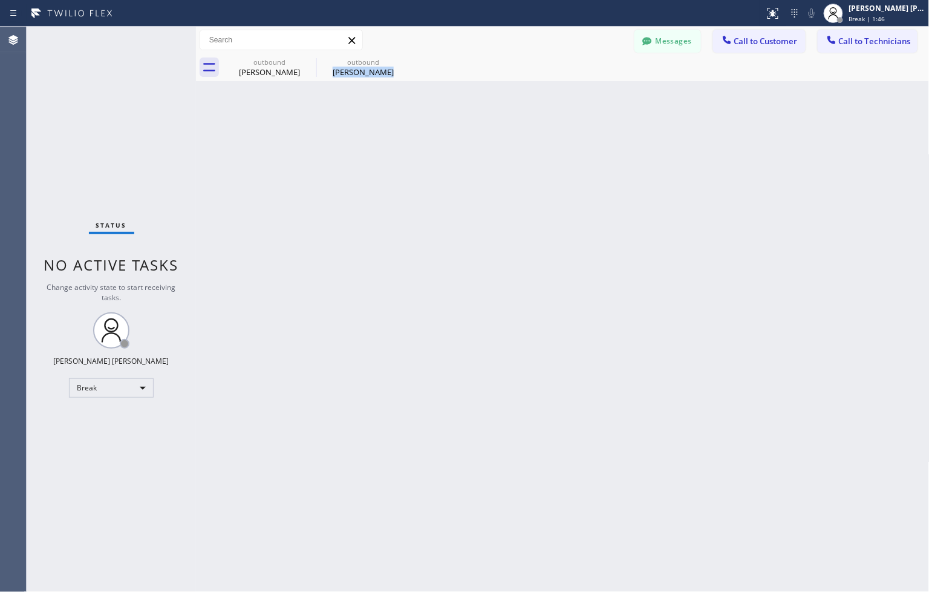
click at [443, 113] on div "Back to Dashboard Change Sender ID Customers Technicians ZS Zack Schiller 09/04…" at bounding box center [563, 309] width 734 height 565
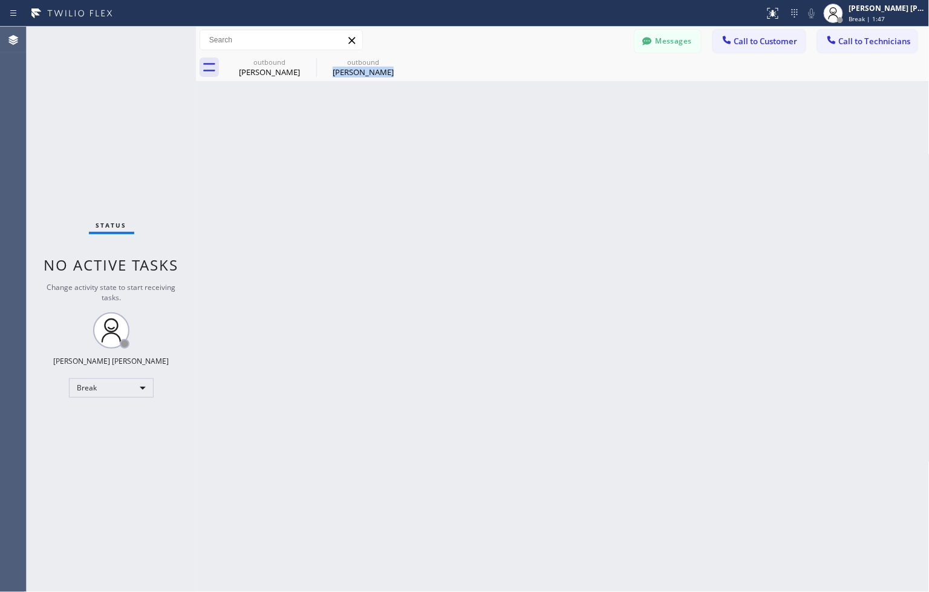
click at [443, 113] on div "Back to Dashboard Change Sender ID Customers Technicians ZS Zack Schiller 09/04…" at bounding box center [563, 309] width 734 height 565
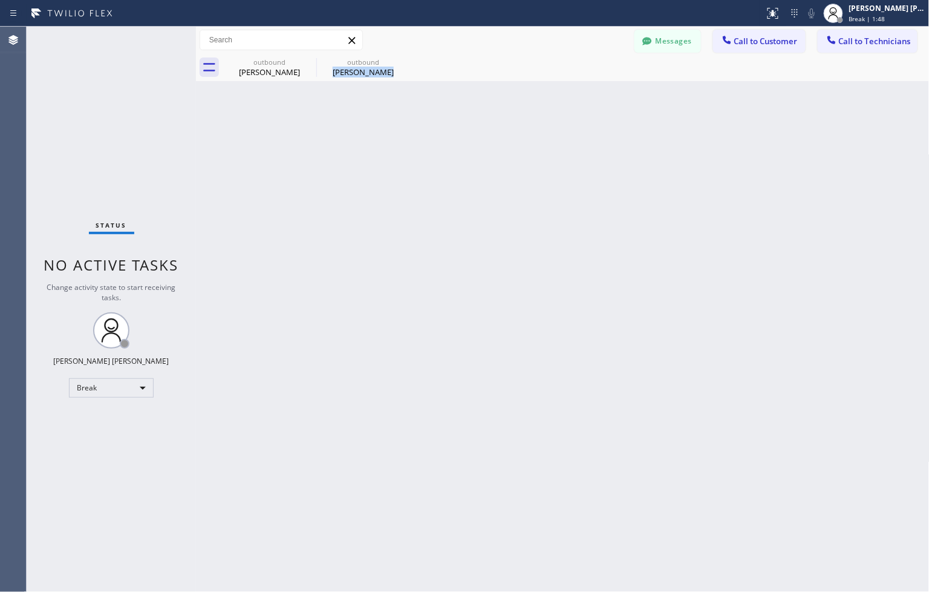
click at [443, 113] on div "Back to Dashboard Change Sender ID Customers Technicians ZS Zack Schiller 09/04…" at bounding box center [563, 309] width 734 height 565
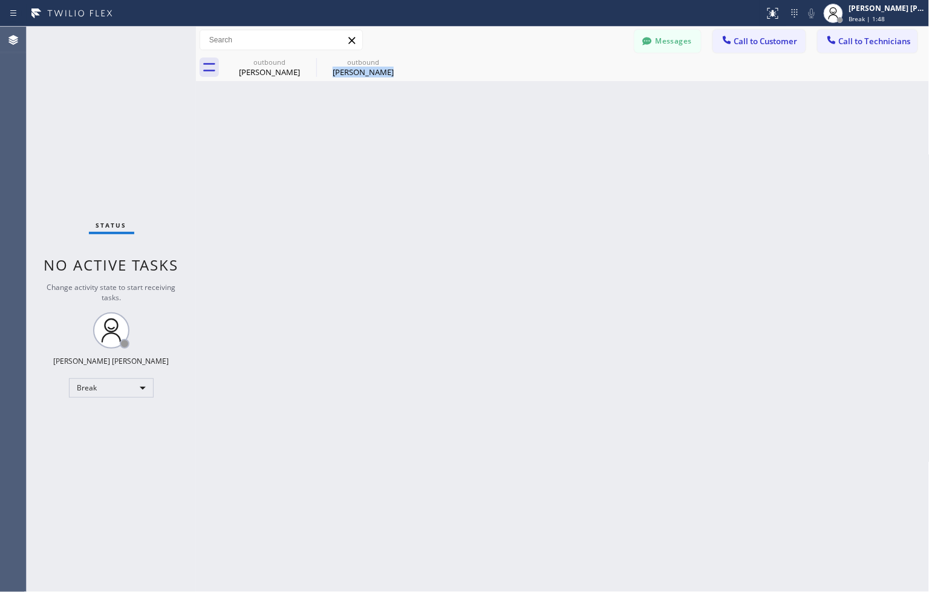
click at [443, 113] on div "Back to Dashboard Change Sender ID Customers Technicians ZS Zack Schiller 09/04…" at bounding box center [563, 309] width 734 height 565
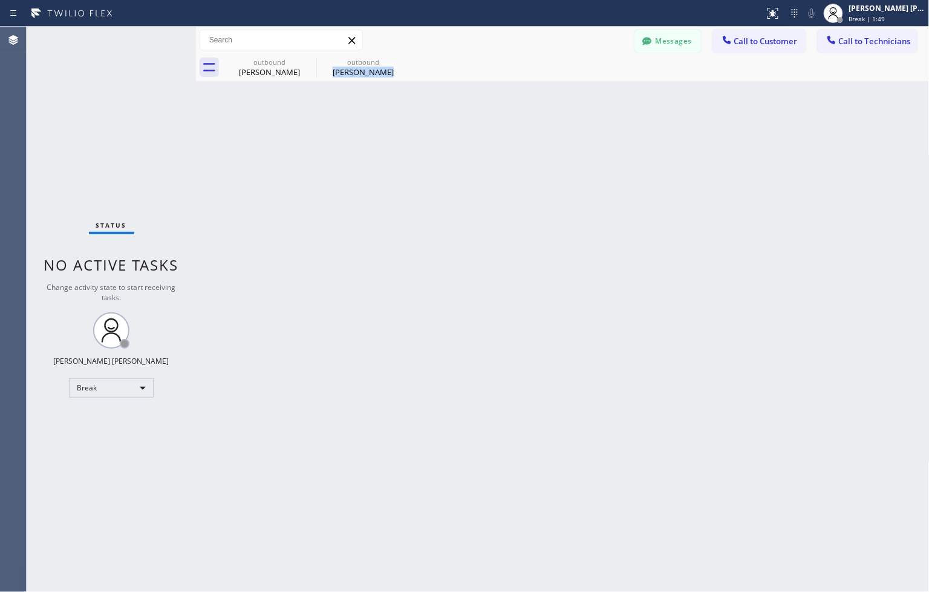
click at [443, 113] on div "Back to Dashboard Change Sender ID Customers Technicians ZS Zack Schiller 09/04…" at bounding box center [563, 309] width 734 height 565
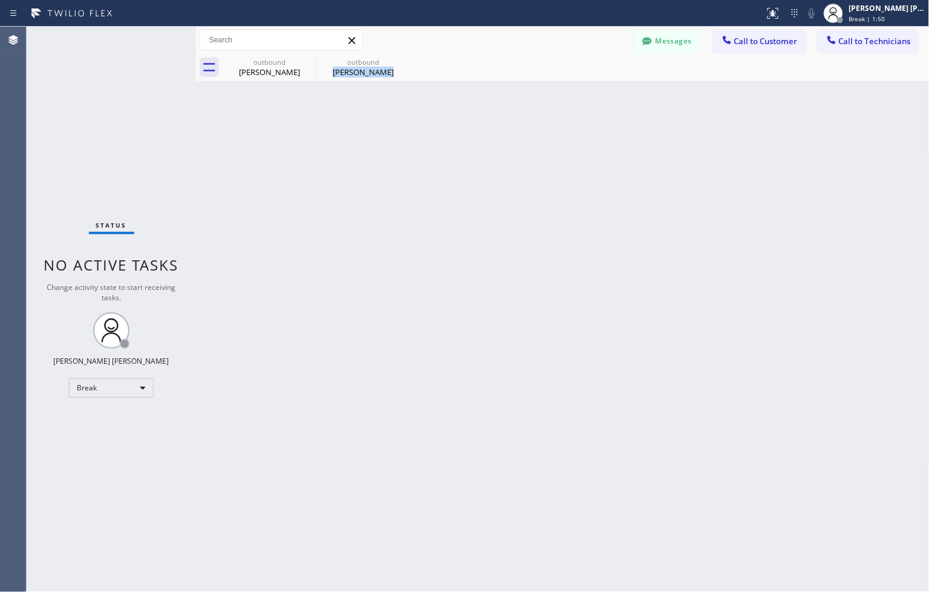
click at [443, 113] on div "Back to Dashboard Change Sender ID Customers Technicians ZS Zack Schiller 09/04…" at bounding box center [563, 309] width 734 height 565
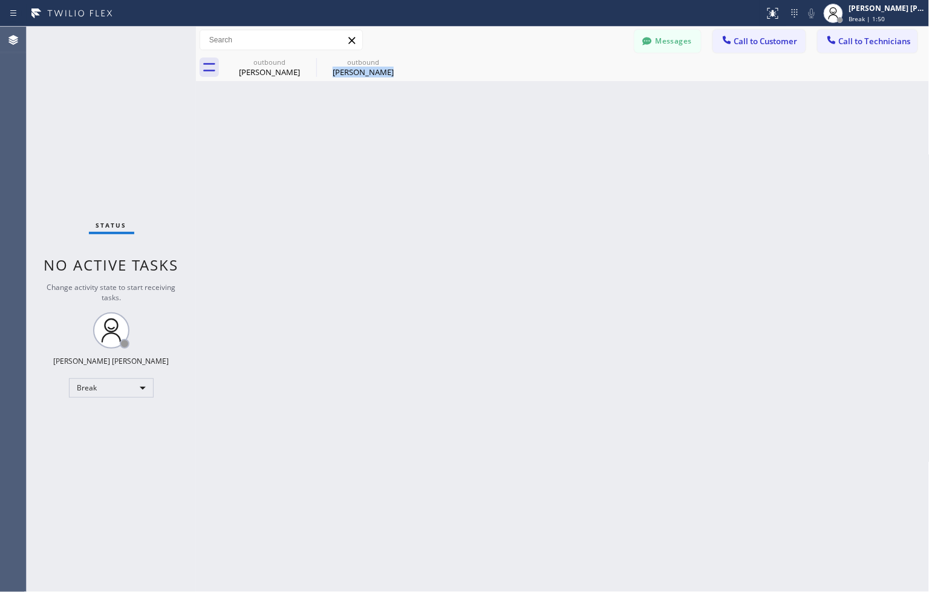
click at [443, 113] on div "Back to Dashboard Change Sender ID Customers Technicians ZS Zack Schiller 09/04…" at bounding box center [563, 309] width 734 height 565
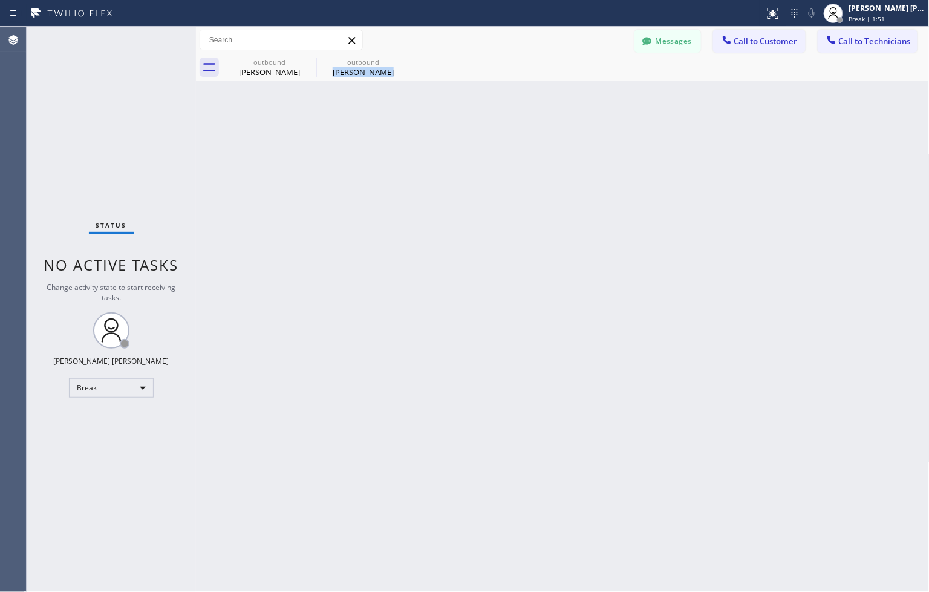
click at [443, 113] on div "Back to Dashboard Change Sender ID Customers Technicians ZS Zack Schiller 09/04…" at bounding box center [563, 309] width 734 height 565
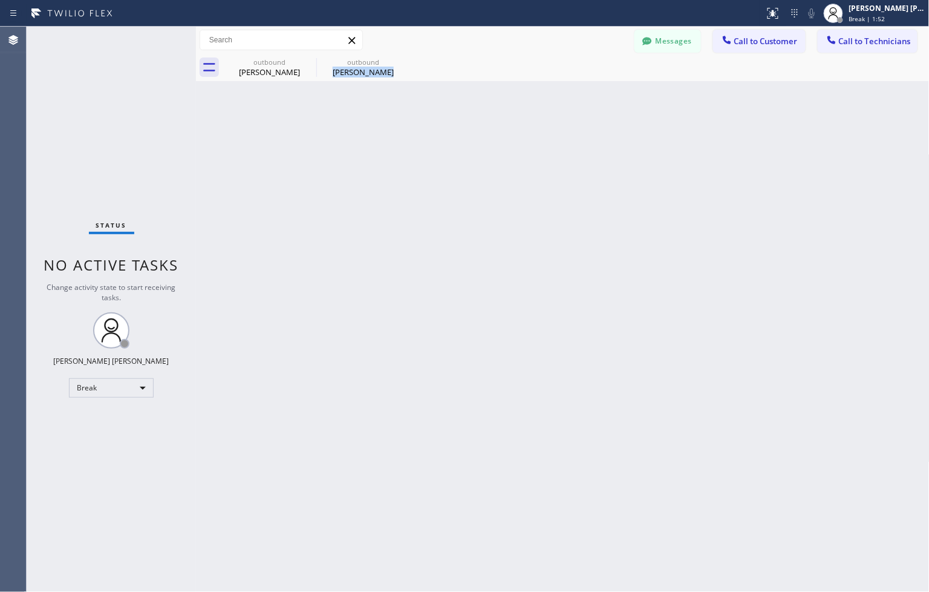
click at [443, 113] on div "Back to Dashboard Change Sender ID Customers Technicians ZS Zack Schiller 09/04…" at bounding box center [563, 309] width 734 height 565
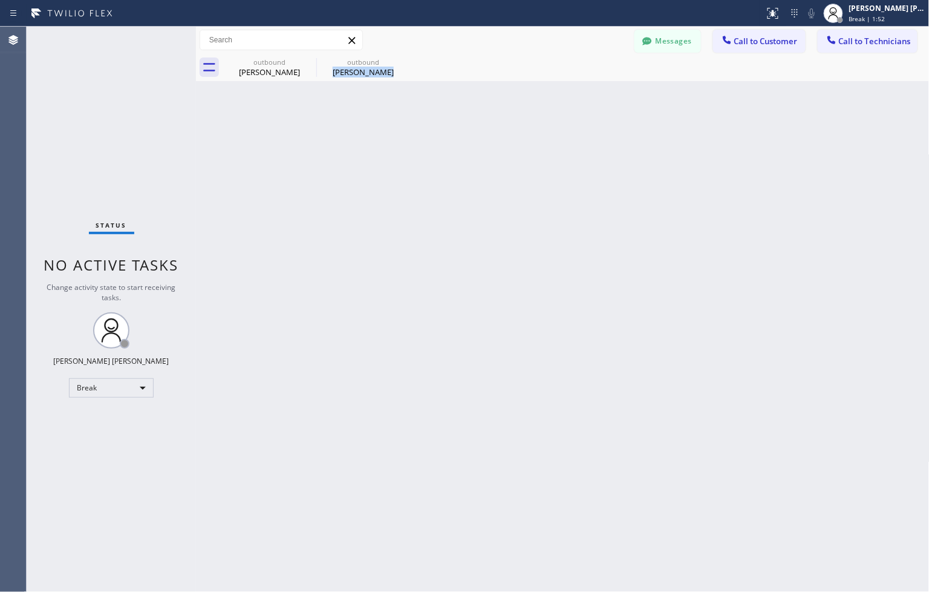
click at [443, 113] on div "Back to Dashboard Change Sender ID Customers Technicians ZS Zack Schiller 09/04…" at bounding box center [563, 309] width 734 height 565
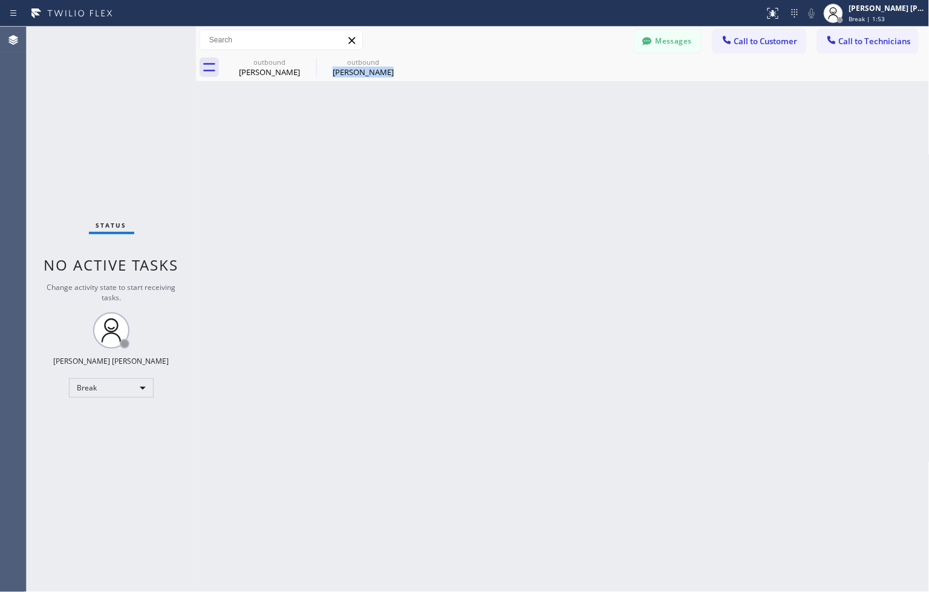
click at [443, 113] on div "Back to Dashboard Change Sender ID Customers Technicians ZS Zack Schiller 09/04…" at bounding box center [563, 309] width 734 height 565
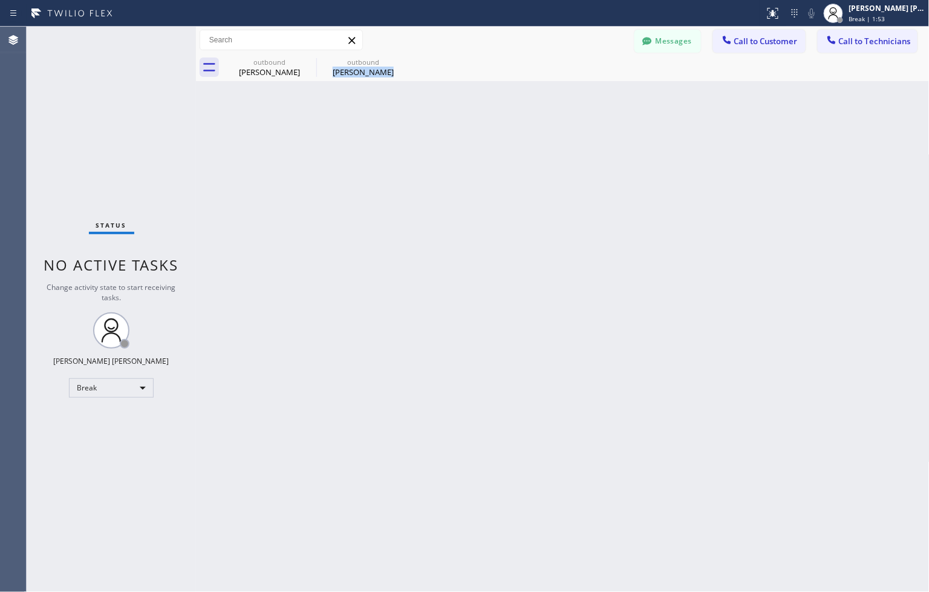
click at [443, 113] on div "Back to Dashboard Change Sender ID Customers Technicians ZS Zack Schiller 09/04…" at bounding box center [563, 309] width 734 height 565
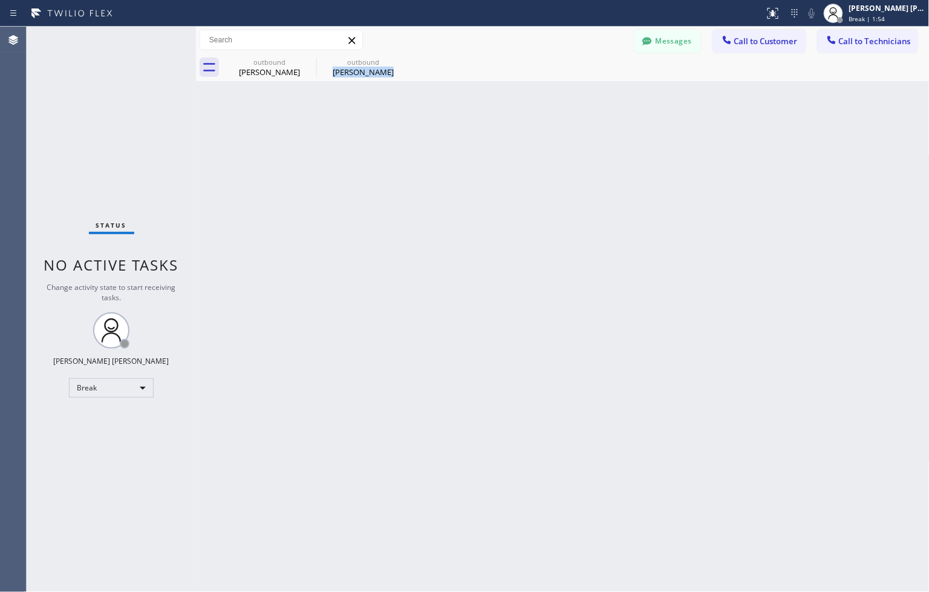
click at [443, 113] on div "Back to Dashboard Change Sender ID Customers Technicians ZS Zack Schiller 09/04…" at bounding box center [563, 309] width 734 height 565
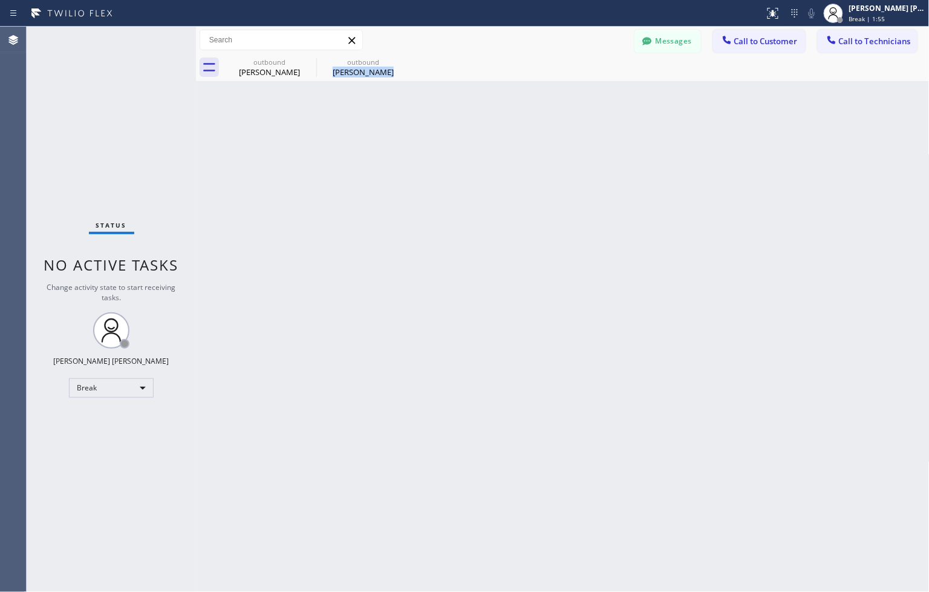
click at [443, 113] on div "Back to Dashboard Change Sender ID Customers Technicians ZS Zack Schiller 09/04…" at bounding box center [563, 309] width 734 height 565
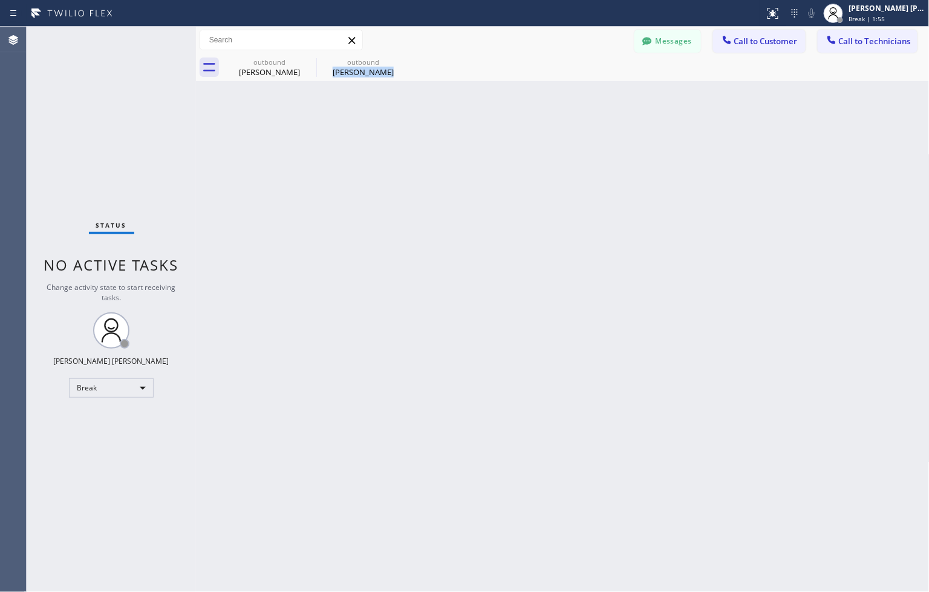
click at [443, 113] on div "Back to Dashboard Change Sender ID Customers Technicians ZS Zack Schiller 09/04…" at bounding box center [563, 309] width 734 height 565
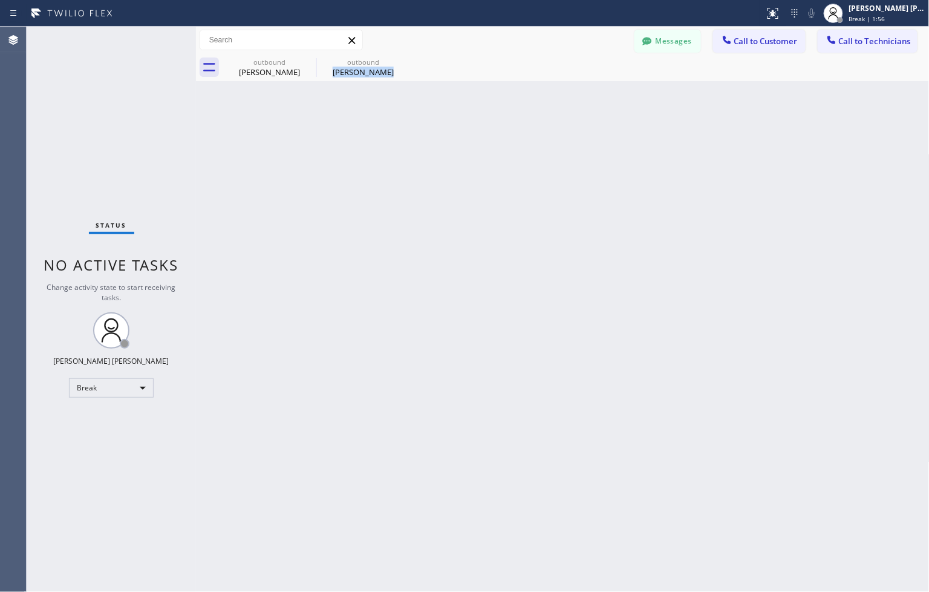
click at [443, 113] on div "Back to Dashboard Change Sender ID Customers Technicians ZS Zack Schiller 09/04…" at bounding box center [563, 309] width 734 height 565
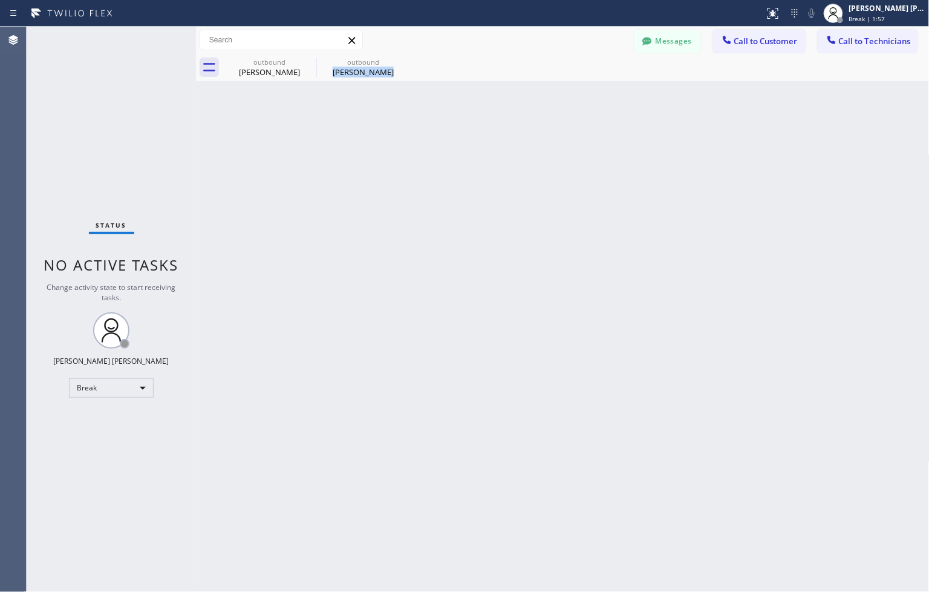
click at [443, 113] on div "Back to Dashboard Change Sender ID Customers Technicians ZS Zack Schiller 09/04…" at bounding box center [563, 309] width 734 height 565
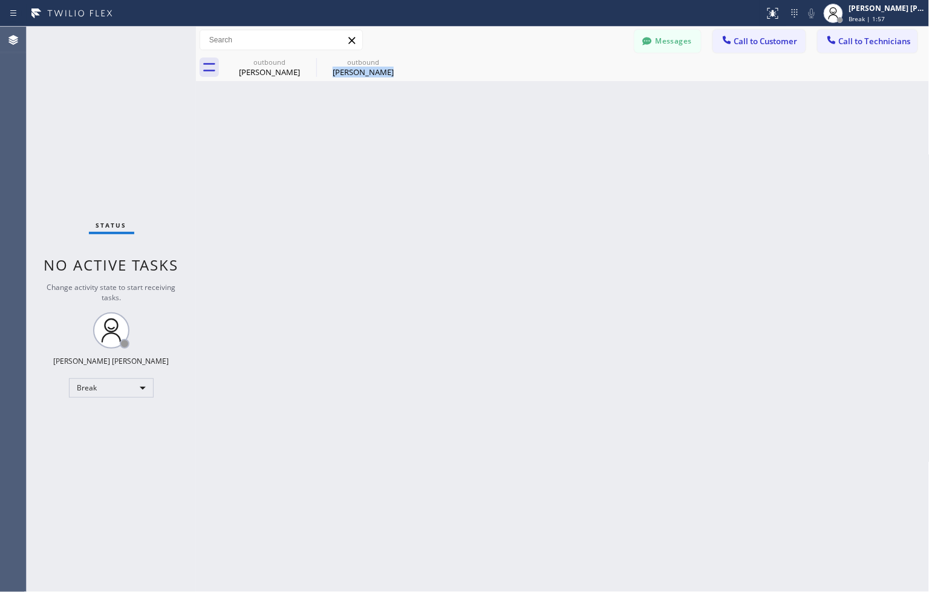
click at [443, 113] on div "Back to Dashboard Change Sender ID Customers Technicians ZS Zack Schiller 09/04…" at bounding box center [563, 309] width 734 height 565
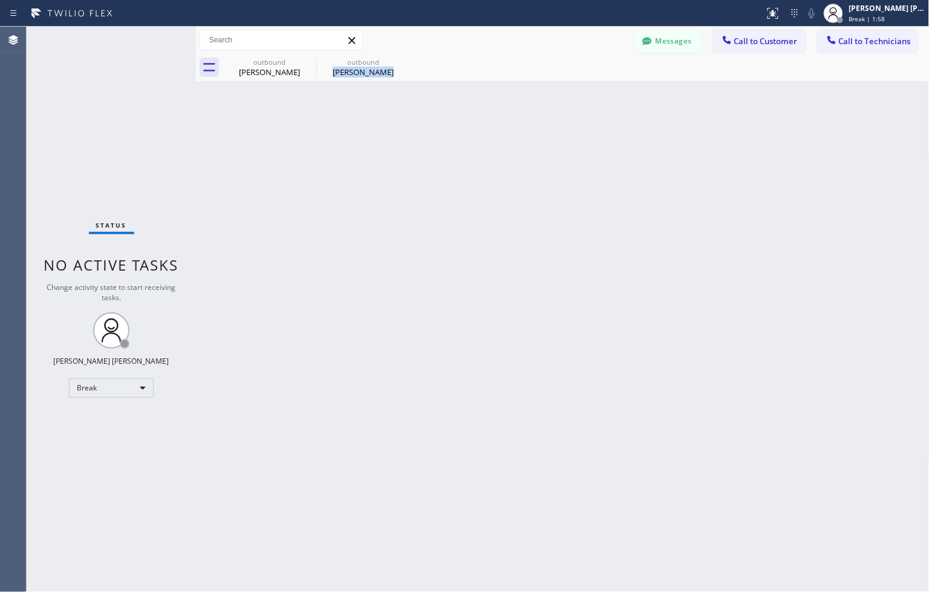
click at [443, 113] on div "Back to Dashboard Change Sender ID Customers Technicians ZS Zack Schiller 09/04…" at bounding box center [563, 309] width 734 height 565
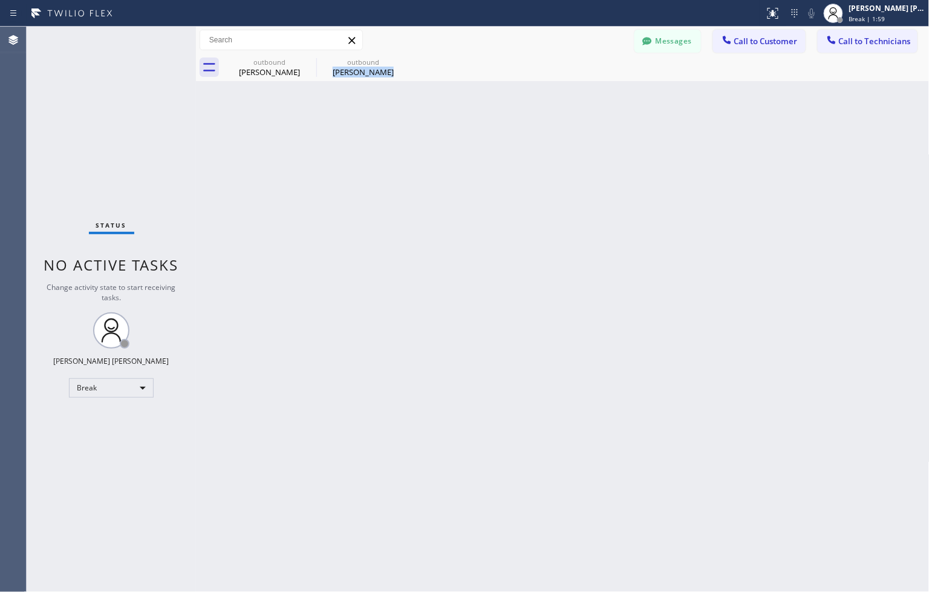
click at [443, 113] on div "Back to Dashboard Change Sender ID Customers Technicians ZS Zack Schiller 09/04…" at bounding box center [563, 309] width 734 height 565
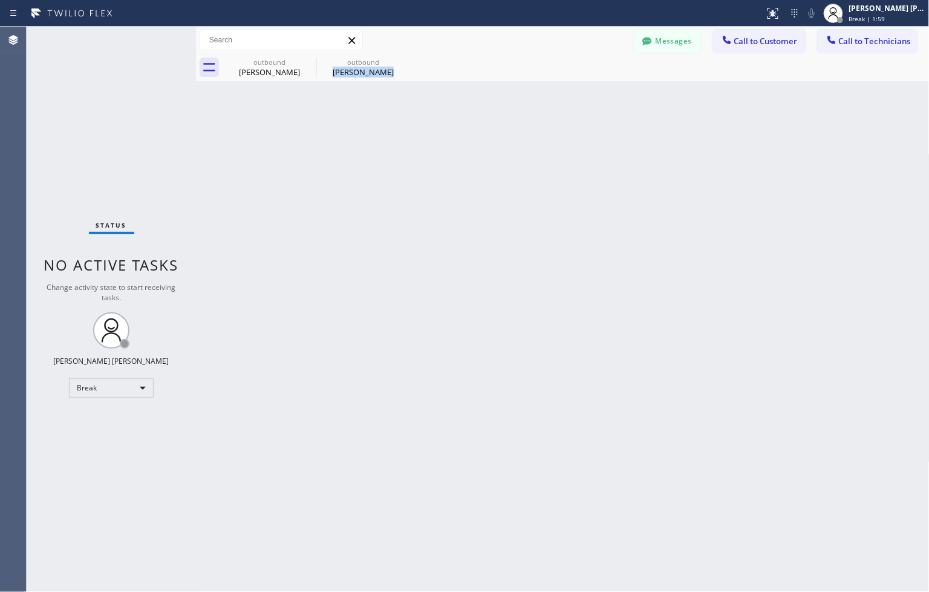
click at [443, 113] on div "Back to Dashboard Change Sender ID Customers Technicians ZS Zack Schiller 09/04…" at bounding box center [563, 309] width 734 height 565
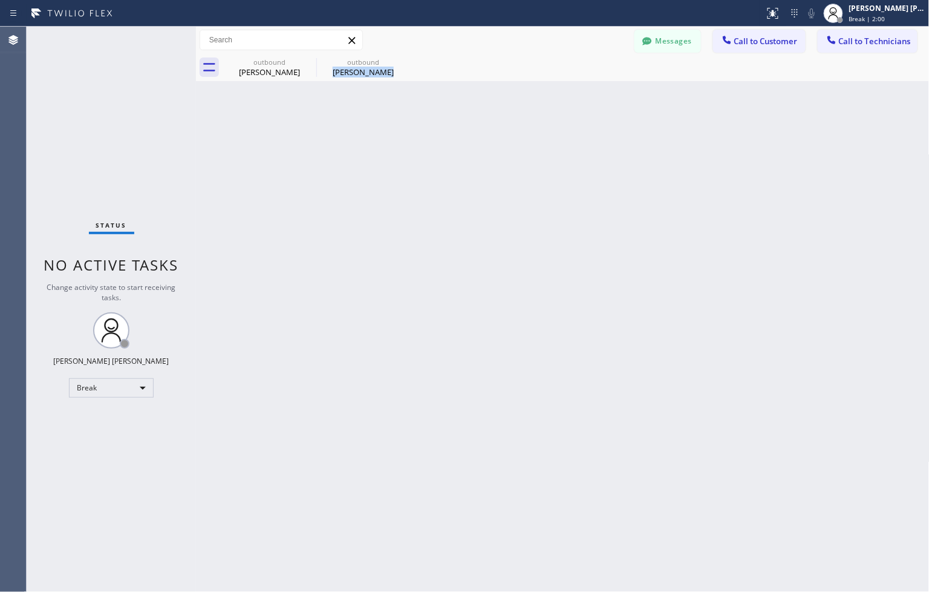
click at [443, 113] on div "Back to Dashboard Change Sender ID Customers Technicians ZS Zack Schiller 09/04…" at bounding box center [563, 309] width 734 height 565
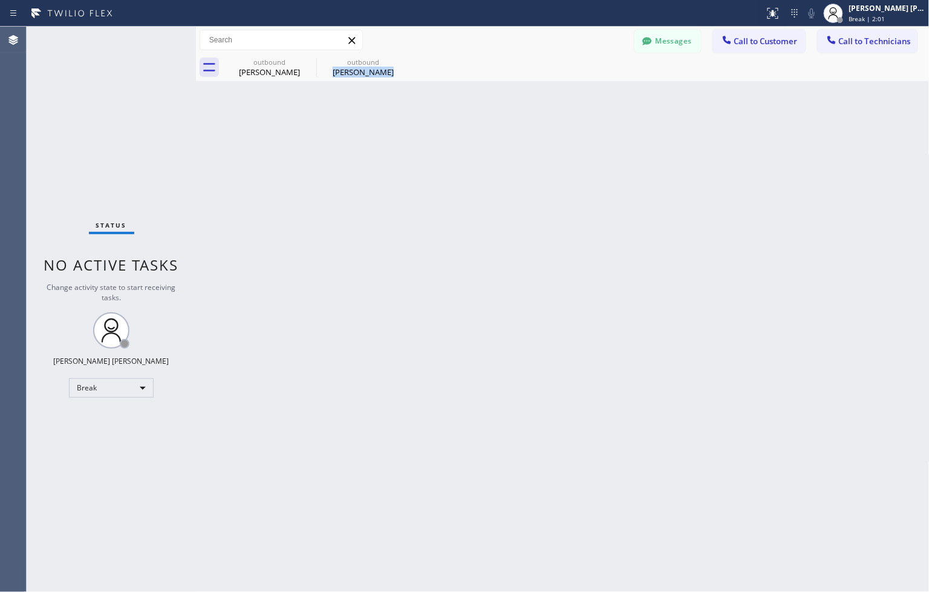
click at [443, 113] on div "Back to Dashboard Change Sender ID Customers Technicians ZS Zack Schiller 09/04…" at bounding box center [563, 309] width 734 height 565
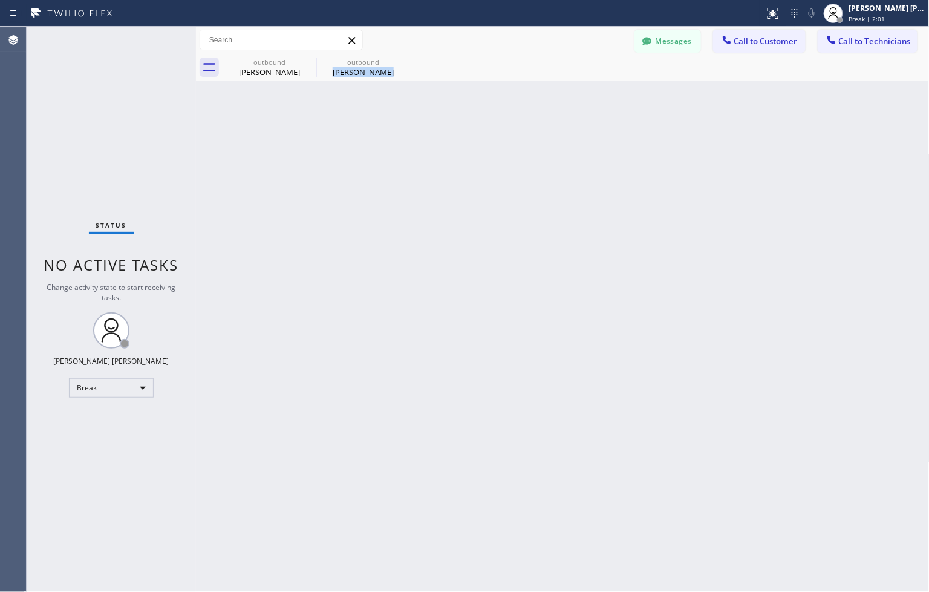
click at [443, 113] on div "Back to Dashboard Change Sender ID Customers Technicians ZS Zack Schiller 09/04…" at bounding box center [563, 309] width 734 height 565
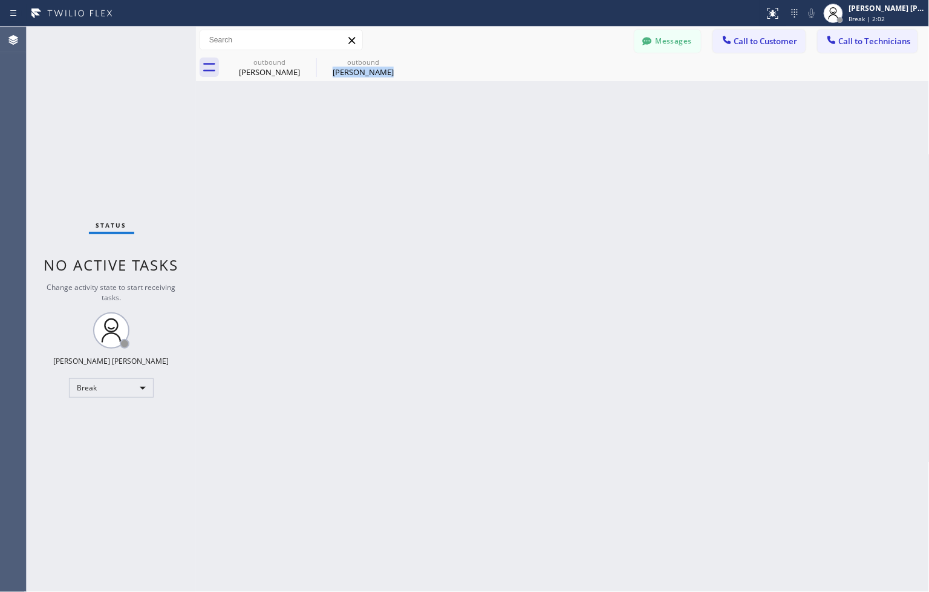
click at [443, 113] on div "Back to Dashboard Change Sender ID Customers Technicians ZS Zack Schiller 09/04…" at bounding box center [563, 309] width 734 height 565
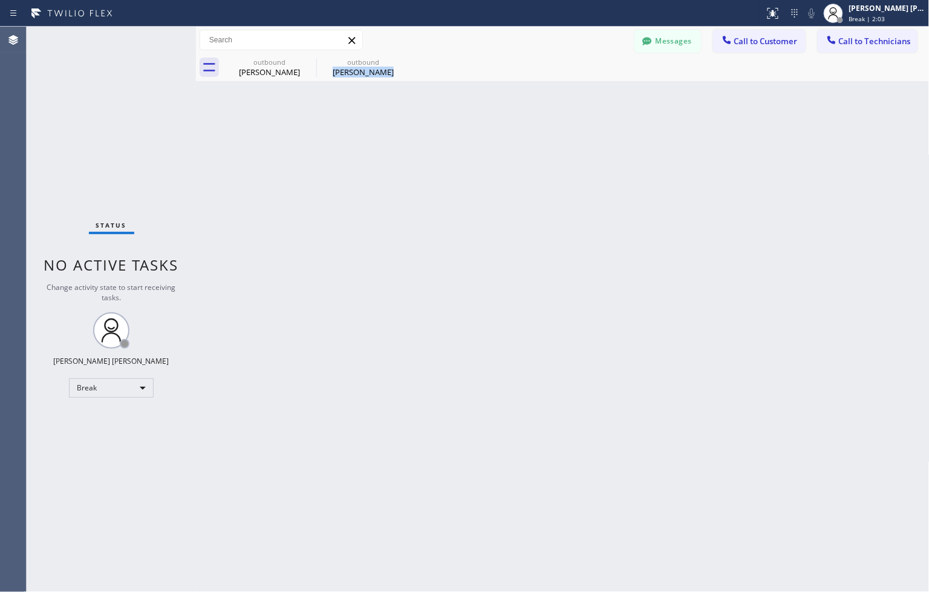
click at [443, 113] on div "Back to Dashboard Change Sender ID Customers Technicians ZS Zack Schiller 09/04…" at bounding box center [563, 309] width 734 height 565
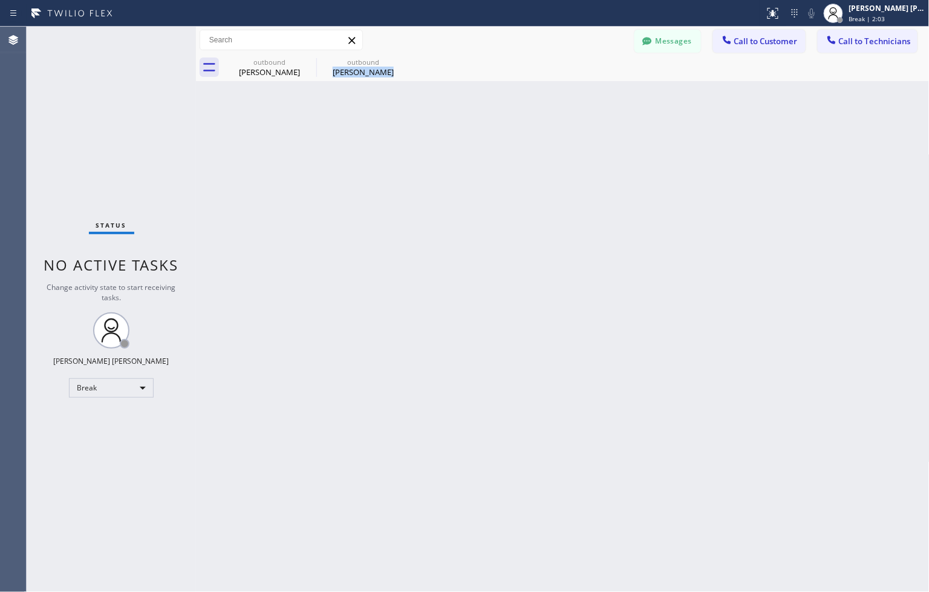
click at [443, 113] on div "Back to Dashboard Change Sender ID Customers Technicians ZS Zack Schiller 09/04…" at bounding box center [563, 309] width 734 height 565
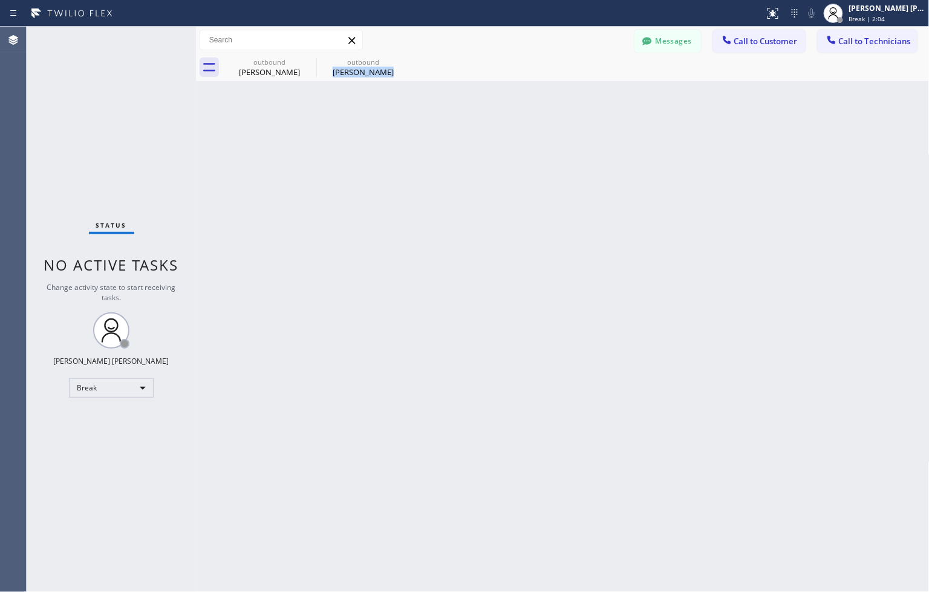
click at [443, 113] on div "Back to Dashboard Change Sender ID Customers Technicians ZS Zack Schiller 09/04…" at bounding box center [563, 309] width 734 height 565
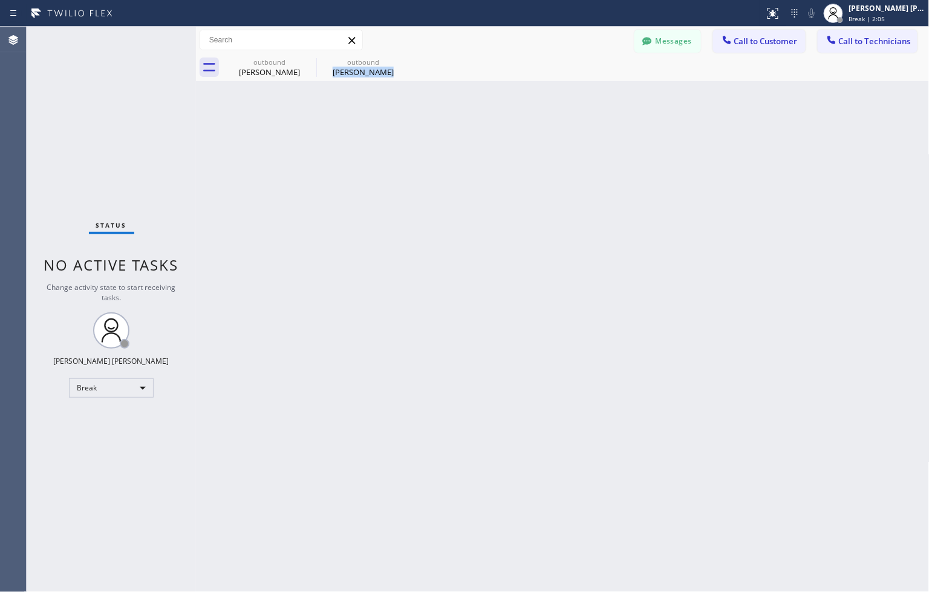
click at [443, 113] on div "Back to Dashboard Change Sender ID Customers Technicians ZS Zack Schiller 09/04…" at bounding box center [563, 309] width 734 height 565
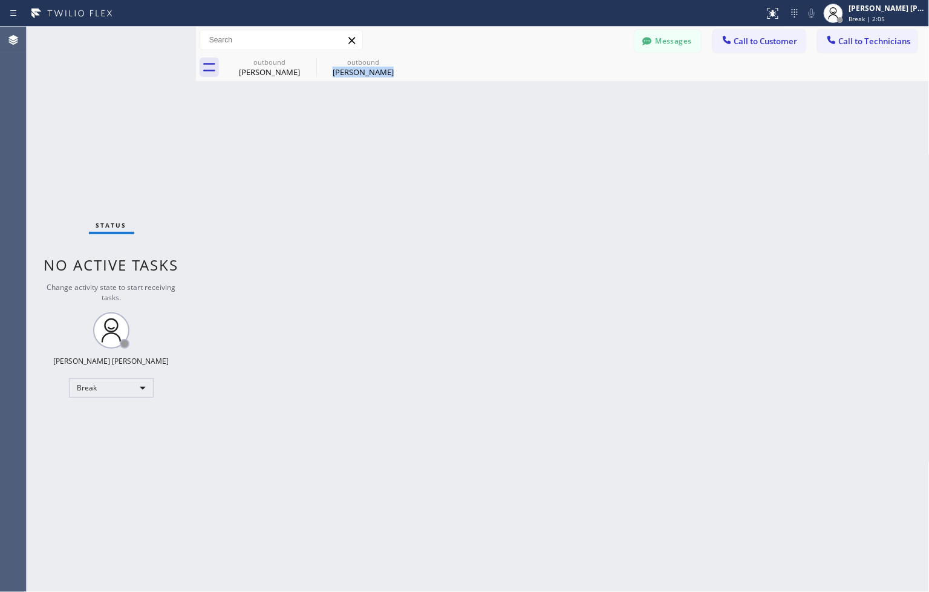
click at [443, 113] on div "Back to Dashboard Change Sender ID Customers Technicians ZS Zack Schiller 09/04…" at bounding box center [563, 309] width 734 height 565
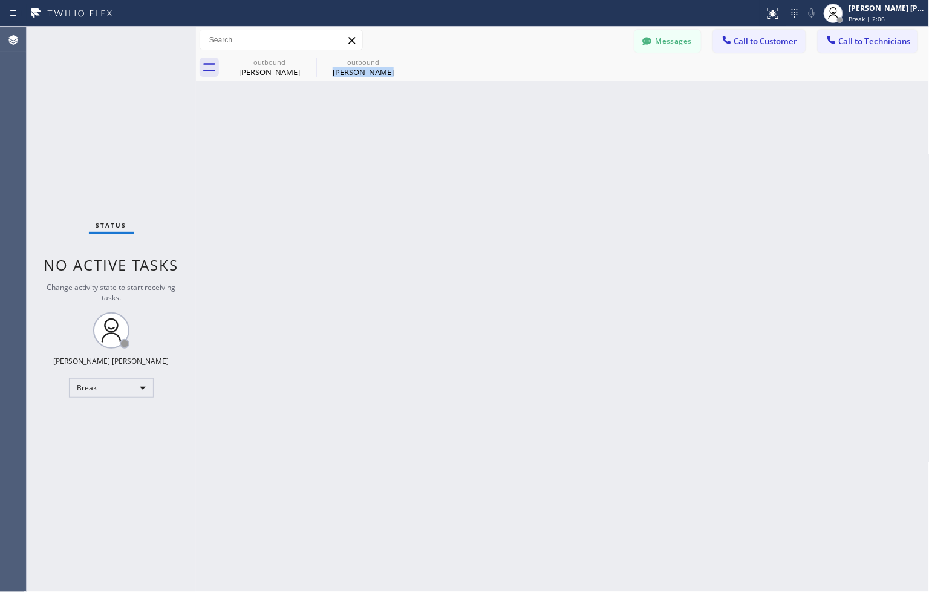
click at [443, 113] on div "Back to Dashboard Change Sender ID Customers Technicians ZS Zack Schiller 09/04…" at bounding box center [563, 309] width 734 height 565
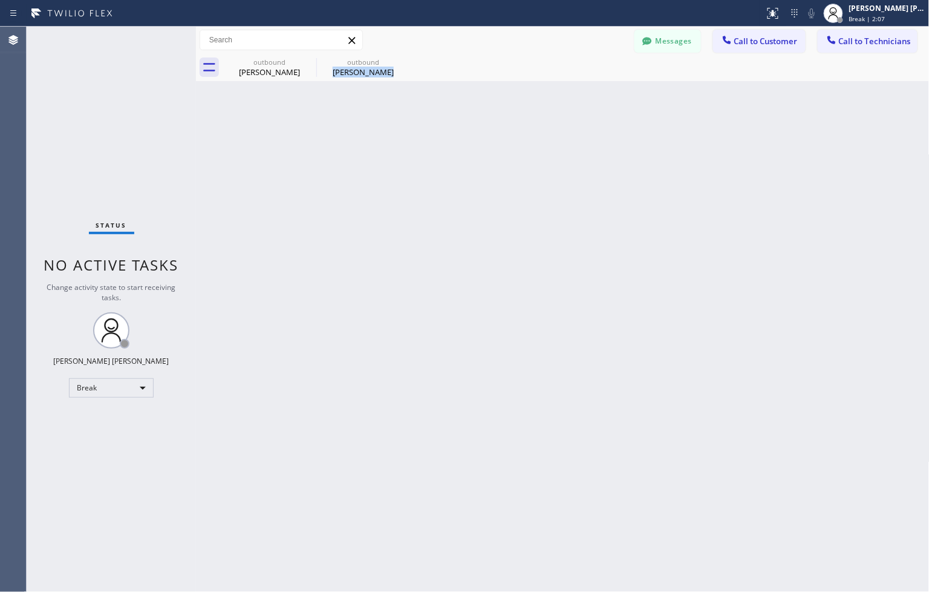
click at [443, 113] on div "Back to Dashboard Change Sender ID Customers Technicians ZS Zack Schiller 09/04…" at bounding box center [563, 309] width 734 height 565
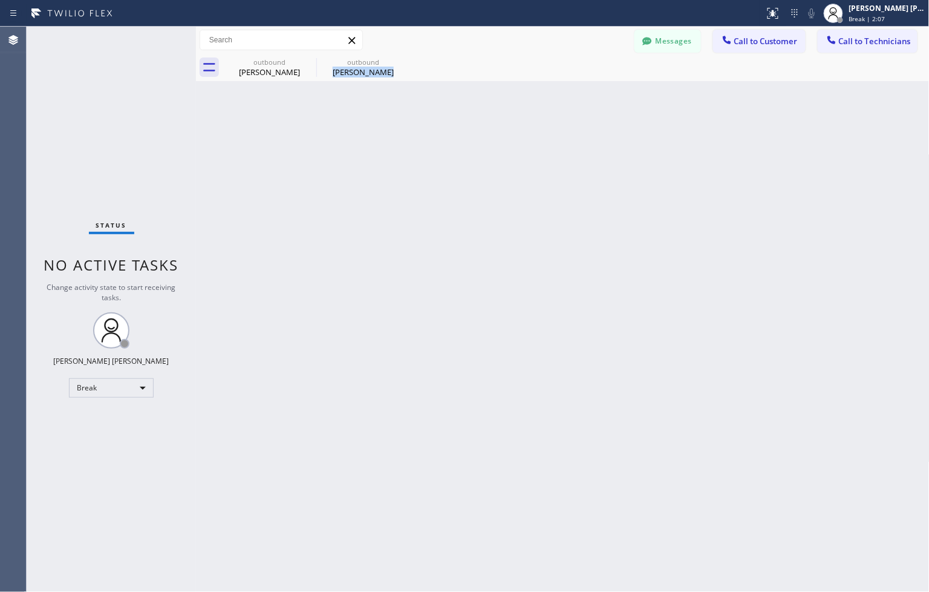
click at [443, 113] on div "Back to Dashboard Change Sender ID Customers Technicians ZS Zack Schiller 09/04…" at bounding box center [563, 309] width 734 height 565
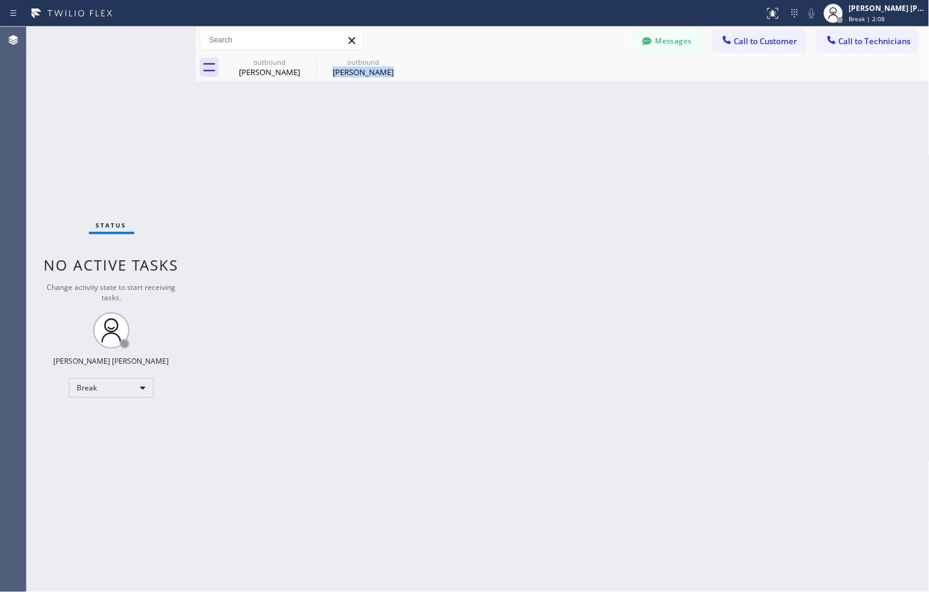
click at [443, 113] on div "Back to Dashboard Change Sender ID Customers Technicians ZS Zack Schiller 09/04…" at bounding box center [563, 309] width 734 height 565
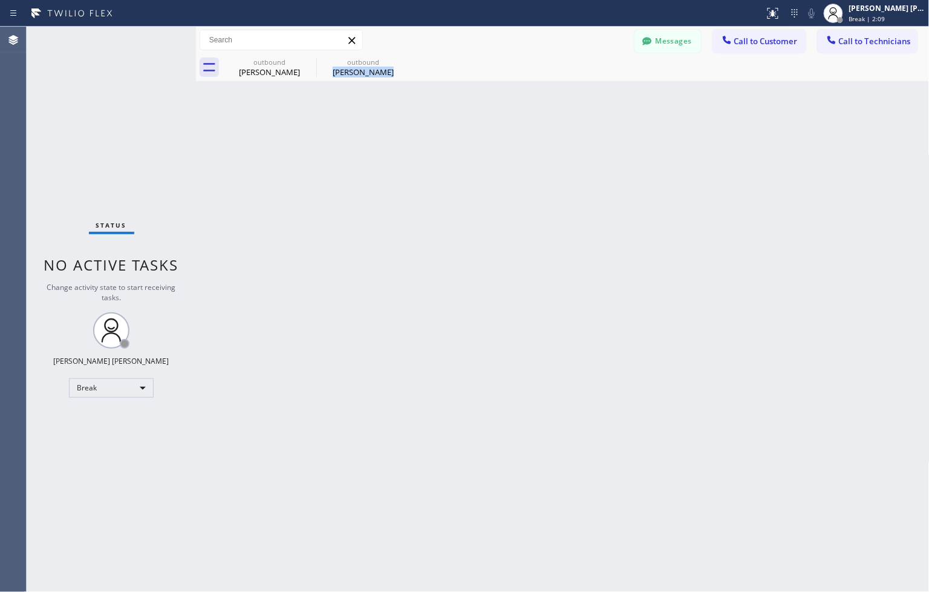
click at [443, 113] on div "Back to Dashboard Change Sender ID Customers Technicians ZS Zack Schiller 09/04…" at bounding box center [563, 309] width 734 height 565
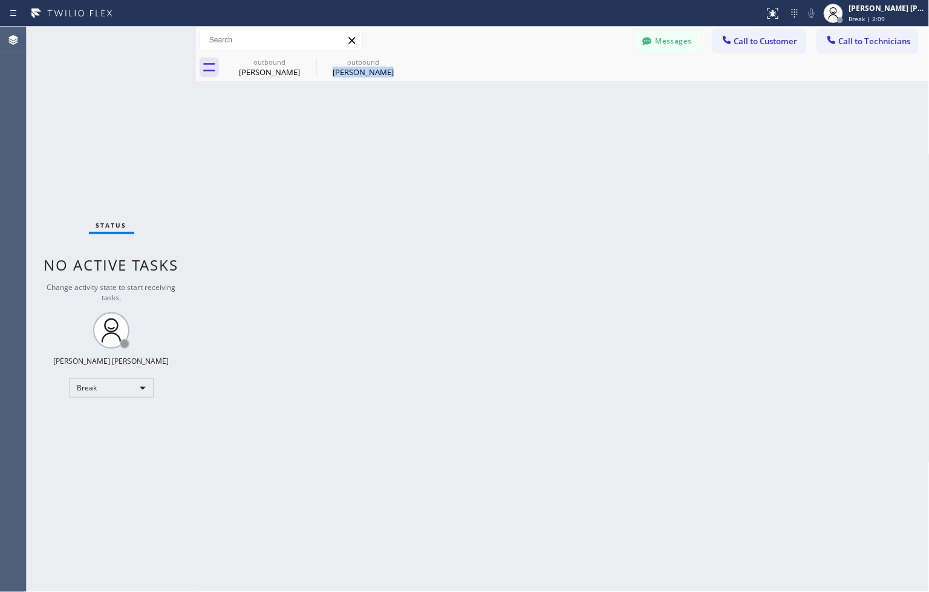
click at [443, 113] on div "Back to Dashboard Change Sender ID Customers Technicians ZS Zack Schiller 09/04…" at bounding box center [563, 309] width 734 height 565
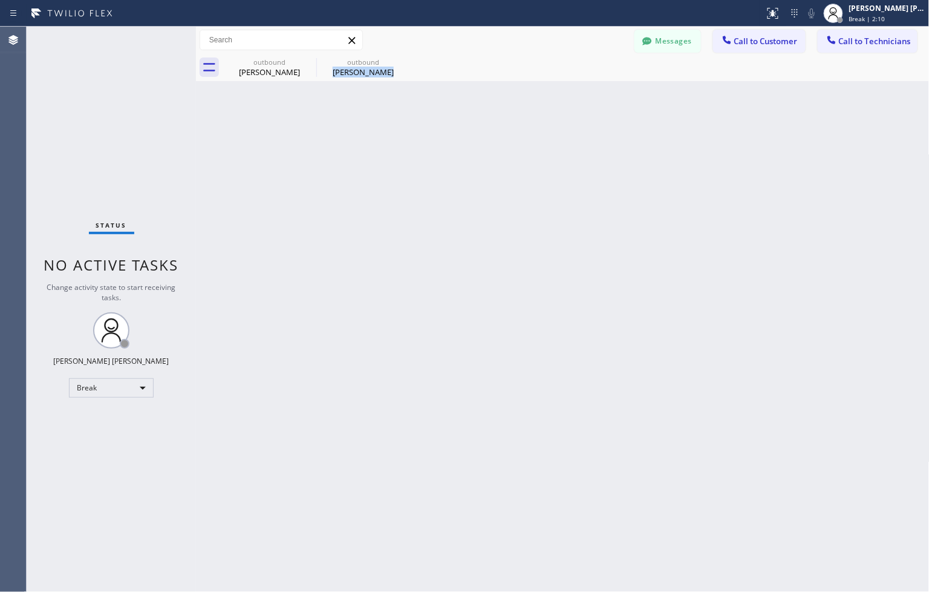
click at [443, 113] on div "Back to Dashboard Change Sender ID Customers Technicians ZS Zack Schiller 09/04…" at bounding box center [563, 309] width 734 height 565
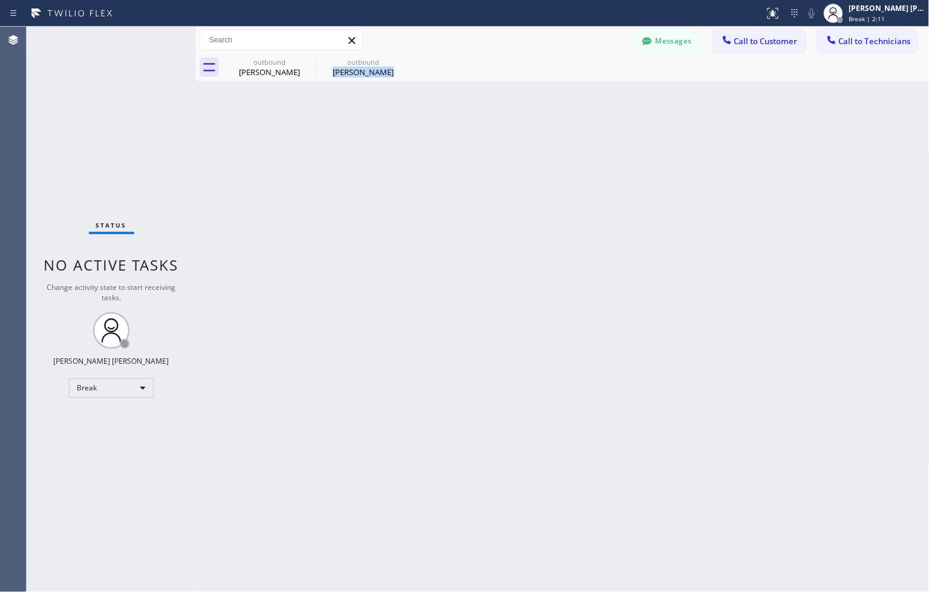
click at [443, 113] on div "Back to Dashboard Change Sender ID Customers Technicians ZS Zack Schiller 09/04…" at bounding box center [563, 309] width 734 height 565
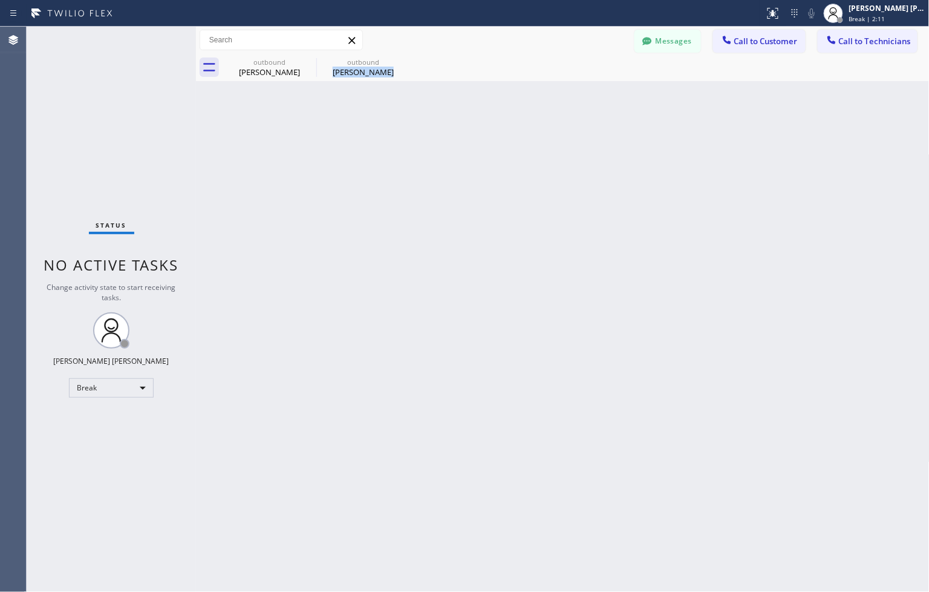
click at [443, 113] on div "Back to Dashboard Change Sender ID Customers Technicians ZS Zack Schiller 09/04…" at bounding box center [563, 309] width 734 height 565
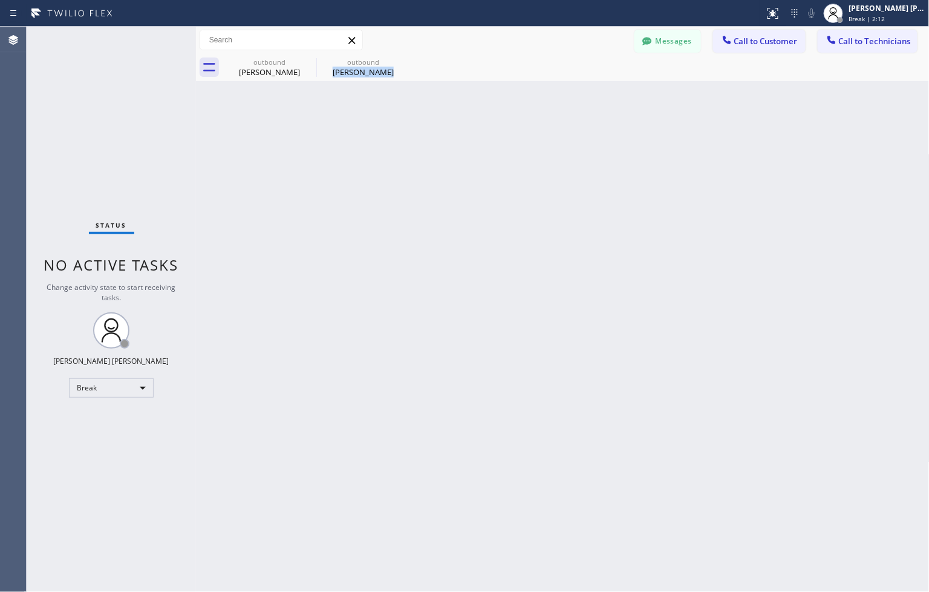
click at [443, 113] on div "Back to Dashboard Change Sender ID Customers Technicians ZS Zack Schiller 09/04…" at bounding box center [563, 309] width 734 height 565
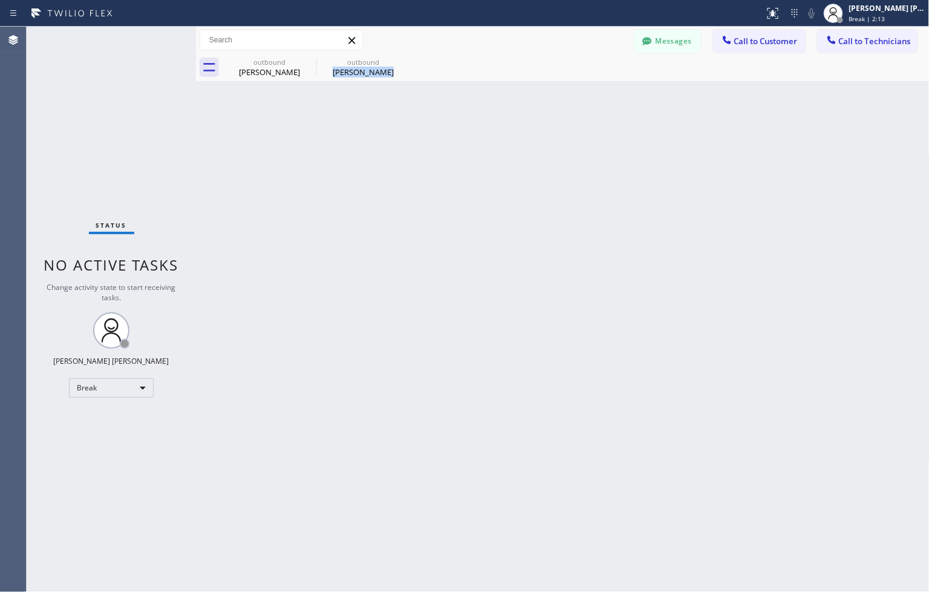
click at [443, 113] on div "Back to Dashboard Change Sender ID Customers Technicians ZS Zack Schiller 09/04…" at bounding box center [563, 309] width 734 height 565
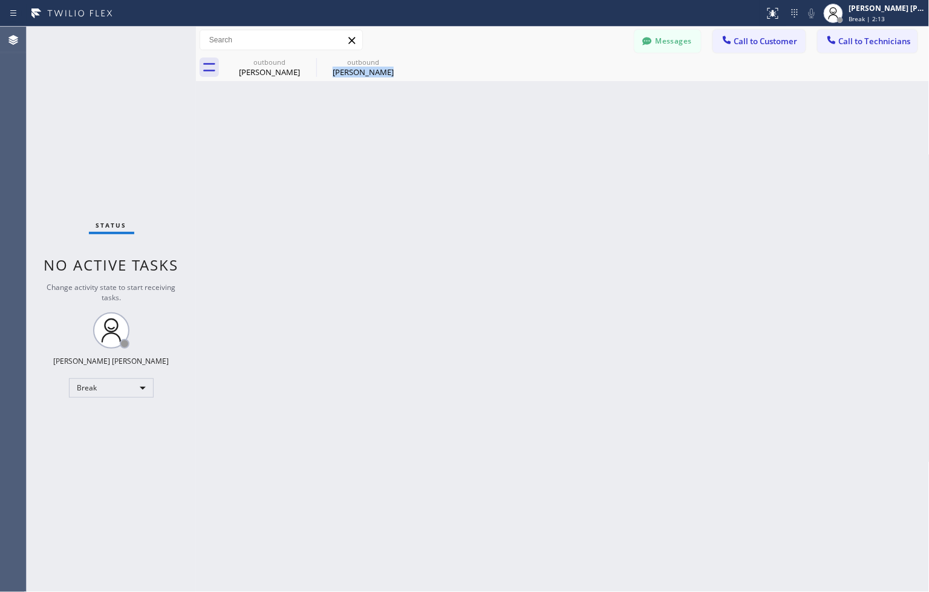
click at [443, 113] on div "Back to Dashboard Change Sender ID Customers Technicians ZS Zack Schiller 09/04…" at bounding box center [563, 309] width 734 height 565
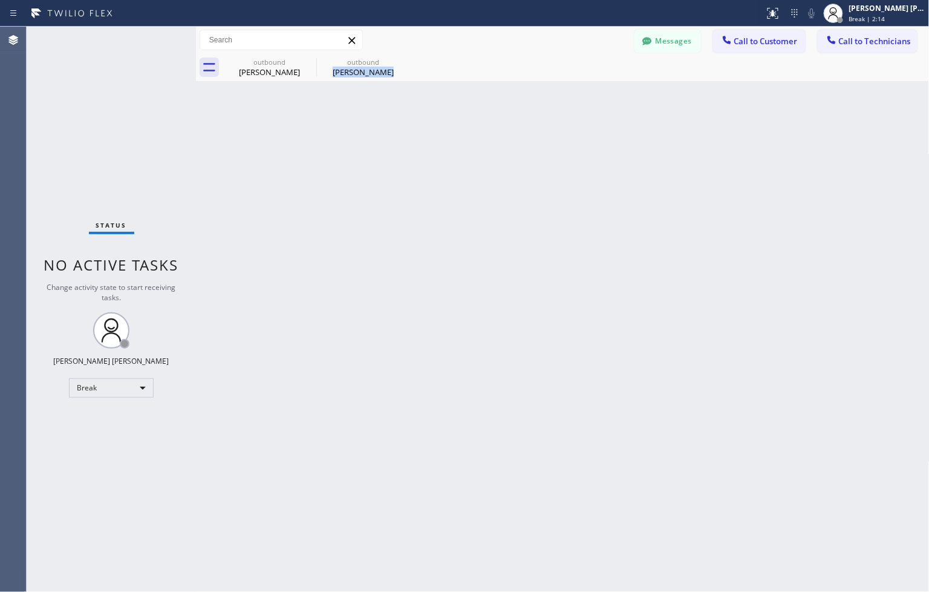
click at [443, 113] on div "Back to Dashboard Change Sender ID Customers Technicians ZS Zack Schiller 09/04…" at bounding box center [563, 309] width 734 height 565
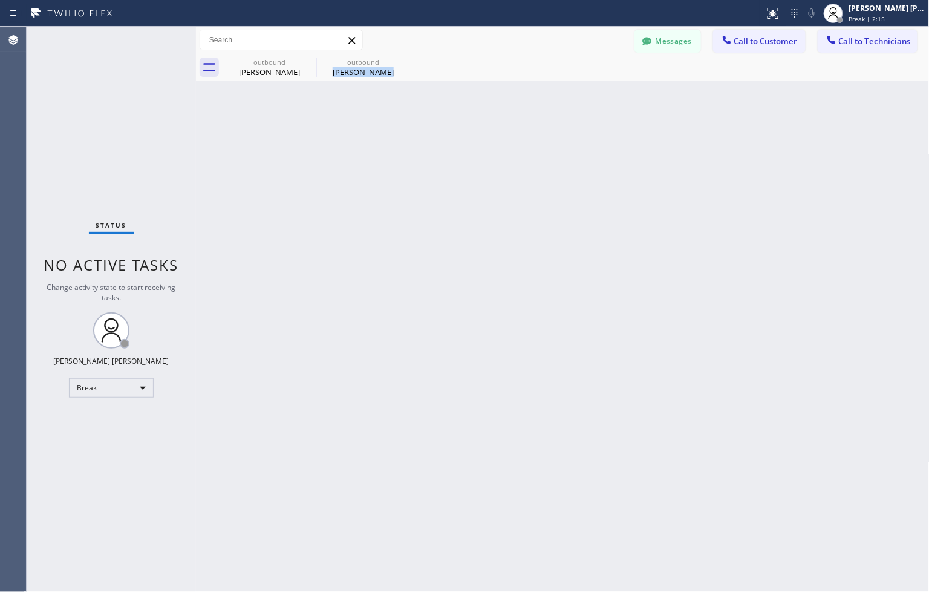
click at [443, 113] on div "Back to Dashboard Change Sender ID Customers Technicians ZS Zack Schiller 09/04…" at bounding box center [563, 309] width 734 height 565
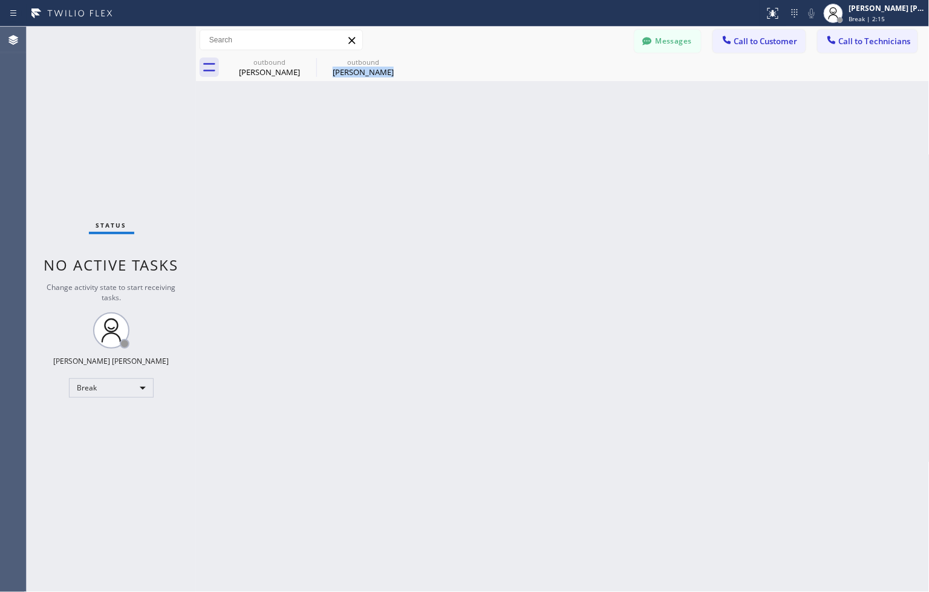
click at [443, 113] on div "Back to Dashboard Change Sender ID Customers Technicians ZS Zack Schiller 09/04…" at bounding box center [563, 309] width 734 height 565
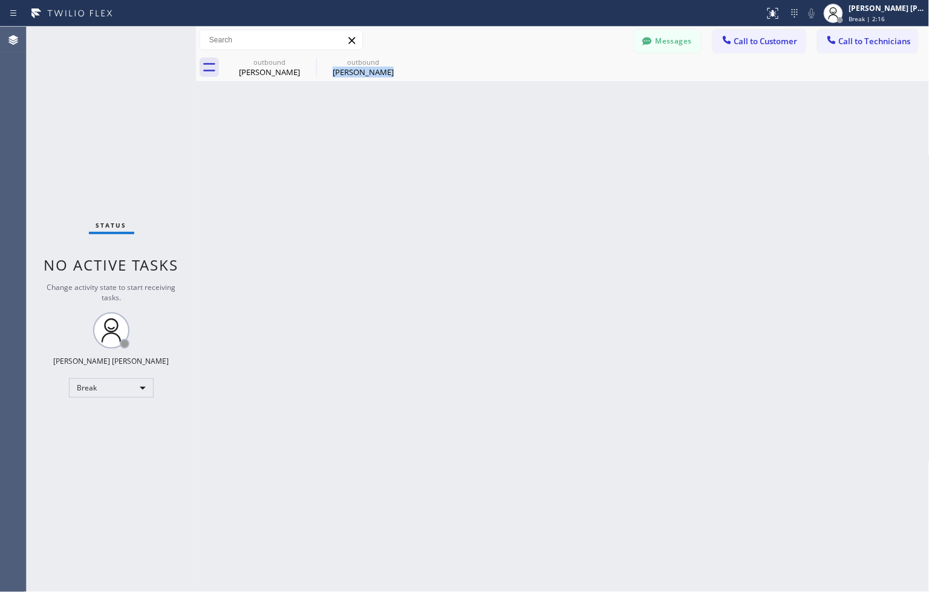
click at [443, 113] on div "Back to Dashboard Change Sender ID Customers Technicians ZS Zack Schiller 09/04…" at bounding box center [563, 309] width 734 height 565
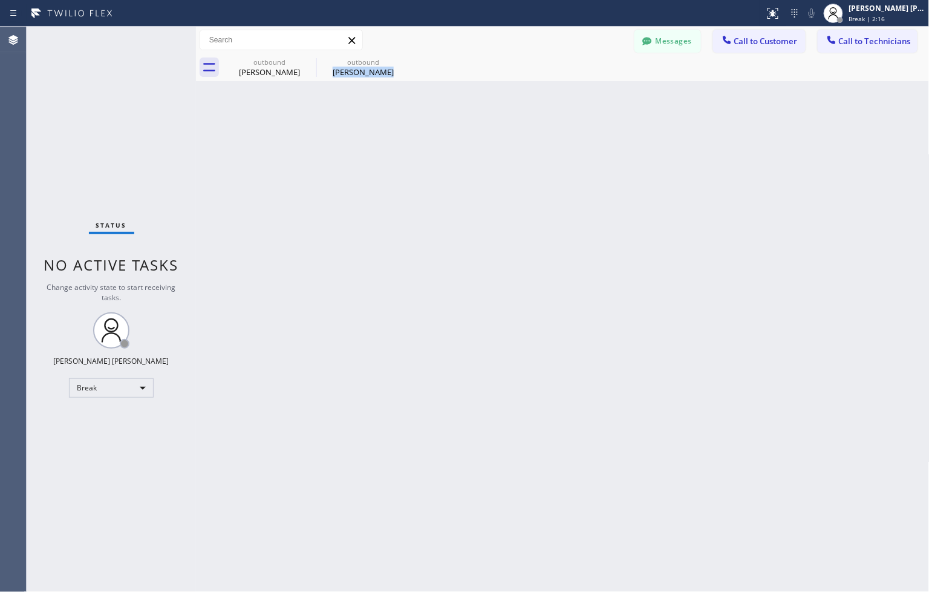
click at [443, 113] on div "Back to Dashboard Change Sender ID Customers Technicians ZS Zack Schiller 09/04…" at bounding box center [563, 309] width 734 height 565
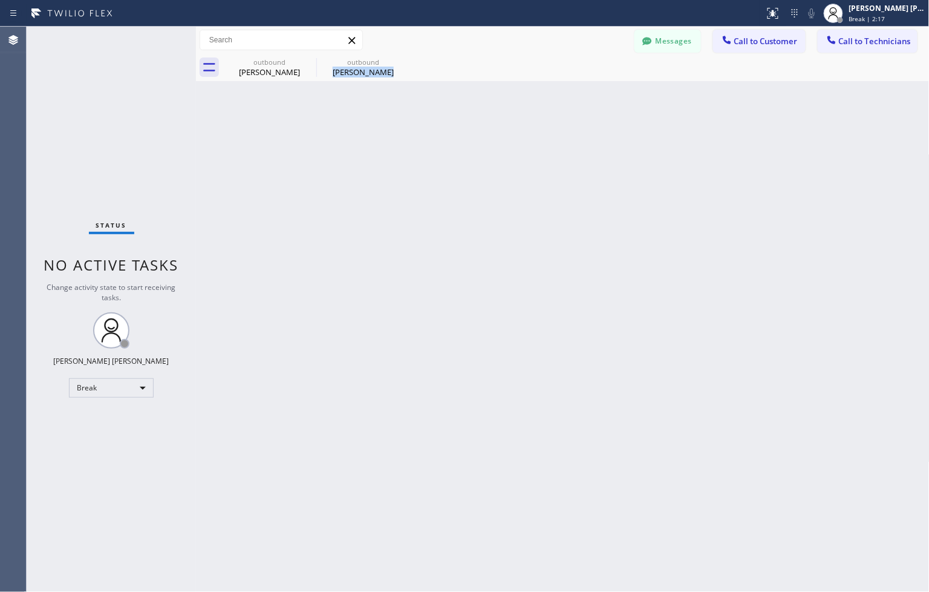
click at [443, 113] on div "Back to Dashboard Change Sender ID Customers Technicians ZS Zack Schiller 09/04…" at bounding box center [563, 309] width 734 height 565
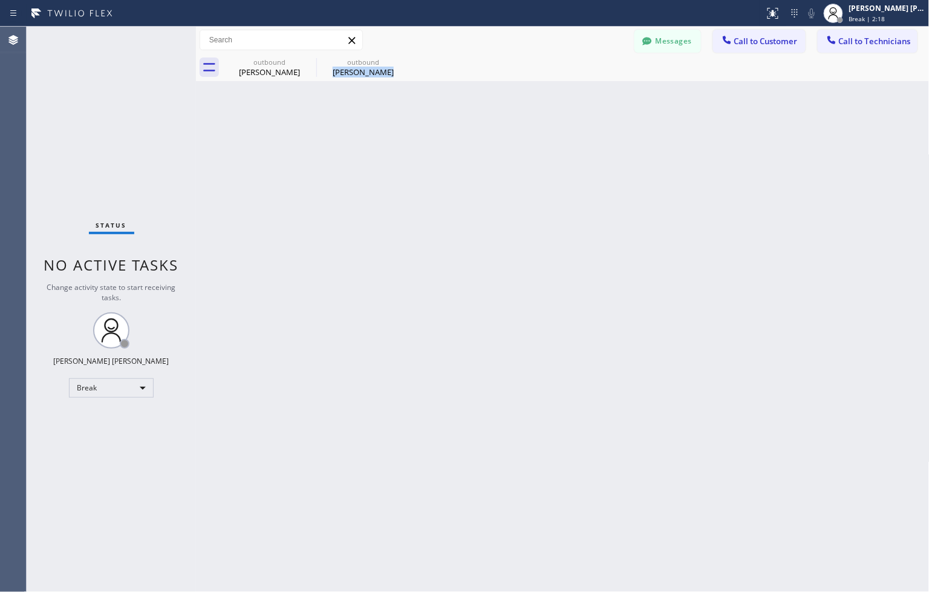
click at [443, 113] on div "Back to Dashboard Change Sender ID Customers Technicians ZS Zack Schiller 09/04…" at bounding box center [563, 309] width 734 height 565
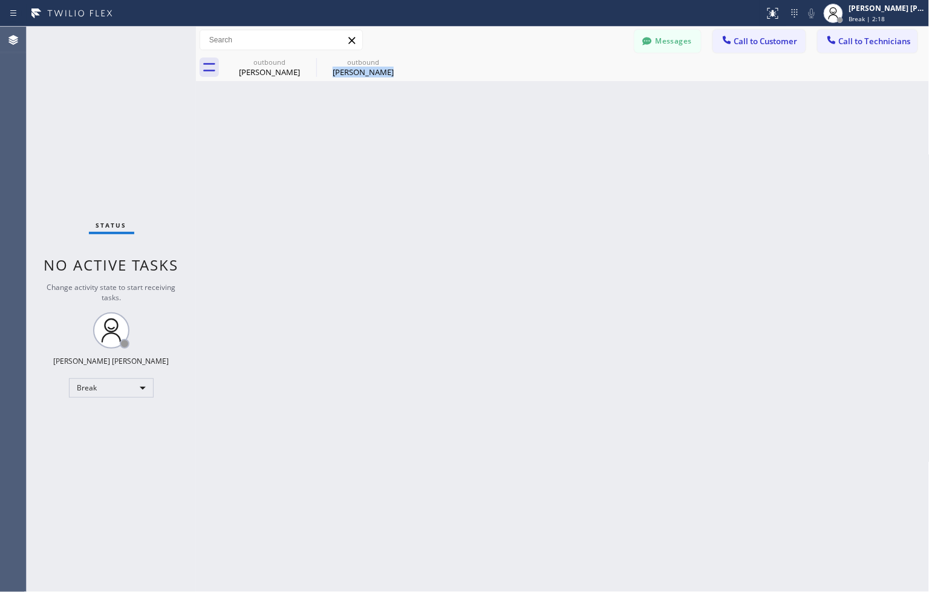
click
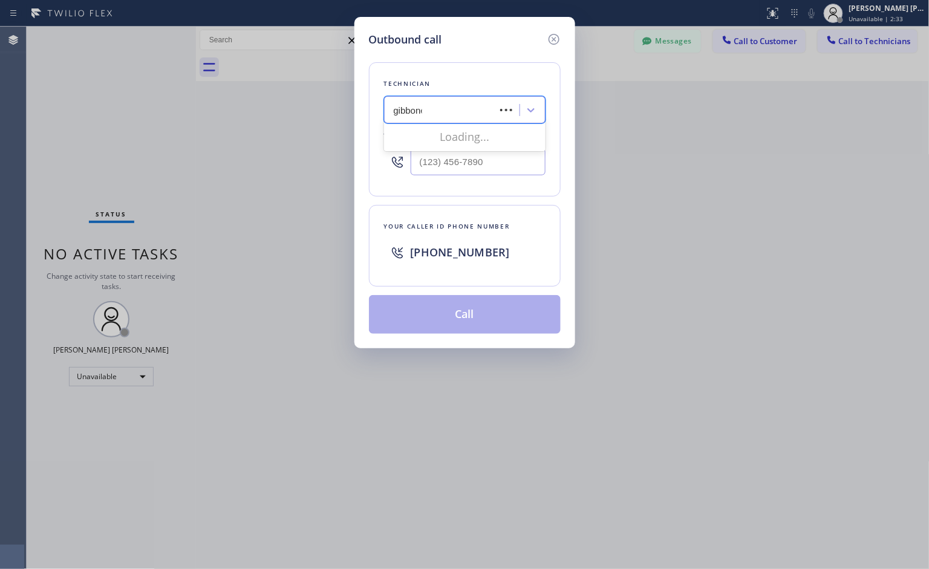
type input "gibboney"
type input "(714) 448-8313"
type input "gibboney"
type input "(714) 448-8313"
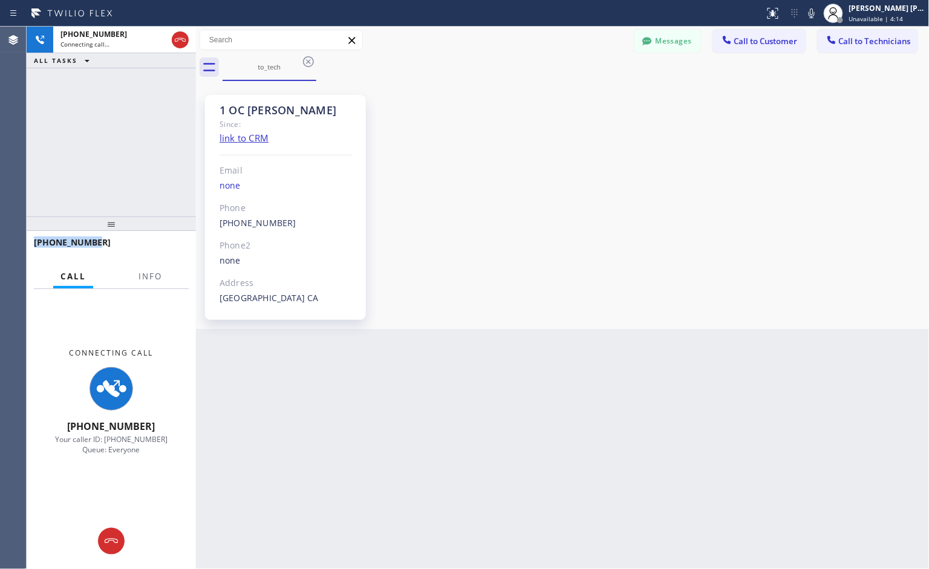
copy span "+17144488313"
drag, startPoint x: 92, startPoint y: 243, endPoint x: 31, endPoint y: 246, distance: 60.6
